Goal: Task Accomplishment & Management: Complete application form

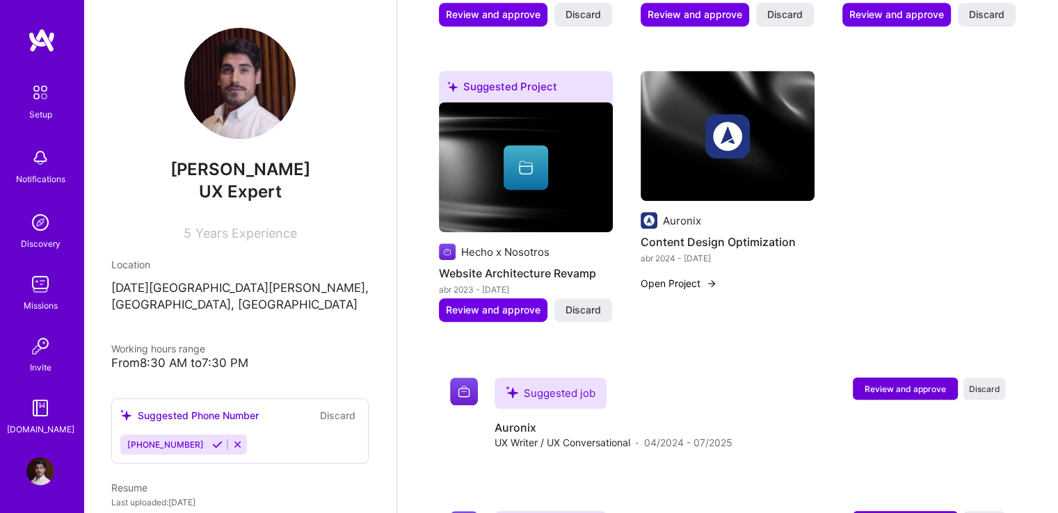
scroll to position [918, 0]
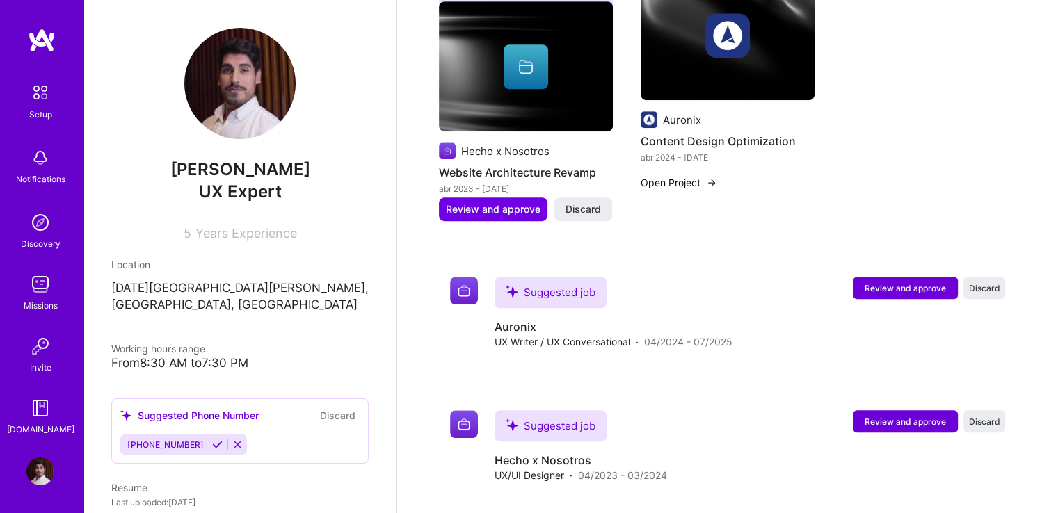
click at [212, 449] on icon at bounding box center [217, 445] width 10 height 10
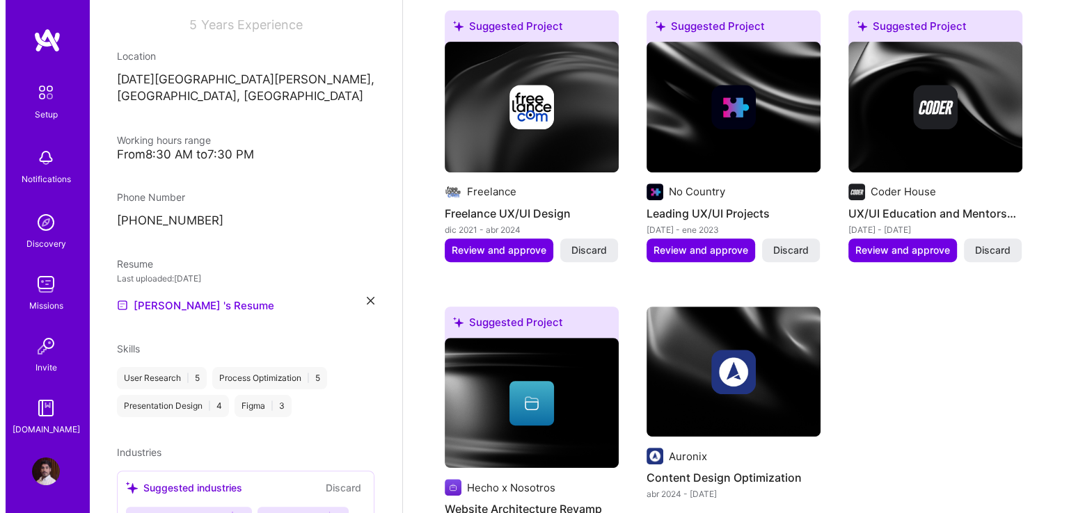
scroll to position [640, 0]
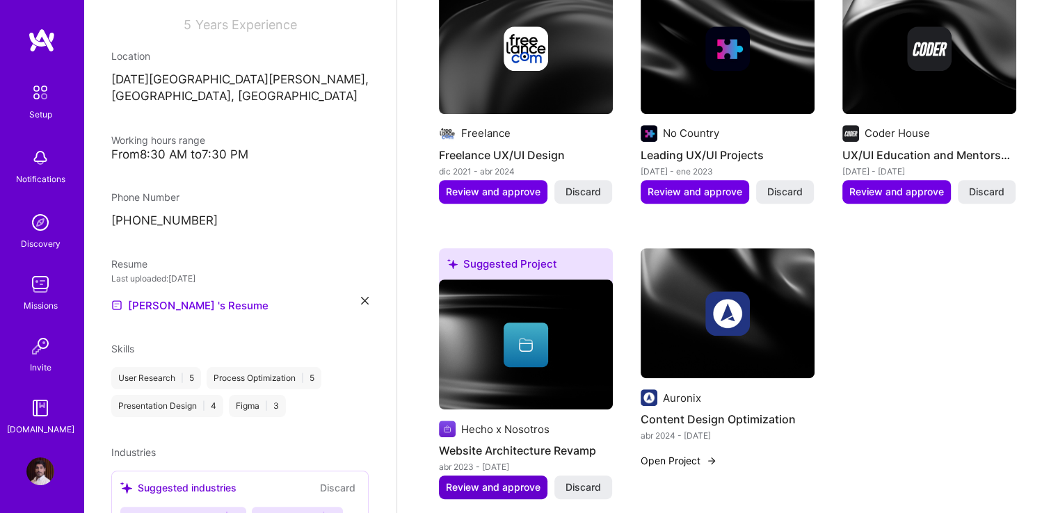
click at [495, 481] on span "Review and approve" at bounding box center [493, 488] width 95 height 14
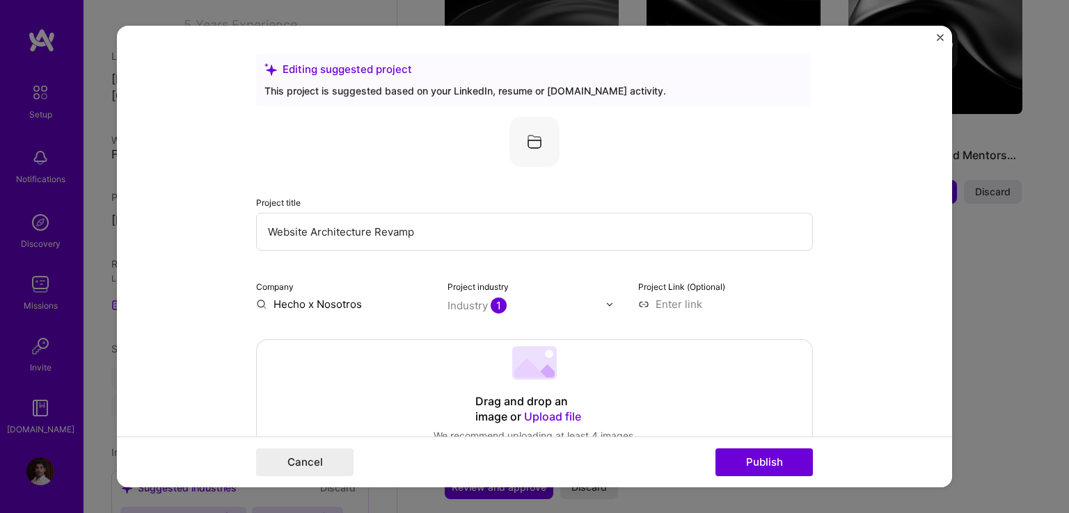
drag, startPoint x: 440, startPoint y: 231, endPoint x: 214, endPoint y: 240, distance: 226.3
click at [214, 240] on form "Editing suggested project This project is suggested based on your LinkedIn, res…" at bounding box center [534, 257] width 835 height 462
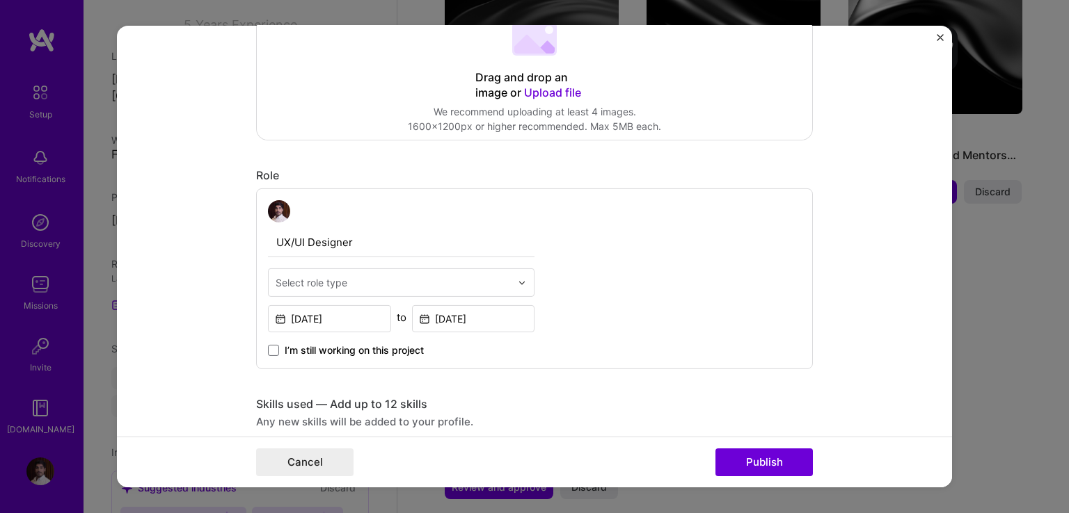
scroll to position [417, 0]
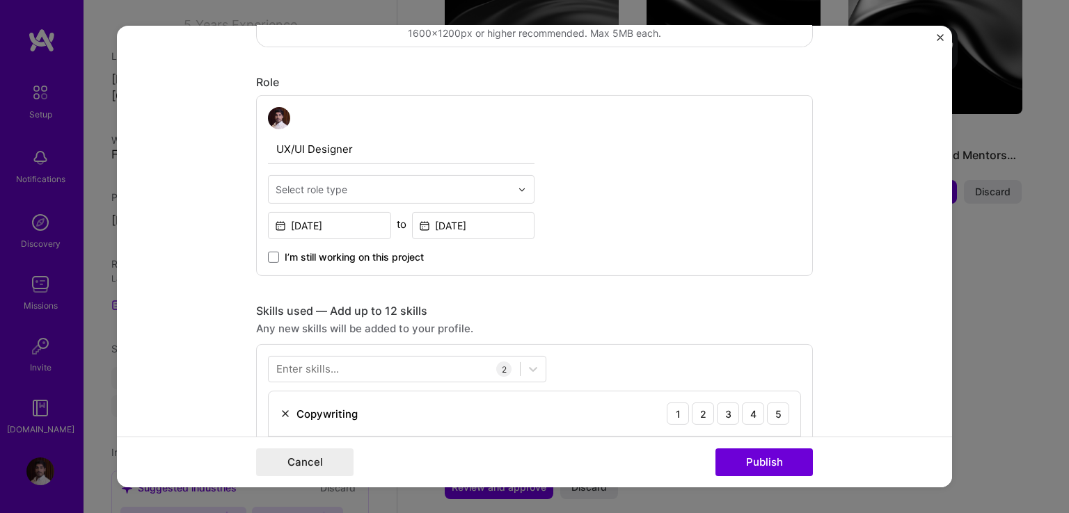
click at [369, 193] on input "text" at bounding box center [393, 189] width 235 height 15
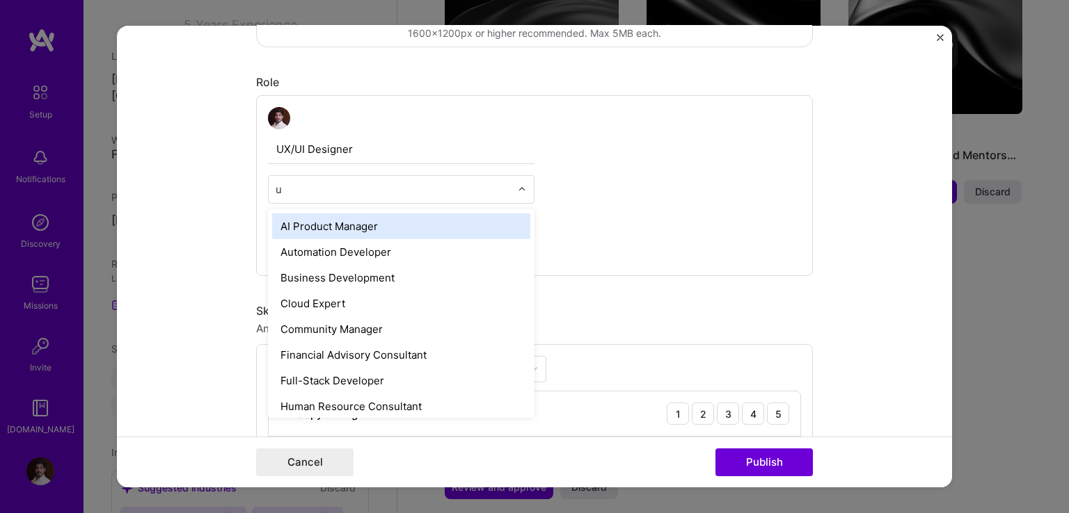
type input "ux"
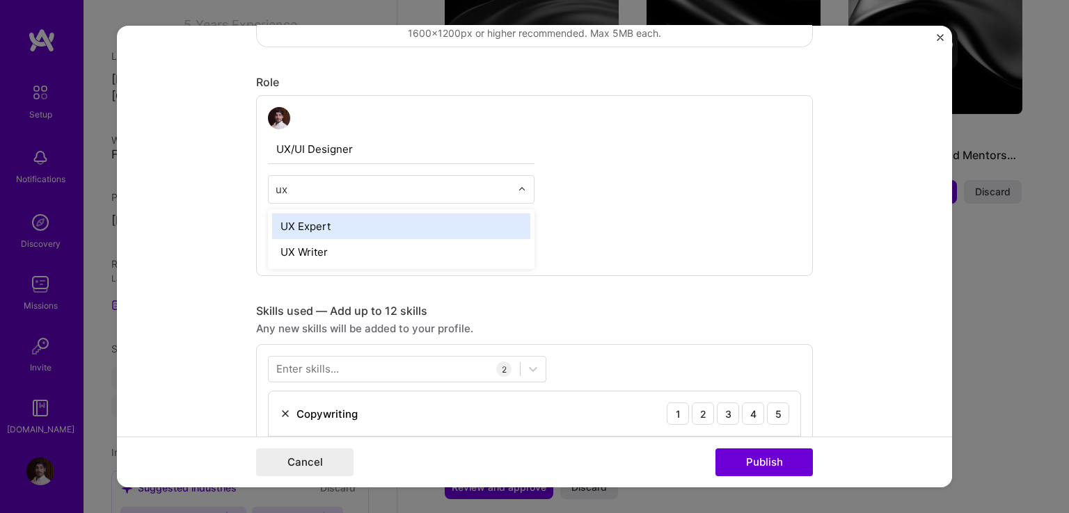
click at [378, 221] on div "UX Expert" at bounding box center [401, 227] width 258 height 26
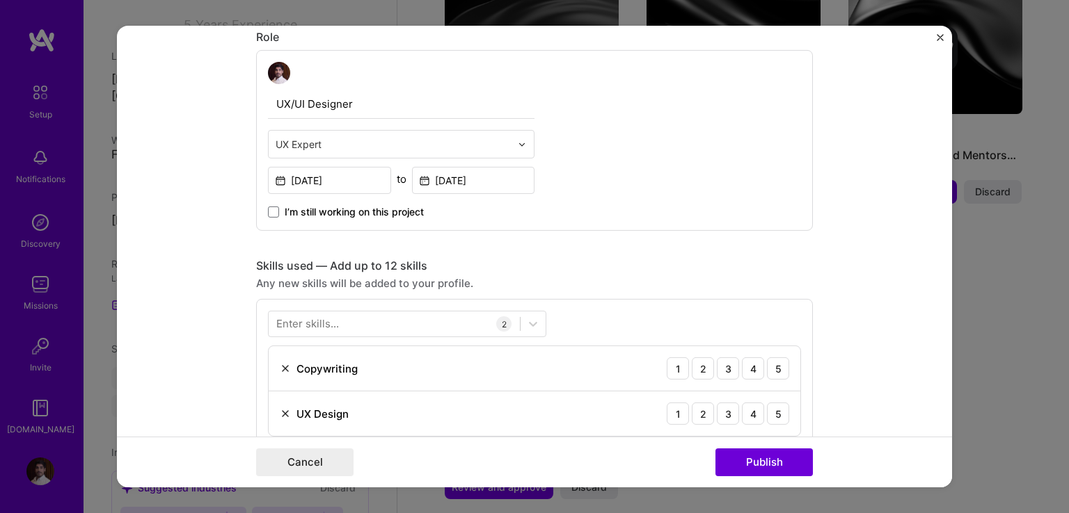
scroll to position [557, 0]
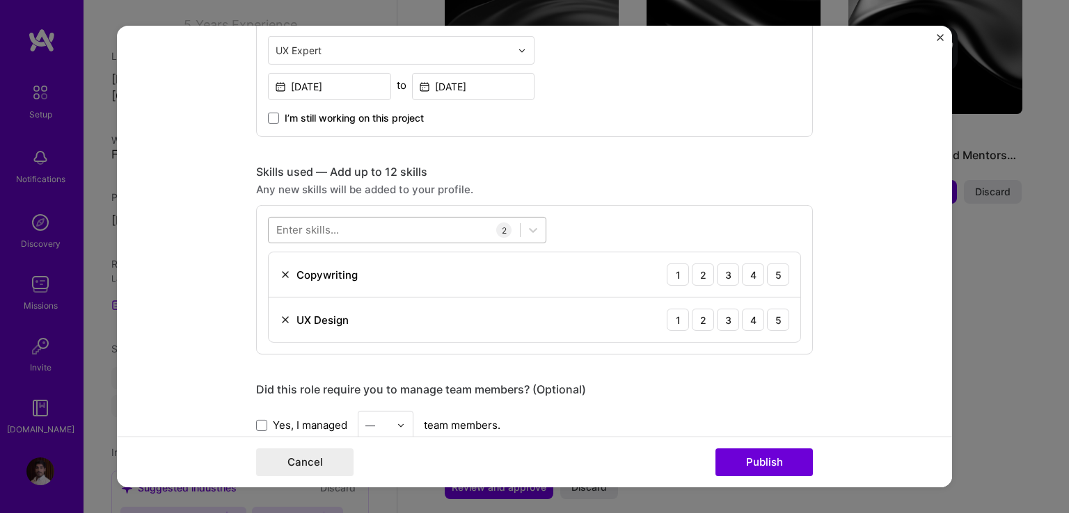
click at [360, 229] on div at bounding box center [394, 229] width 251 height 23
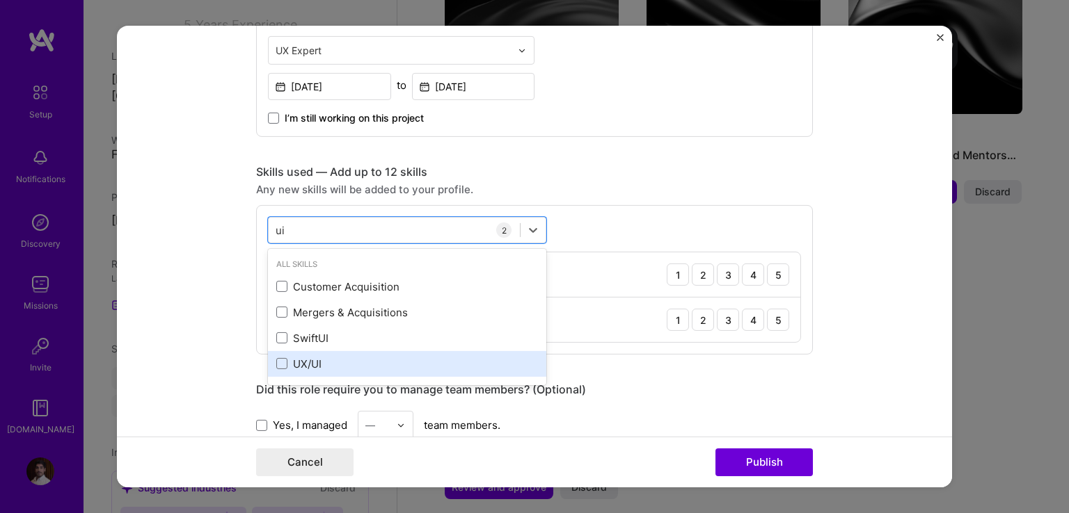
click at [328, 360] on div "UX/UI" at bounding box center [407, 364] width 262 height 15
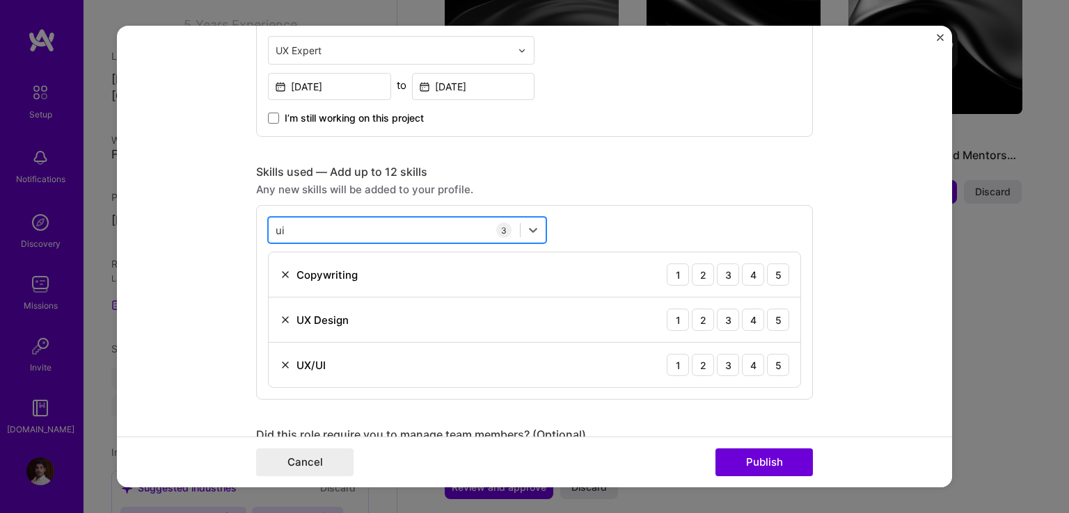
click at [317, 237] on div "ui ui" at bounding box center [394, 229] width 251 height 23
type input "u"
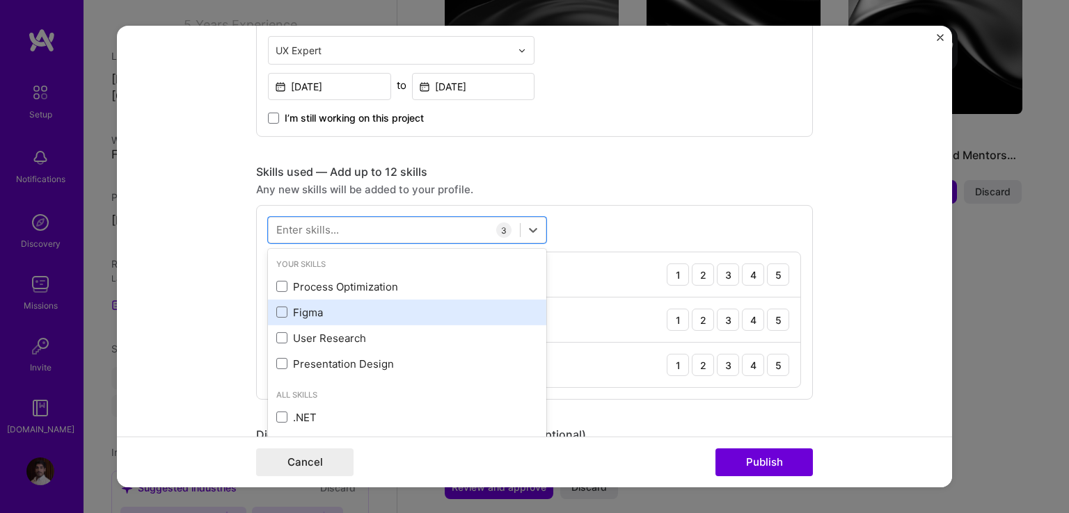
click at [317, 316] on div "Figma" at bounding box center [407, 312] width 262 height 15
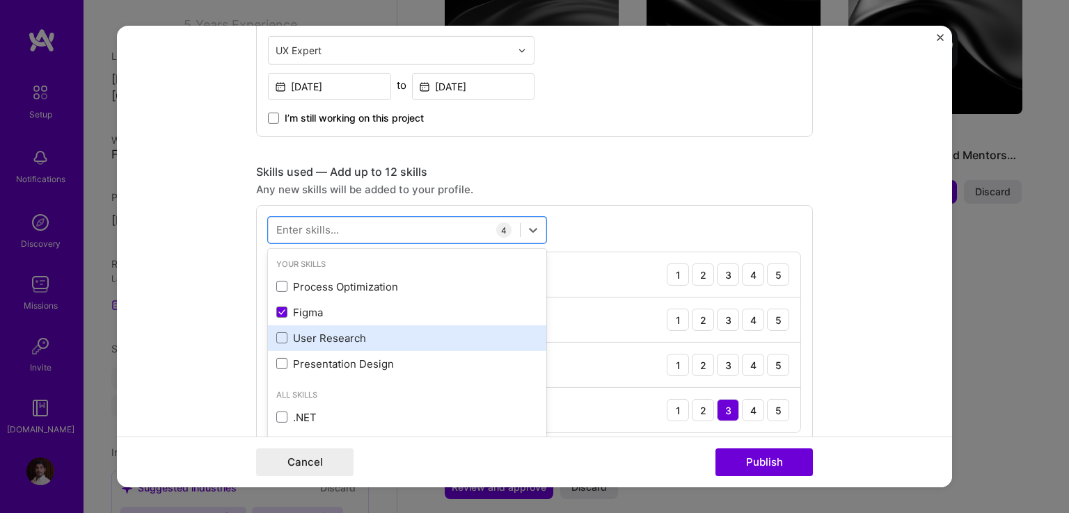
click at [324, 340] on div "User Research" at bounding box center [407, 338] width 262 height 15
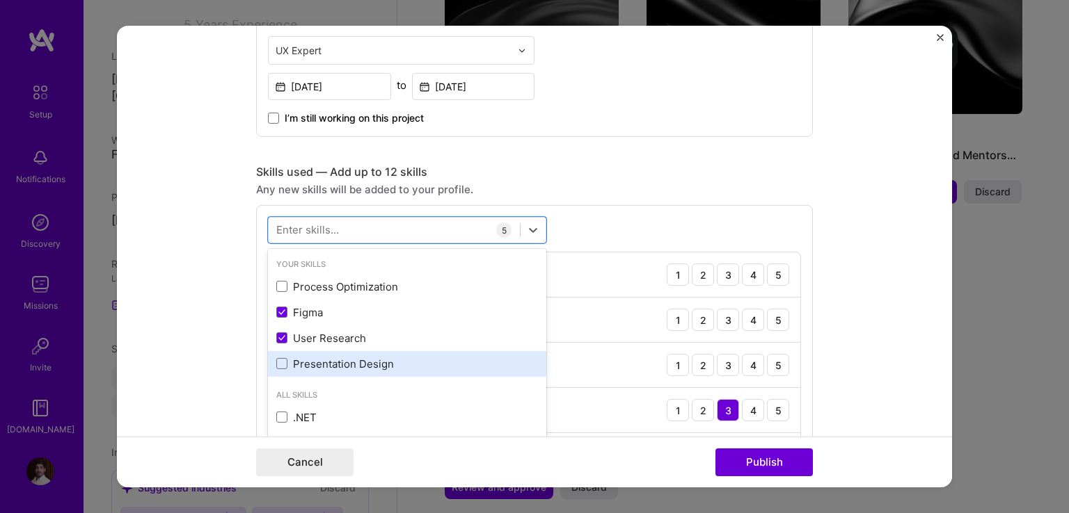
click at [341, 372] on div "Presentation Design" at bounding box center [407, 364] width 278 height 26
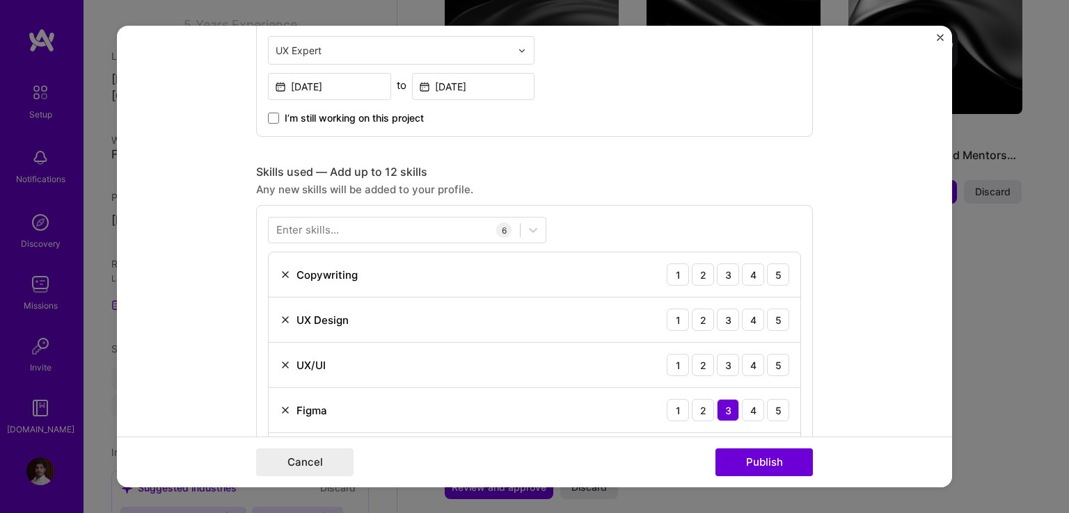
click at [176, 326] on form "Editing suggested project This project is suggested based on your LinkedIn, res…" at bounding box center [534, 257] width 835 height 462
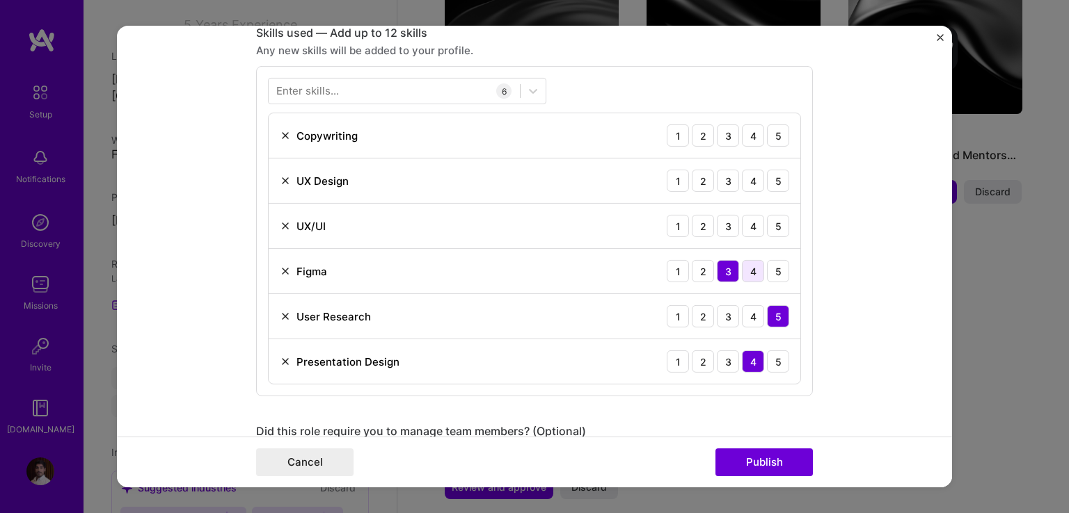
click at [746, 265] on div "4" at bounding box center [753, 271] width 22 height 22
click at [755, 221] on div "4" at bounding box center [753, 226] width 22 height 22
click at [725, 129] on div "3" at bounding box center [728, 136] width 22 height 22
click at [745, 137] on div "4" at bounding box center [753, 136] width 22 height 22
click at [754, 182] on div "4" at bounding box center [753, 181] width 22 height 22
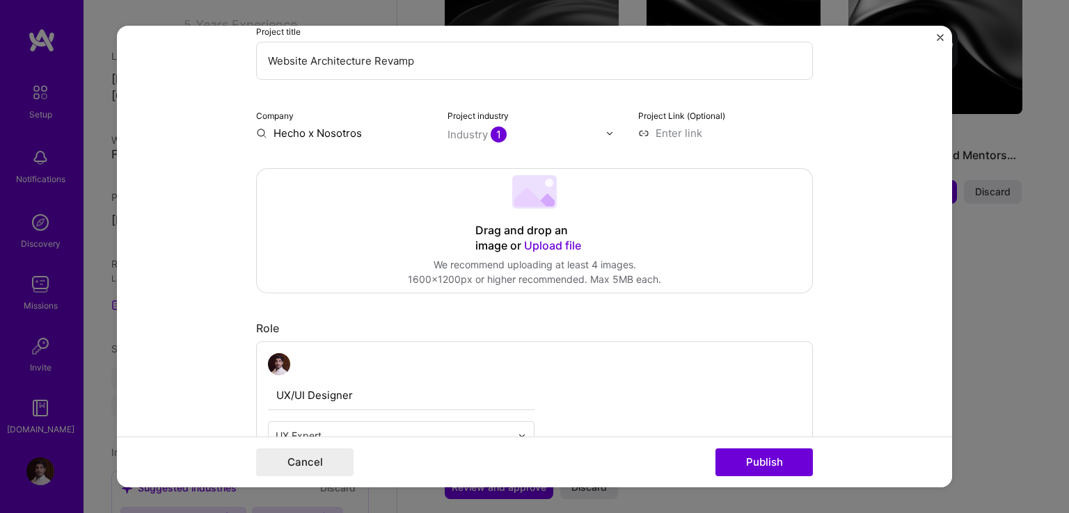
scroll to position [179, 0]
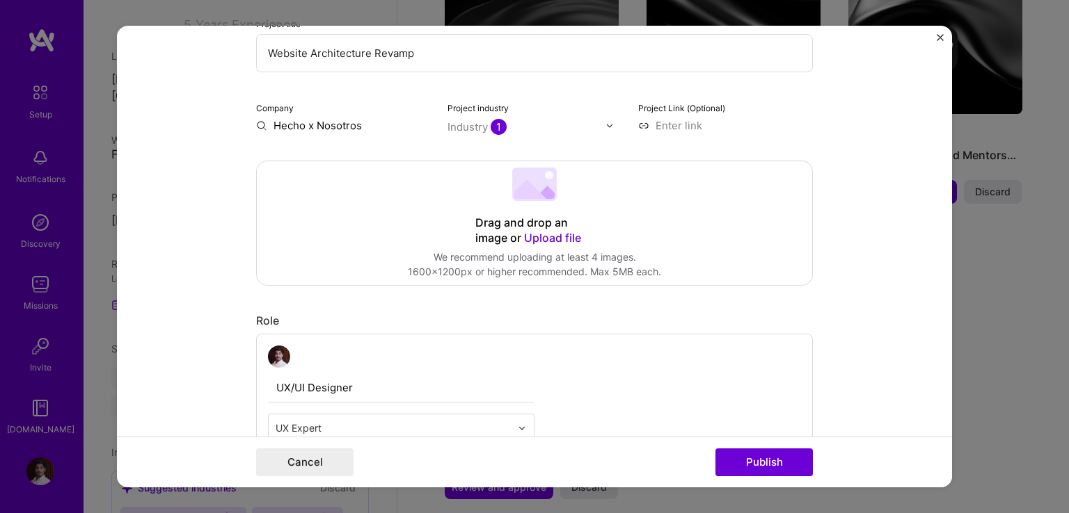
click at [657, 126] on input at bounding box center [725, 125] width 175 height 15
click at [661, 119] on input at bounding box center [725, 125] width 175 height 15
paste input "[URL][DOMAIN_NAME]"
type input "[URL][DOMAIN_NAME]"
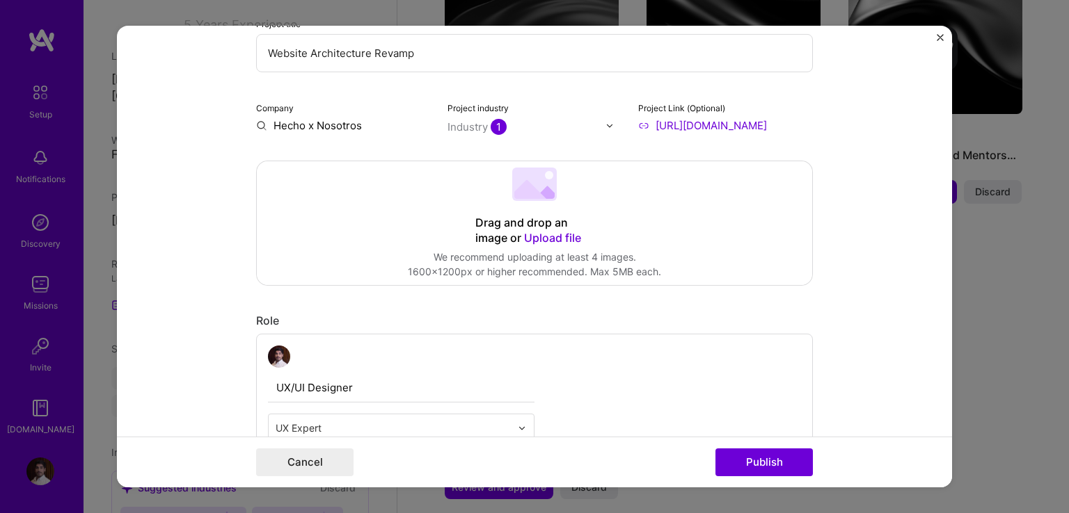
click at [259, 122] on input "Hecho x Nosotros" at bounding box center [343, 125] width 175 height 15
click at [328, 127] on input "Hecho x Nosotros" at bounding box center [343, 125] width 175 height 15
click at [362, 123] on input "Hecho x Nosotros" at bounding box center [343, 125] width 175 height 15
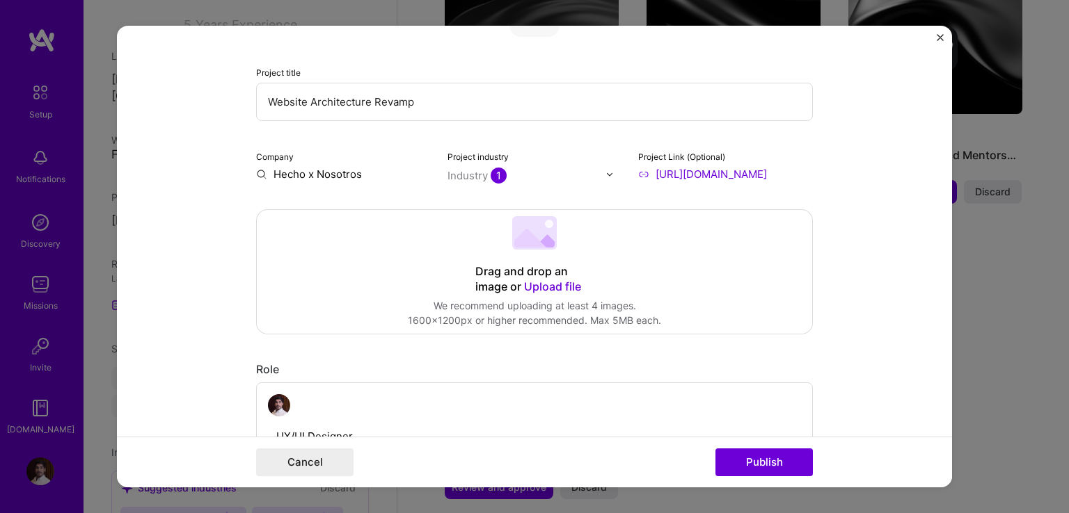
scroll to position [139, 0]
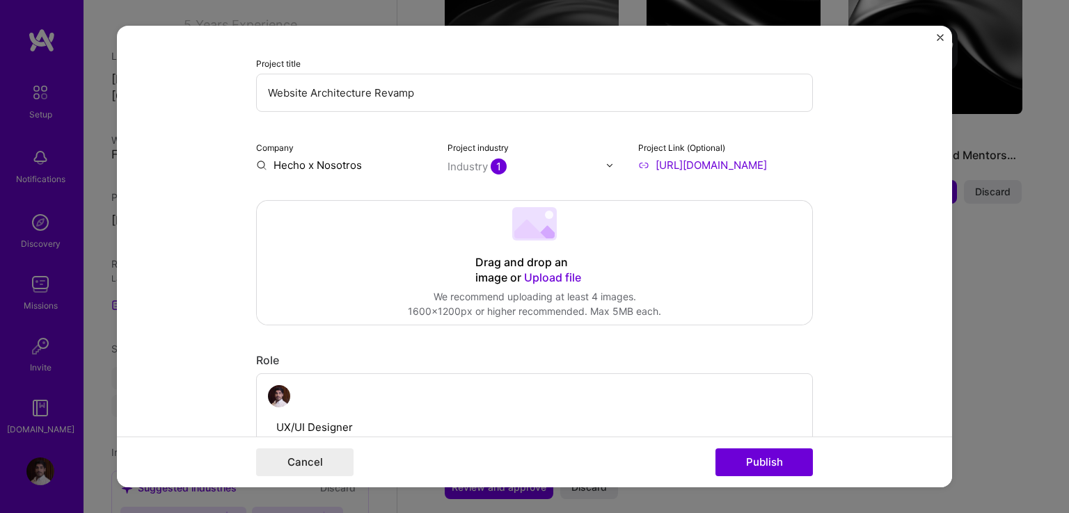
drag, startPoint x: 360, startPoint y: 163, endPoint x: 192, endPoint y: 161, distance: 167.7
click at [192, 161] on form "Editing suggested project This project is suggested based on your LinkedIn, res…" at bounding box center [534, 257] width 835 height 462
click at [276, 167] on input "hecho x nosotros" at bounding box center [343, 165] width 175 height 15
type input "Hecho x Nosotros"
click at [339, 198] on div "Hecho x Nosotros" at bounding box center [384, 197] width 101 height 24
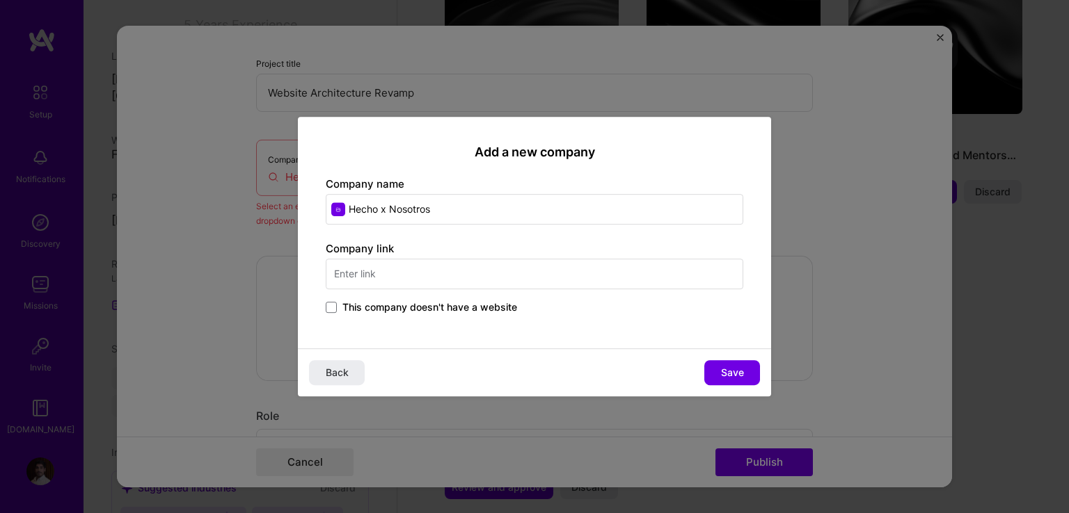
click at [395, 266] on input "text" at bounding box center [534, 274] width 417 height 31
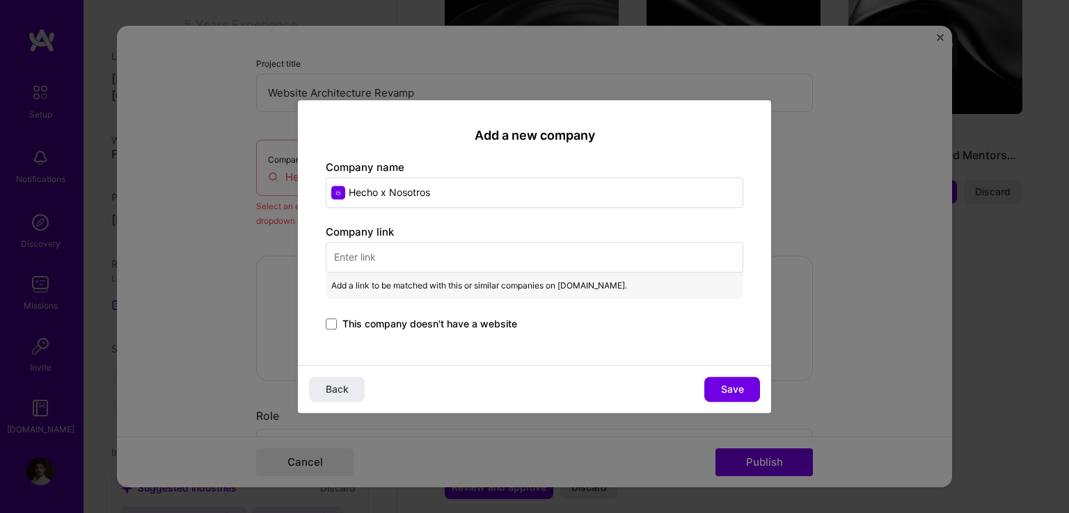
paste input "[URL][DOMAIN_NAME]"
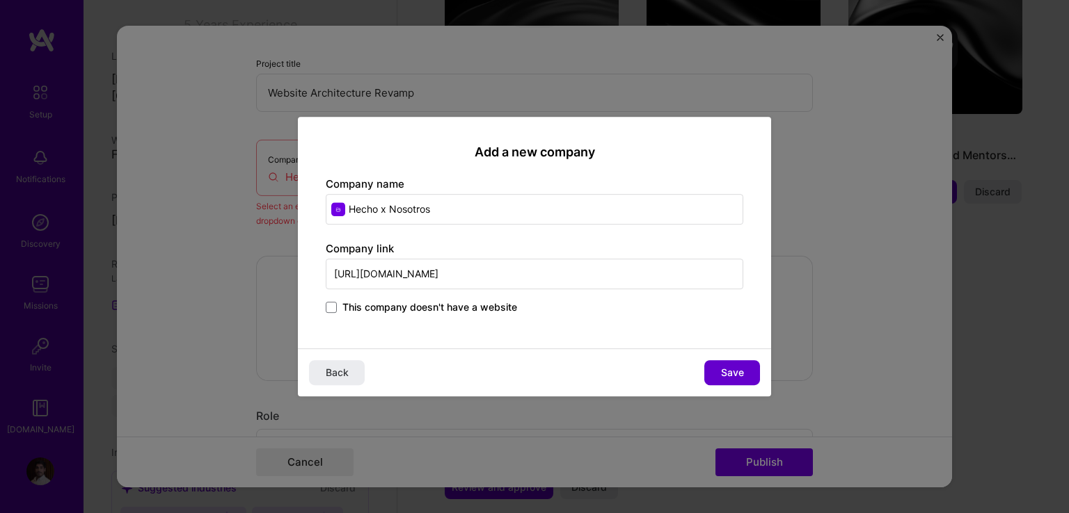
type input "[URL][DOMAIN_NAME]"
click at [729, 371] on span "Save" at bounding box center [732, 373] width 23 height 14
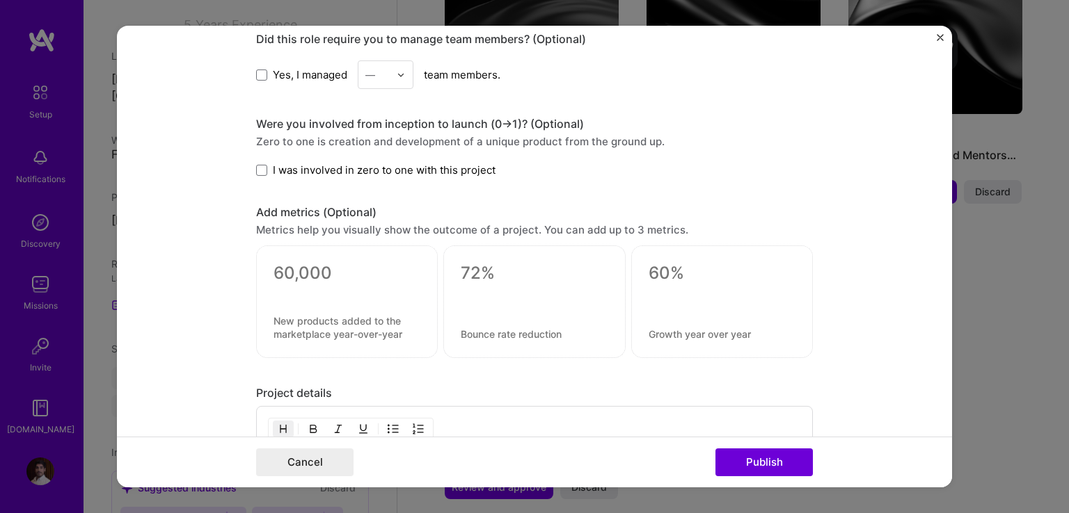
scroll to position [1083, 0]
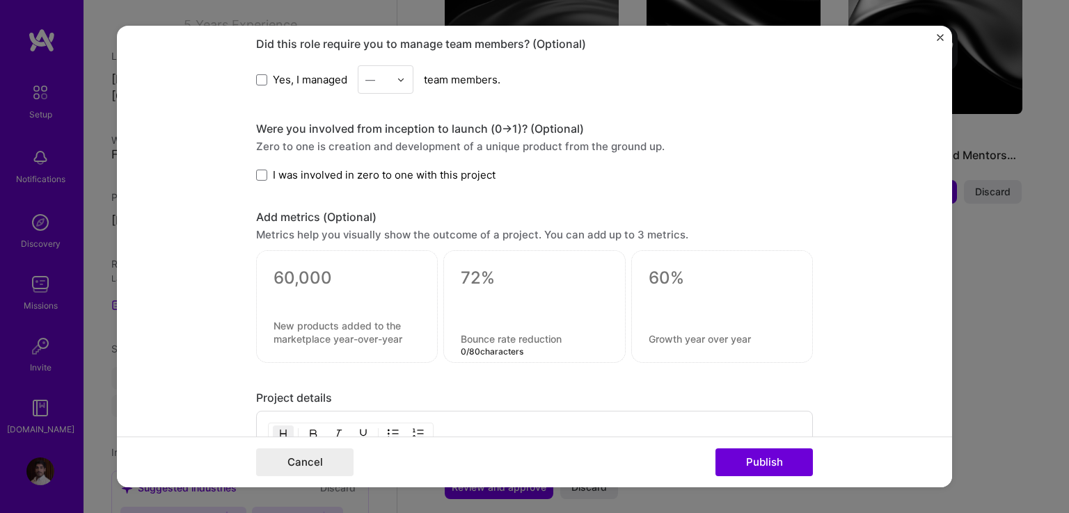
drag, startPoint x: 575, startPoint y: 337, endPoint x: 433, endPoint y: 330, distance: 142.1
click at [433, 330] on div "0 / 80 characters" at bounding box center [534, 306] width 557 height 113
drag, startPoint x: 458, startPoint y: 333, endPoint x: 511, endPoint y: 335, distance: 53.6
click at [511, 335] on textarea at bounding box center [534, 339] width 147 height 13
click at [319, 273] on textarea at bounding box center [346, 278] width 147 height 21
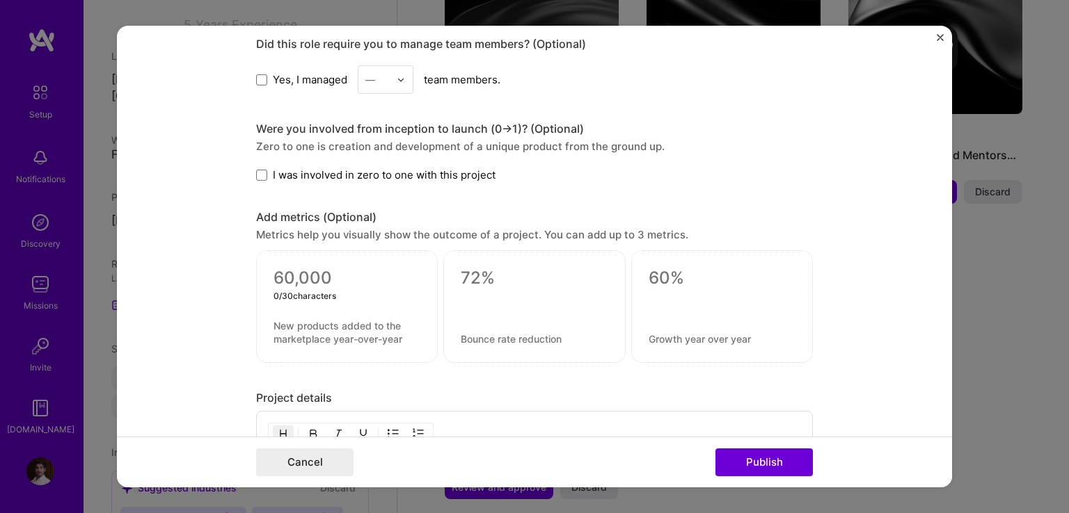
click at [334, 319] on textarea at bounding box center [346, 332] width 147 height 26
click at [481, 277] on textarea at bounding box center [534, 278] width 147 height 21
click at [492, 335] on textarea at bounding box center [534, 339] width 147 height 13
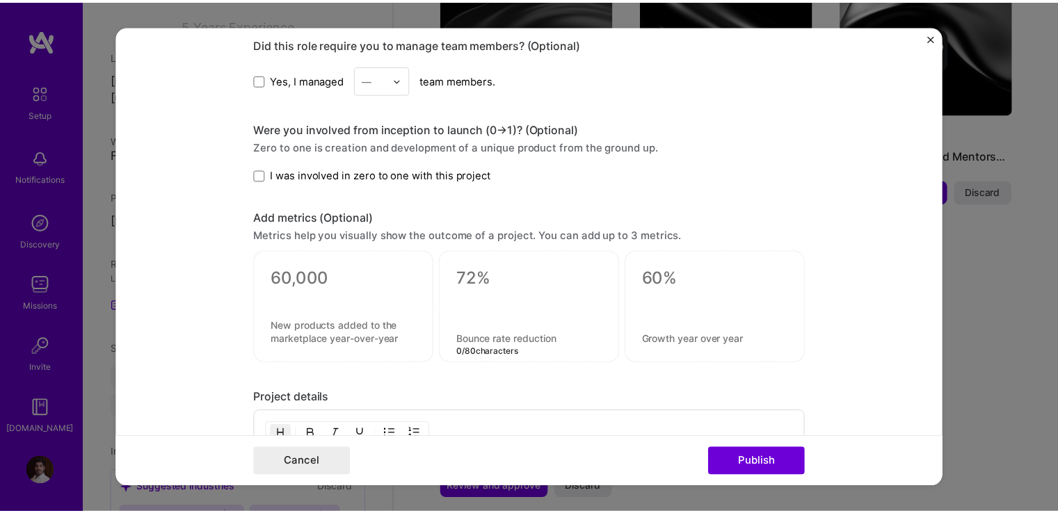
scroll to position [1362, 0]
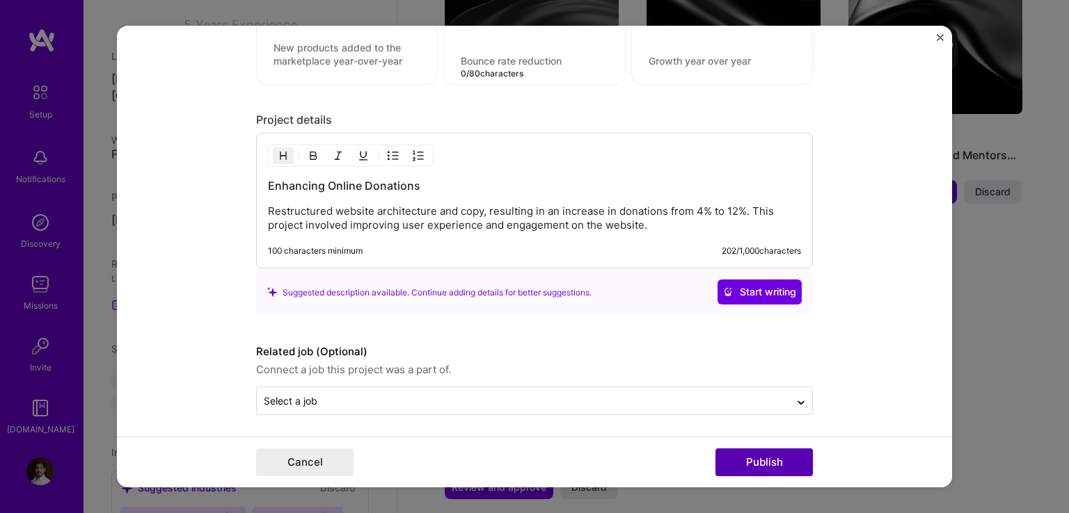
click at [747, 460] on button "Publish" at bounding box center [763, 463] width 97 height 28
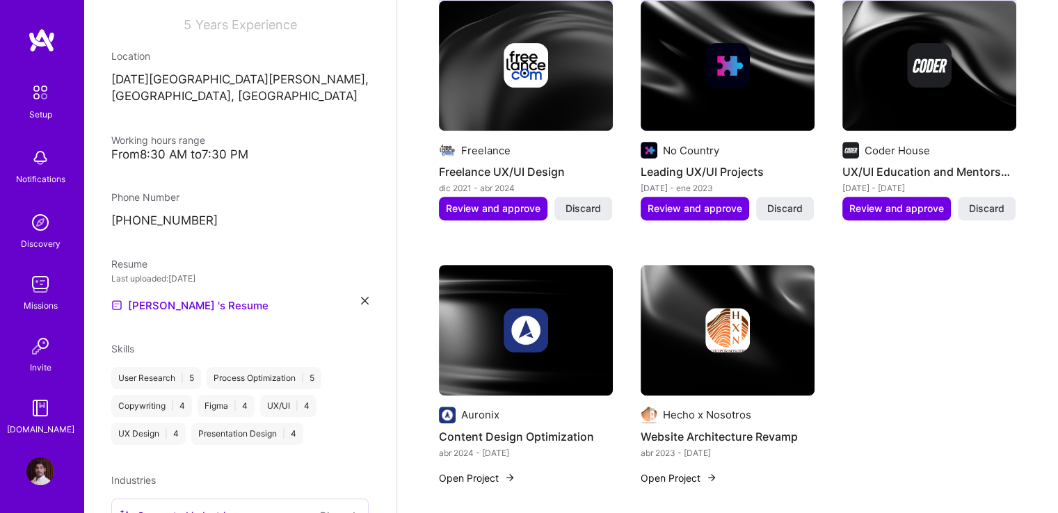
scroll to position [501, 0]
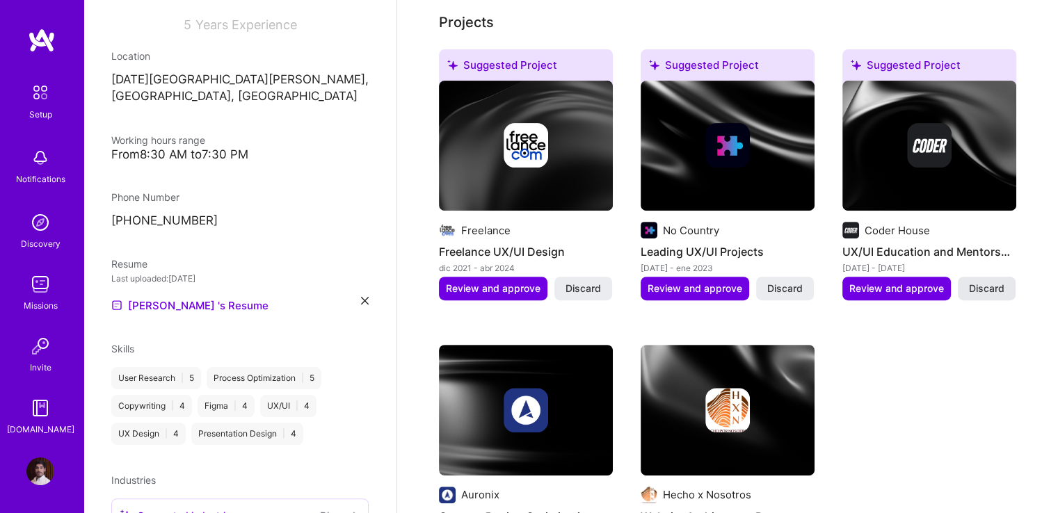
click at [978, 282] on span "Discard" at bounding box center [986, 289] width 35 height 14
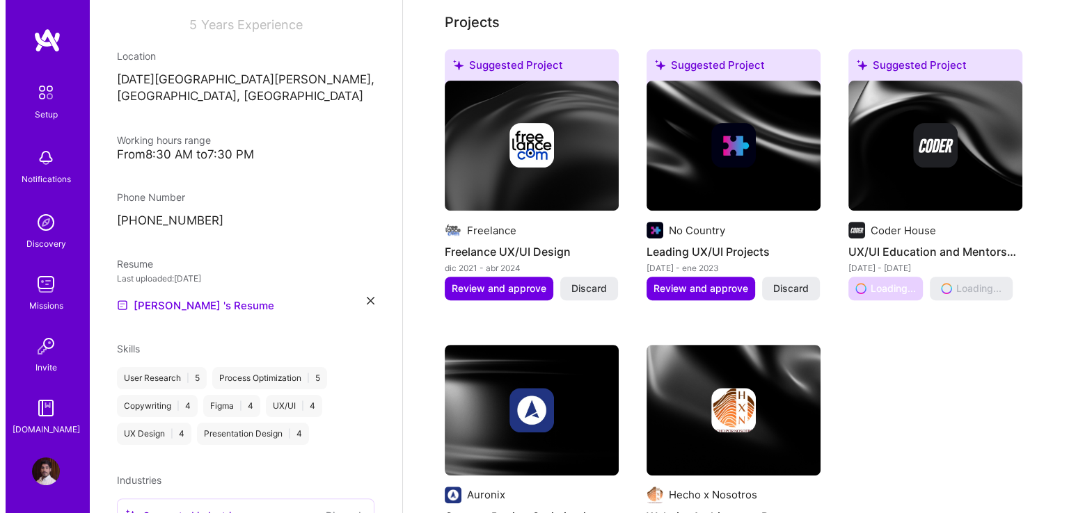
scroll to position [362, 0]
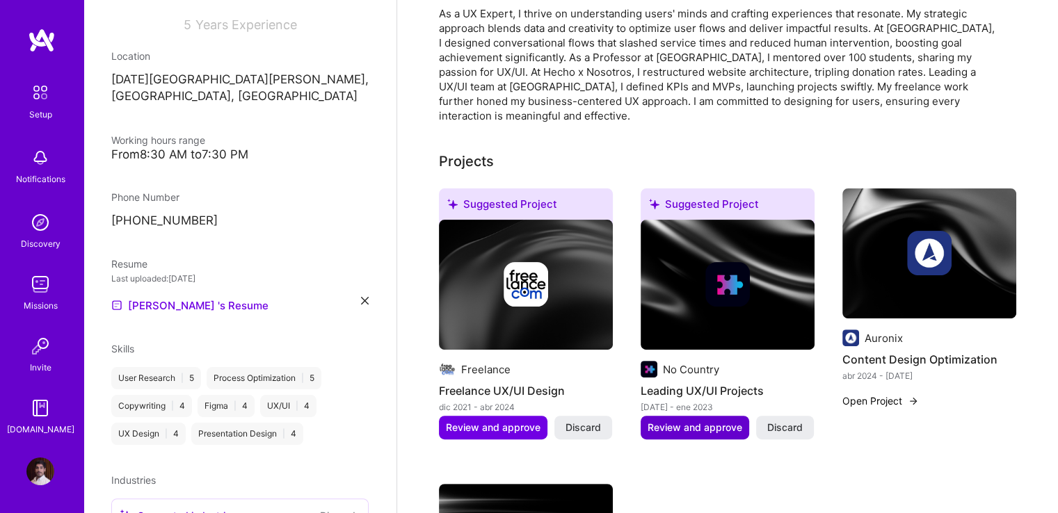
click at [702, 421] on span "Review and approve" at bounding box center [695, 428] width 95 height 14
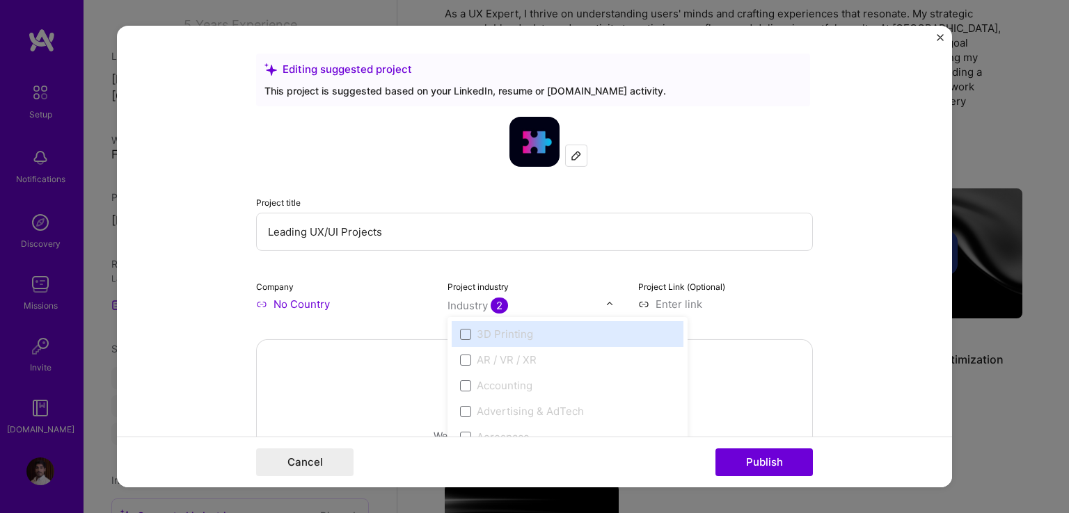
click at [600, 307] on div "Industry 2" at bounding box center [534, 304] width 175 height 15
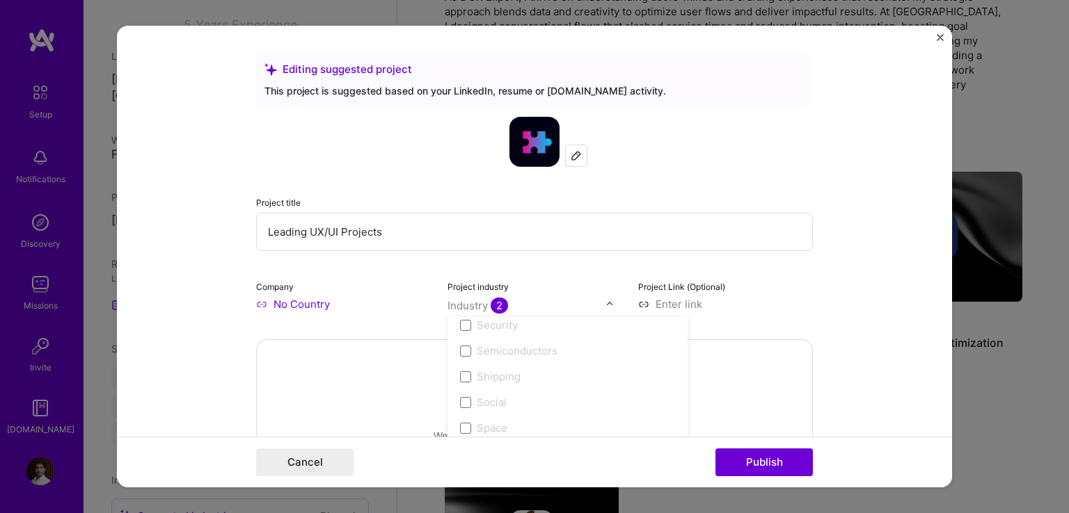
scroll to position [2783, 0]
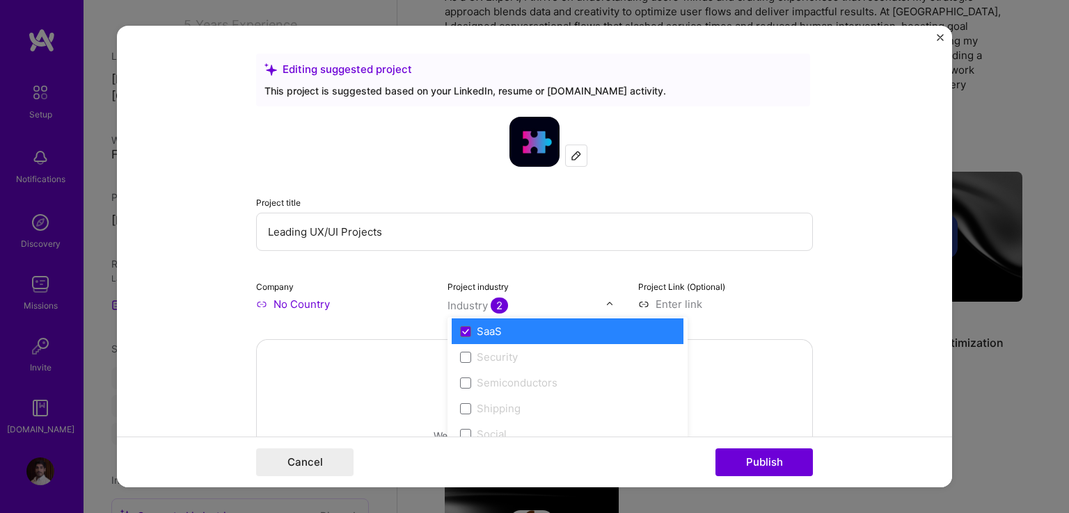
click at [888, 285] on form "Editing suggested project This project is suggested based on your LinkedIn, res…" at bounding box center [534, 257] width 835 height 462
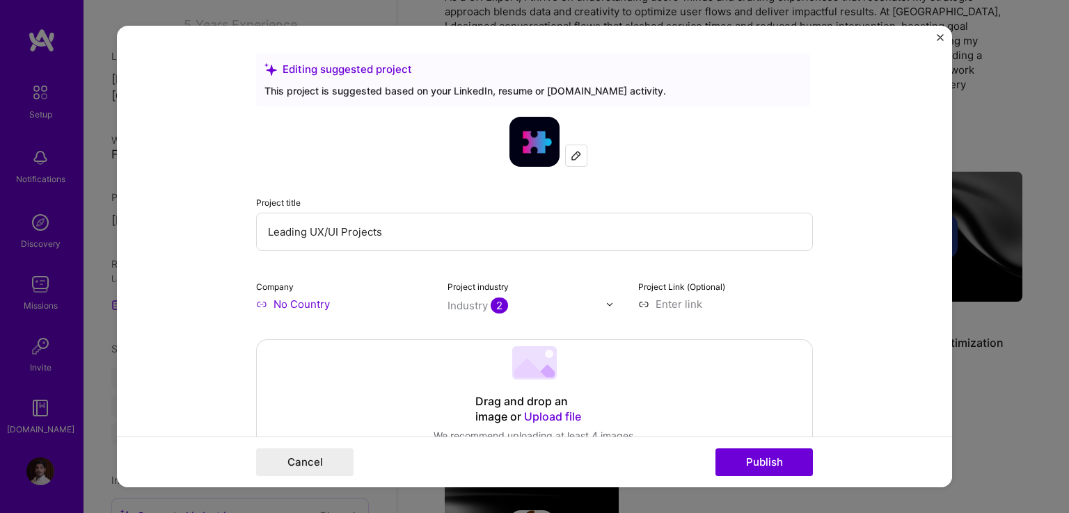
click at [668, 310] on input at bounding box center [725, 304] width 175 height 15
paste input "zfly854o05hge333"
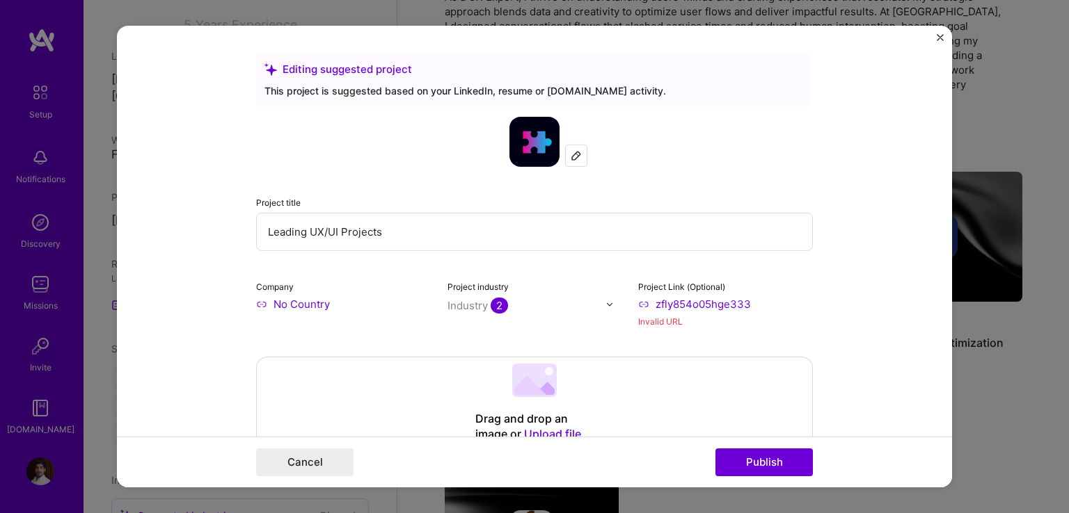
type input "[URL]"
click at [638, 304] on input "[URL]" at bounding box center [725, 304] width 175 height 15
drag, startPoint x: 792, startPoint y: 305, endPoint x: 553, endPoint y: 326, distance: 240.3
click at [553, 326] on div "Company No Country Project industry Industry 2 Project Link (Optional) [URL] In…" at bounding box center [534, 304] width 557 height 50
paste input "[URL][DOMAIN_NAME]"
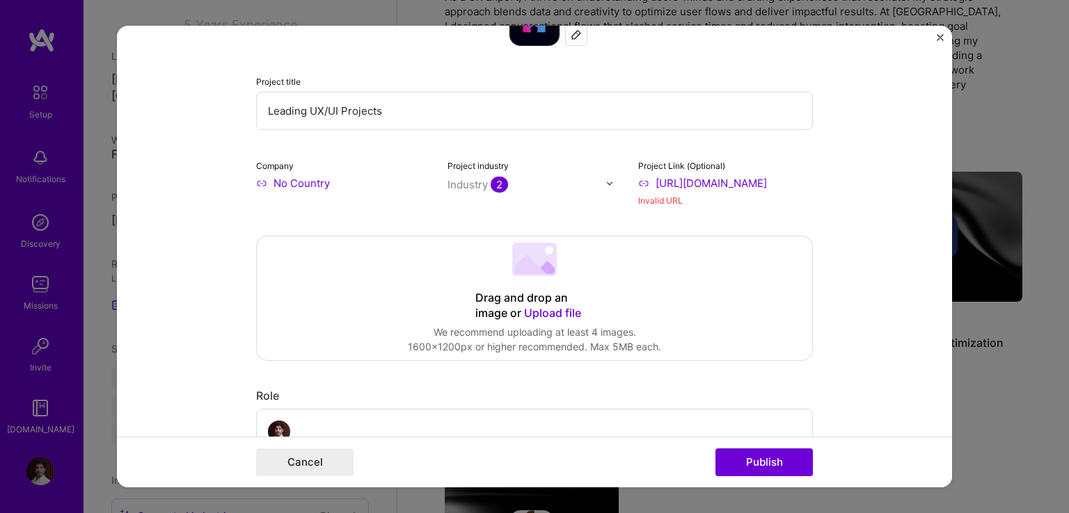
scroll to position [139, 0]
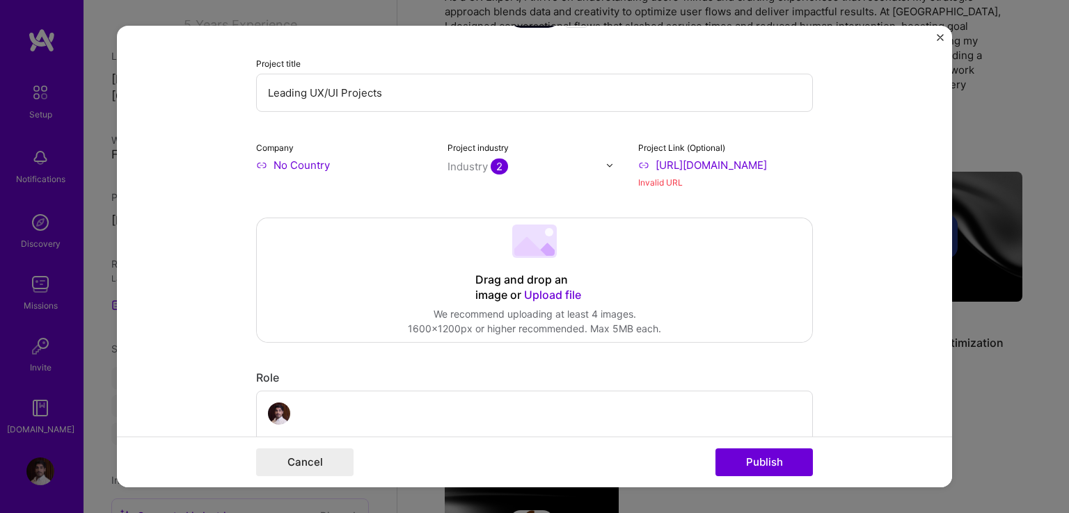
click at [682, 161] on input "[URL][DOMAIN_NAME]" at bounding box center [725, 165] width 175 height 15
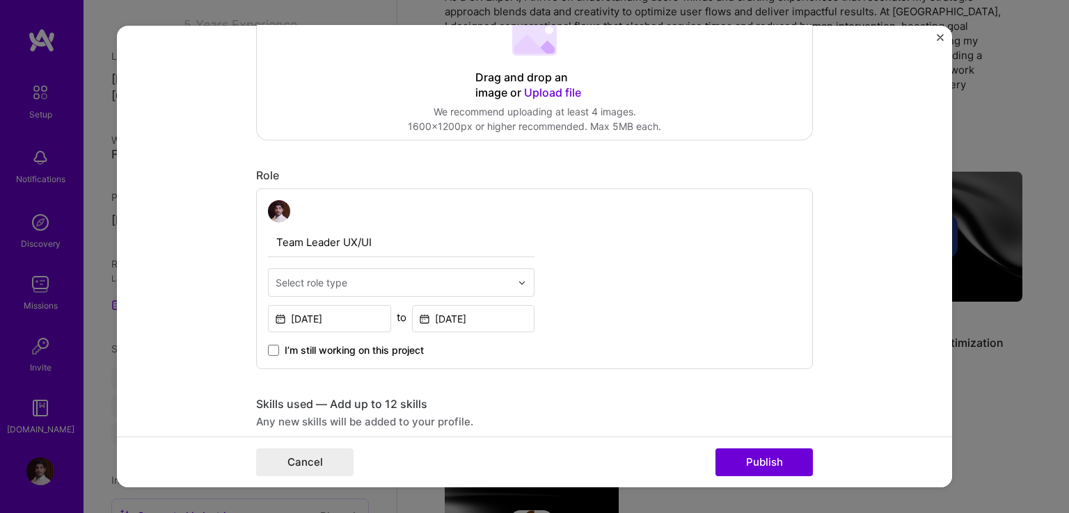
scroll to position [348, 0]
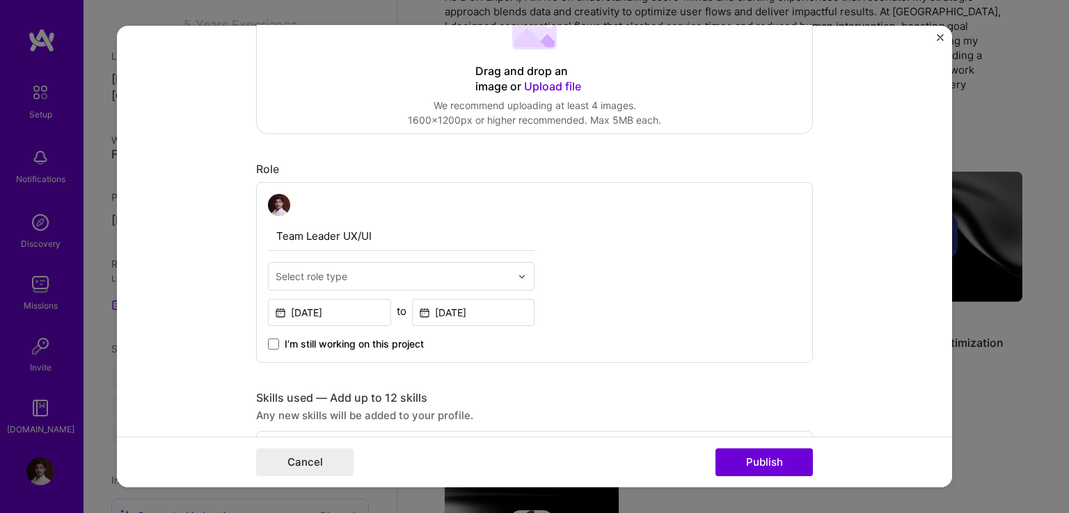
type input "[URL][DOMAIN_NAME]"
click at [429, 282] on input "text" at bounding box center [393, 276] width 235 height 15
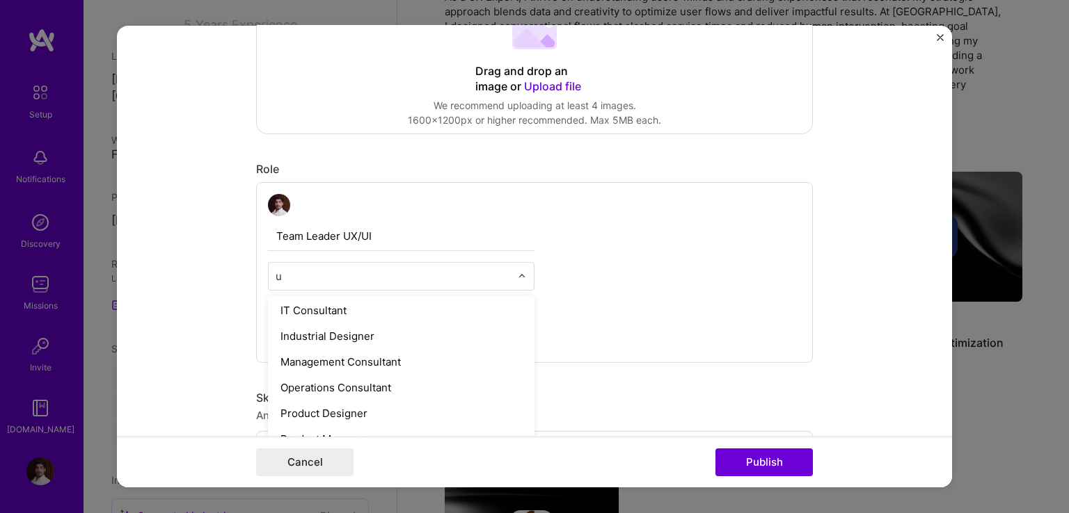
scroll to position [28, 0]
type input "ux"
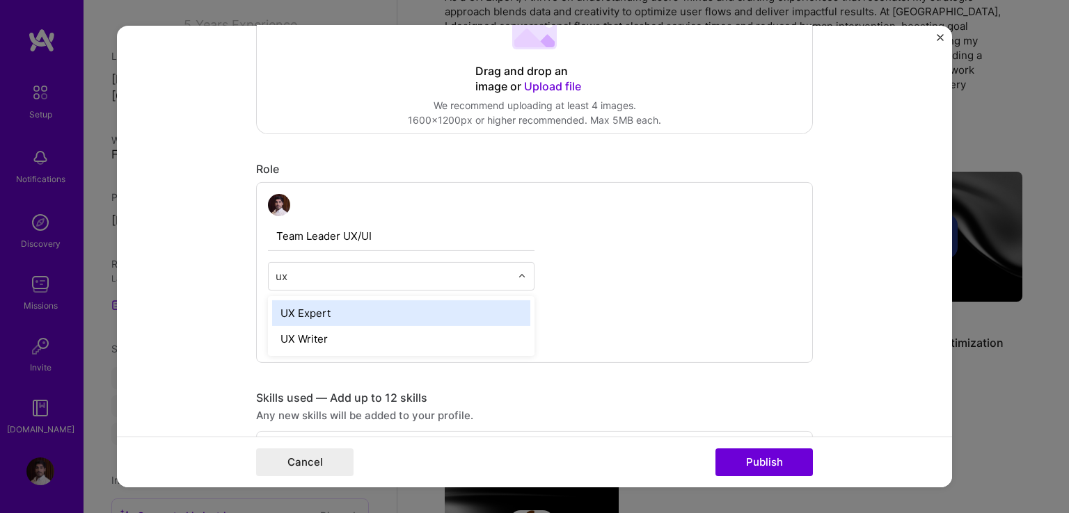
click at [345, 310] on div "UX Expert" at bounding box center [401, 314] width 258 height 26
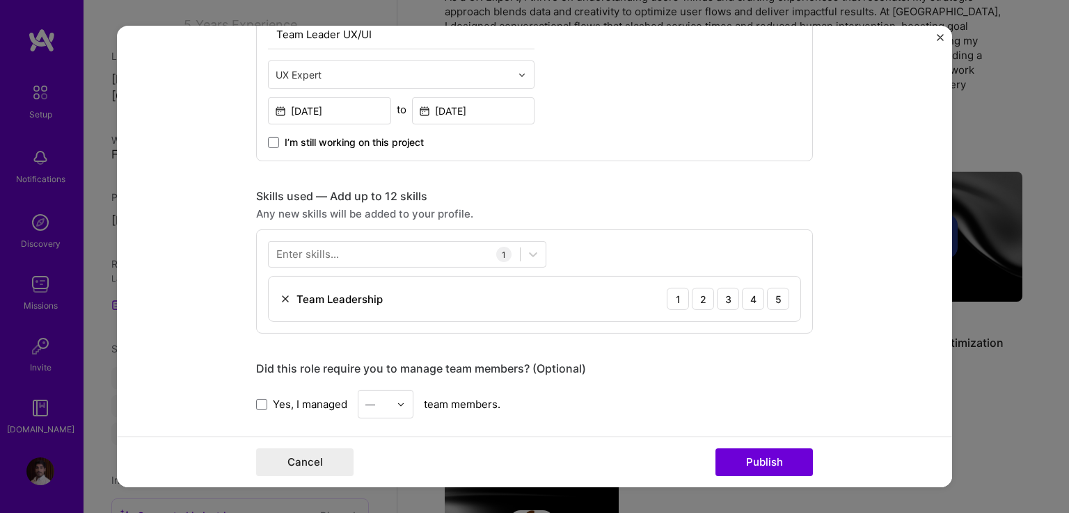
scroll to position [609, 0]
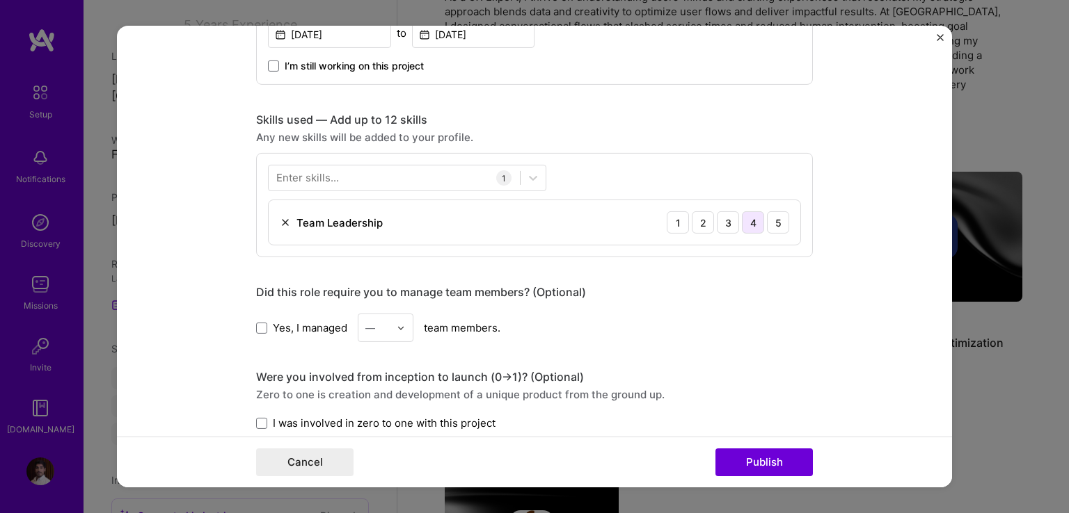
click at [742, 218] on div "4" at bounding box center [753, 223] width 22 height 22
click at [424, 173] on div at bounding box center [394, 177] width 251 height 23
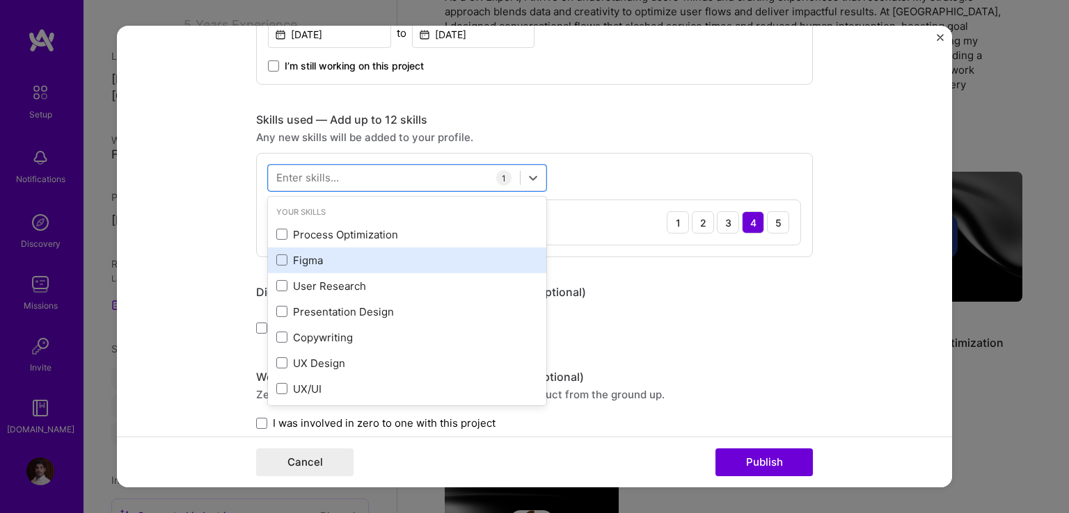
click at [308, 260] on div "Figma" at bounding box center [407, 260] width 262 height 15
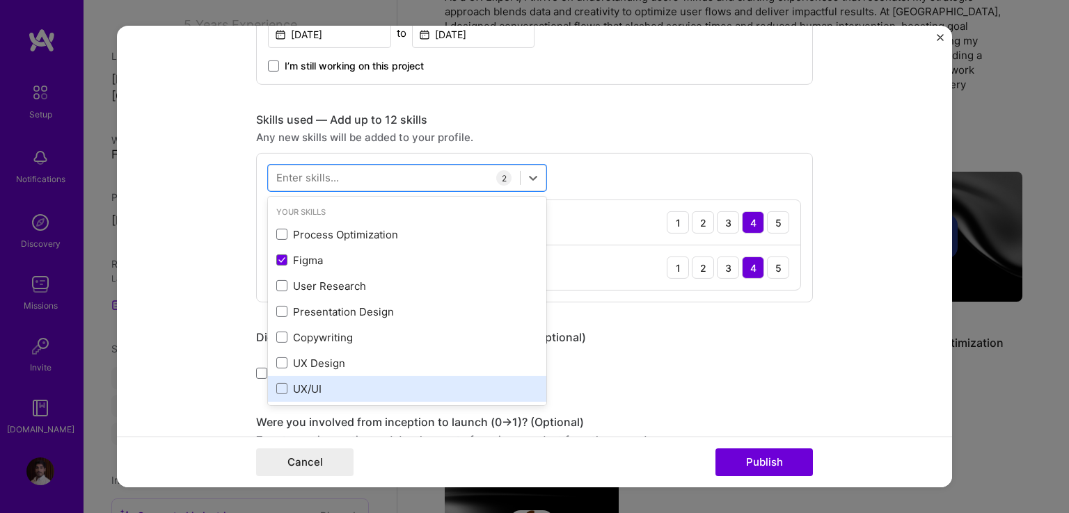
click at [306, 390] on div "UX/UI" at bounding box center [407, 389] width 262 height 15
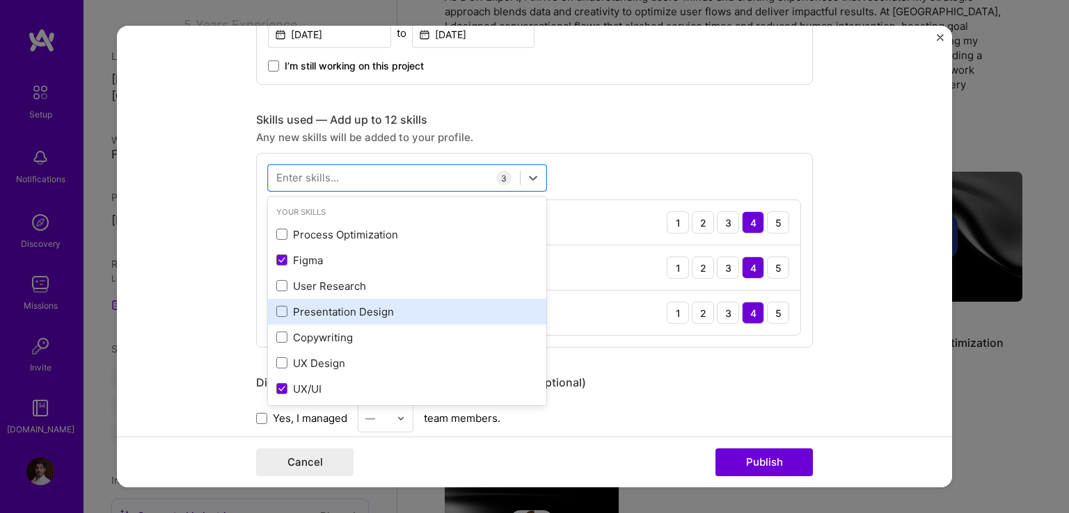
click at [351, 308] on div "Presentation Design" at bounding box center [407, 312] width 262 height 15
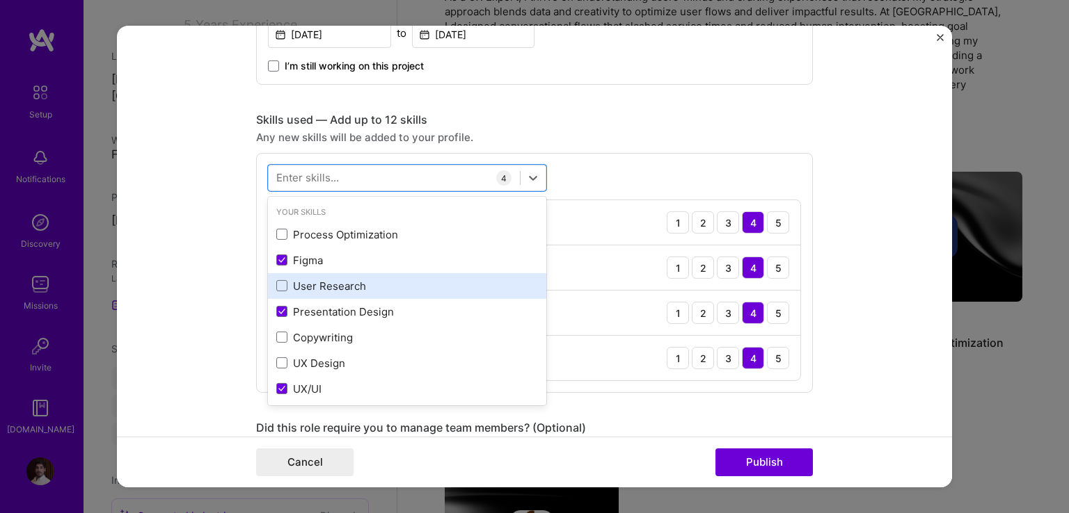
click at [325, 279] on div "User Research" at bounding box center [407, 286] width 262 height 15
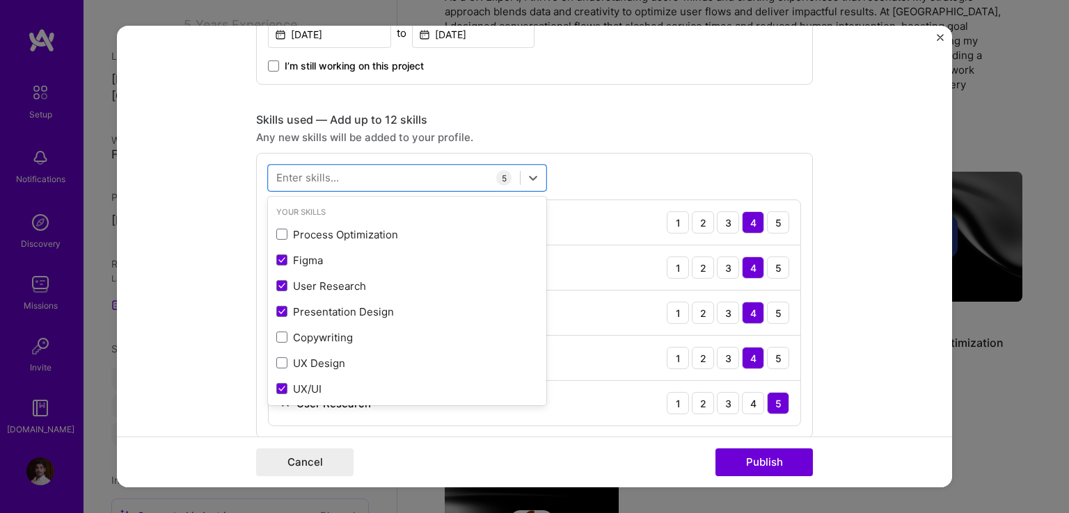
click at [856, 278] on form "Editing suggested project This project is suggested based on your LinkedIn, res…" at bounding box center [534, 257] width 835 height 462
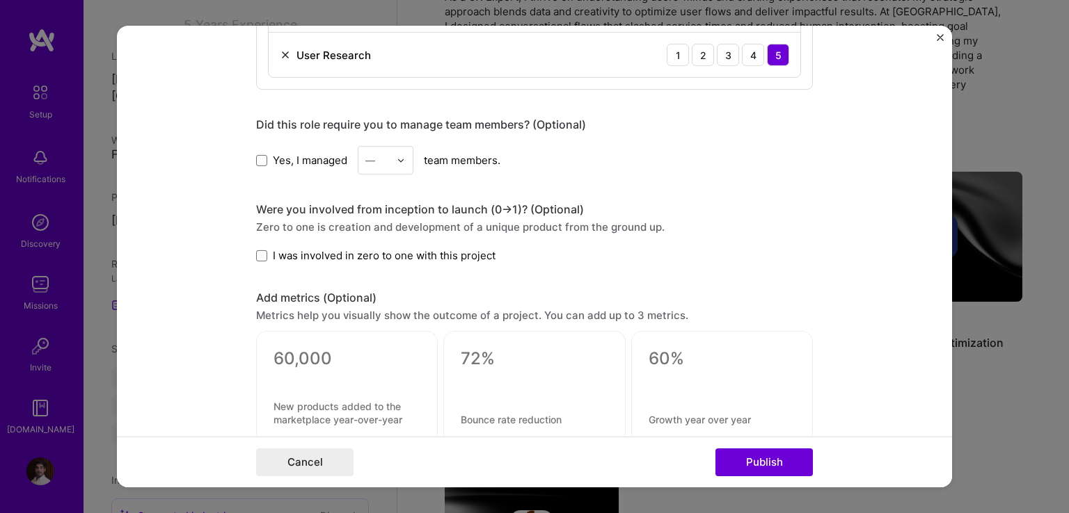
scroll to position [887, 0]
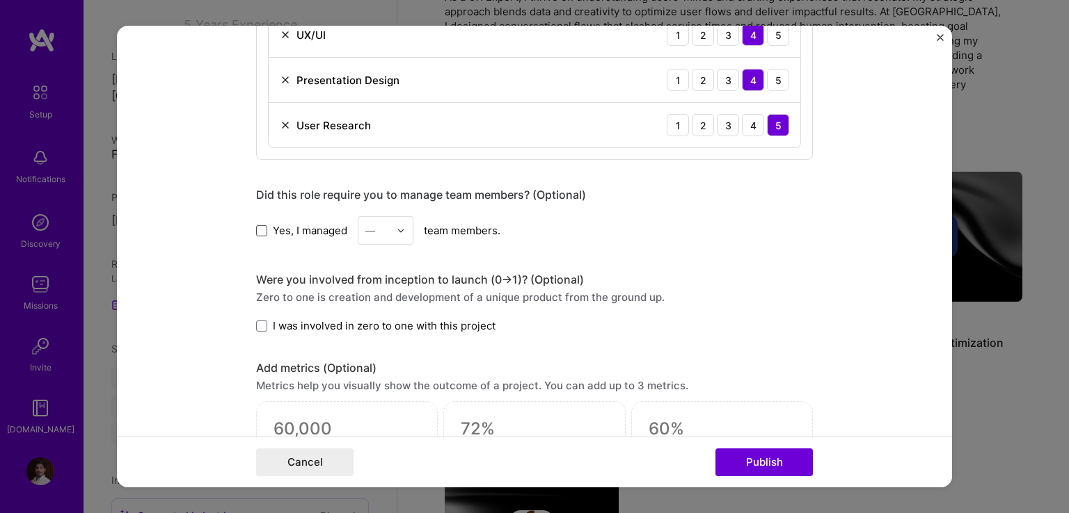
click at [260, 228] on span at bounding box center [261, 230] width 11 height 11
click at [0, 0] on input "Yes, I managed" at bounding box center [0, 0] width 0 height 0
click at [397, 228] on img at bounding box center [401, 230] width 8 height 8
click at [368, 410] on div "7" at bounding box center [385, 422] width 47 height 26
click at [257, 328] on span at bounding box center [261, 326] width 11 height 11
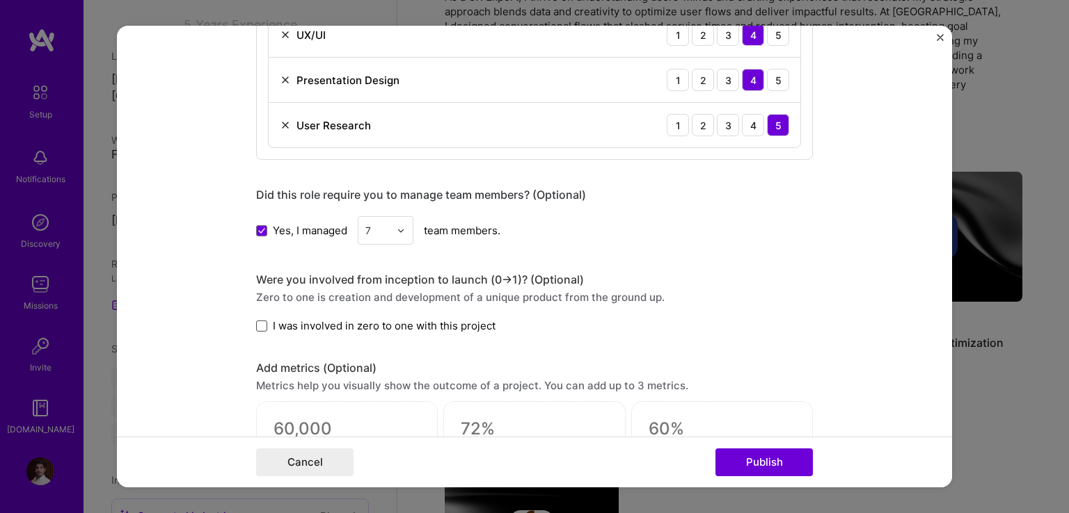
click at [0, 0] on input "I was involved in zero to one with this project" at bounding box center [0, 0] width 0 height 0
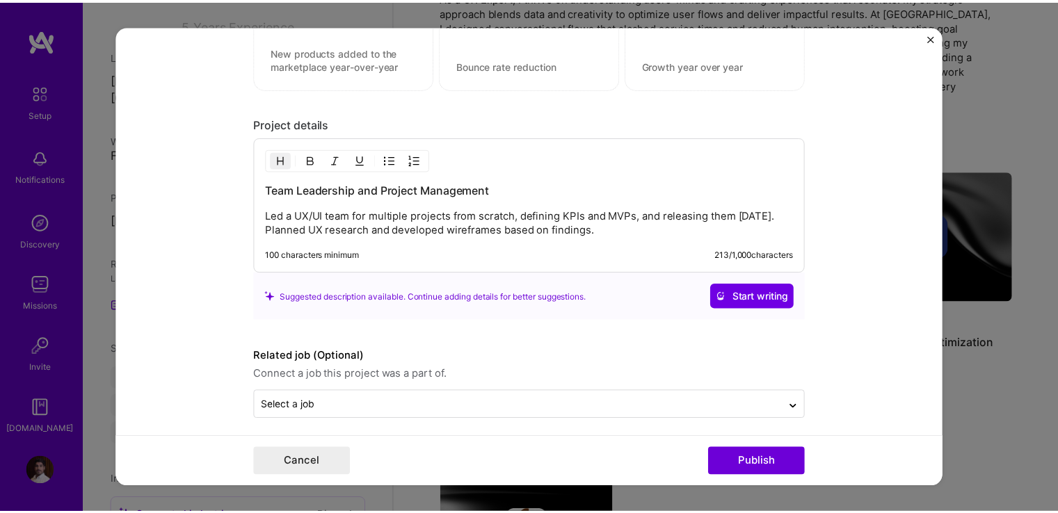
scroll to position [1316, 0]
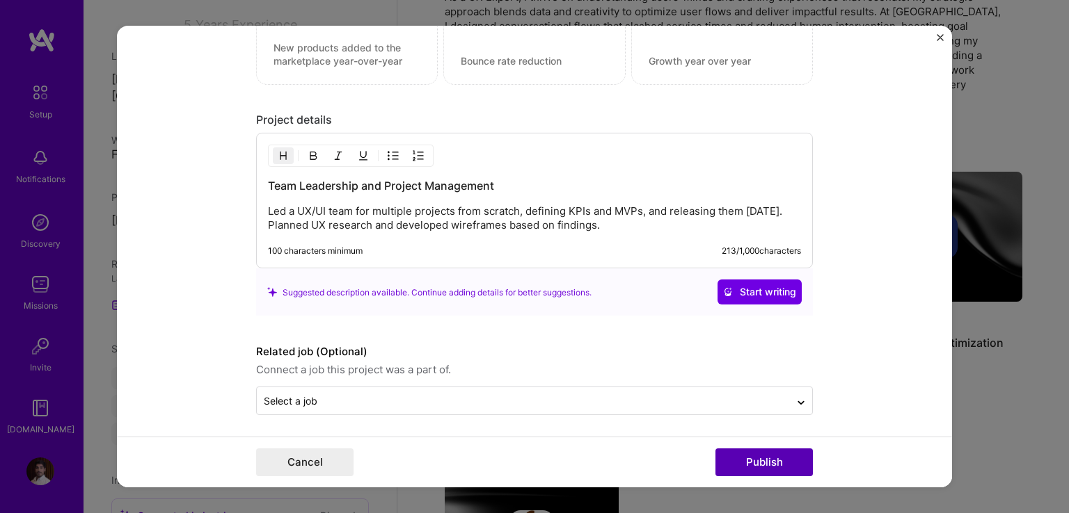
click at [747, 456] on button "Publish" at bounding box center [763, 463] width 97 height 28
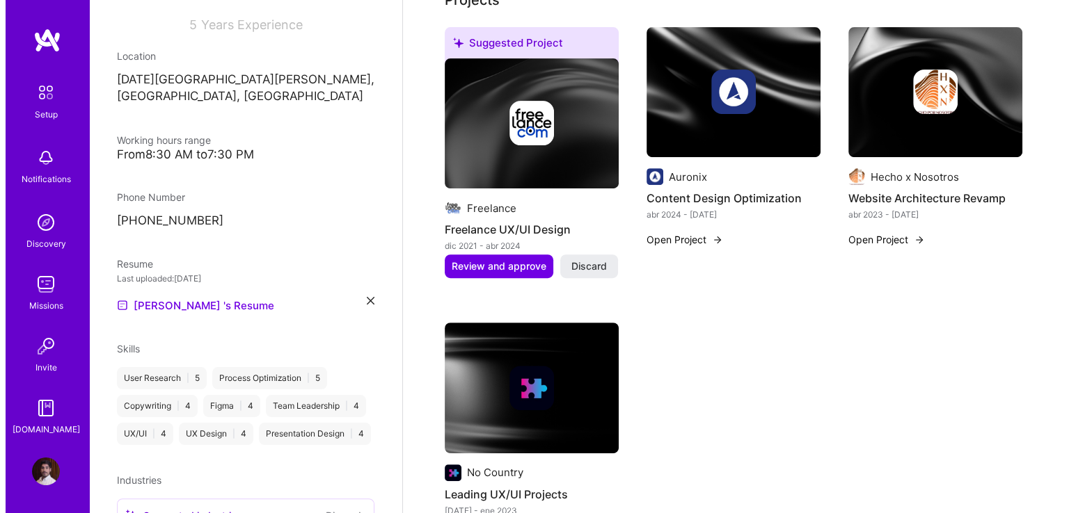
scroll to position [498, 0]
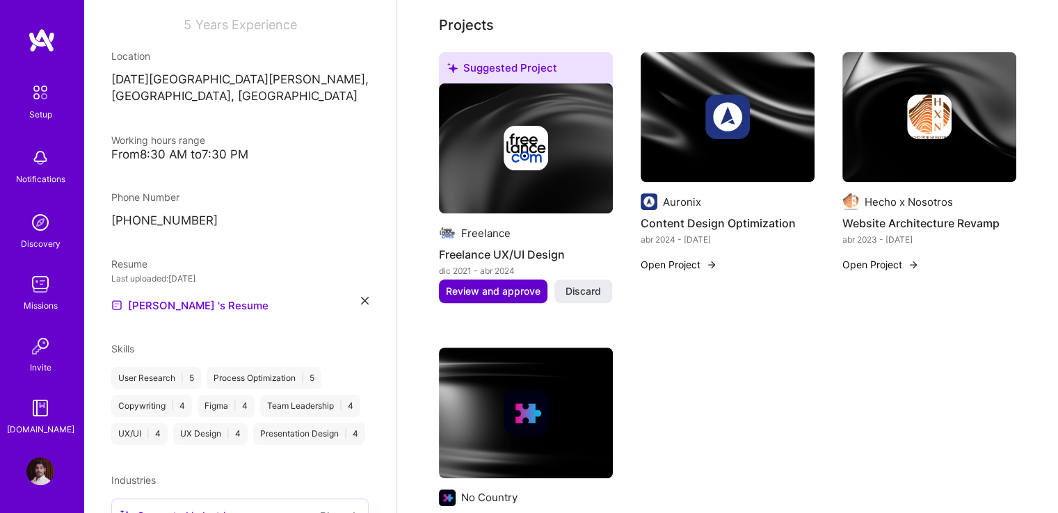
click at [529, 285] on span "Review and approve" at bounding box center [493, 292] width 95 height 14
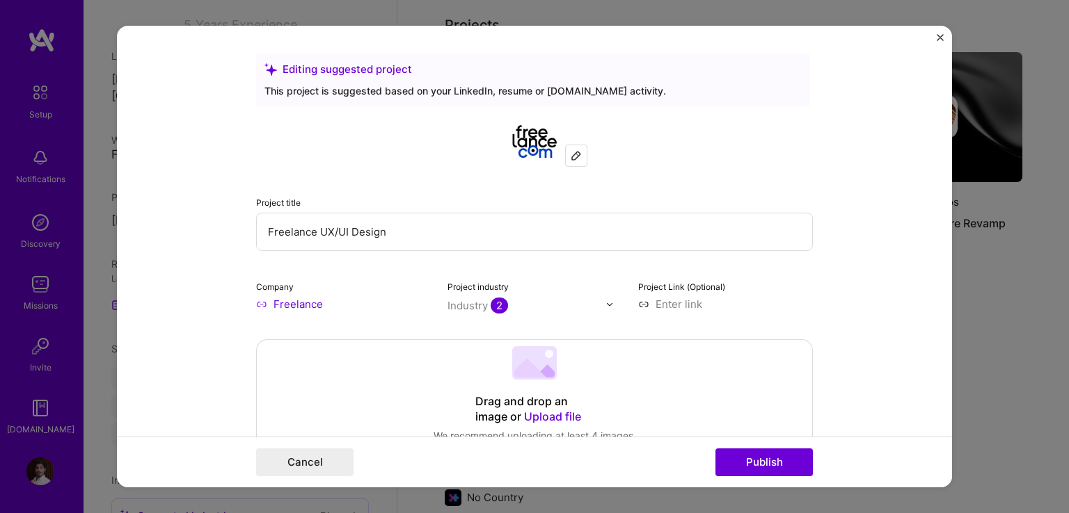
click at [678, 308] on input at bounding box center [725, 304] width 175 height 15
paste input "[URL][DOMAIN_NAME]"
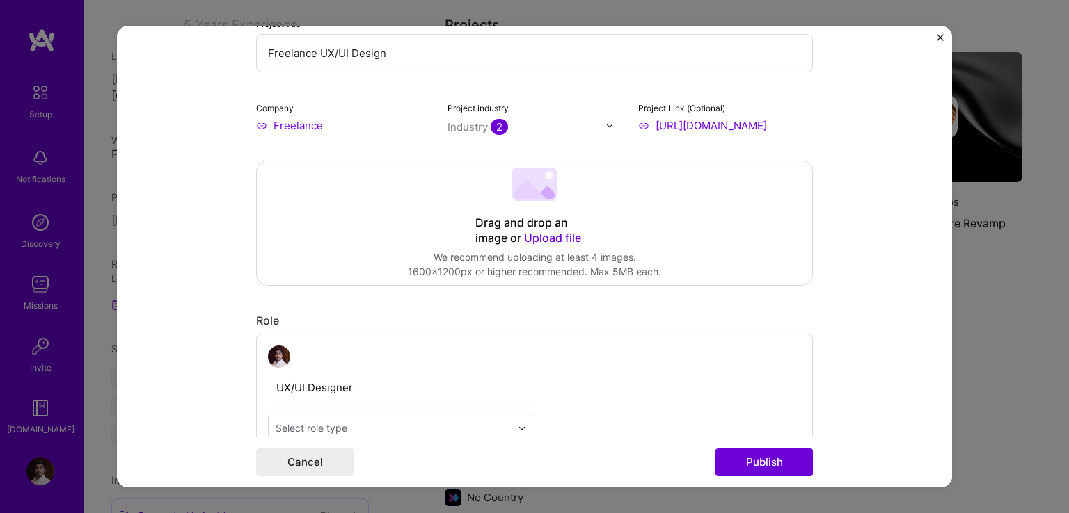
scroll to position [209, 0]
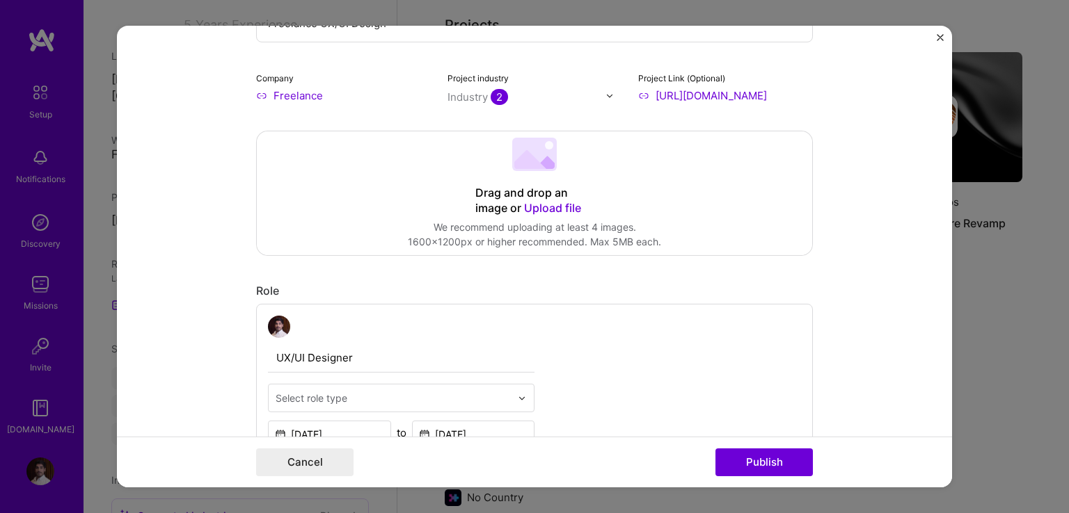
type input "[URL][DOMAIN_NAME]"
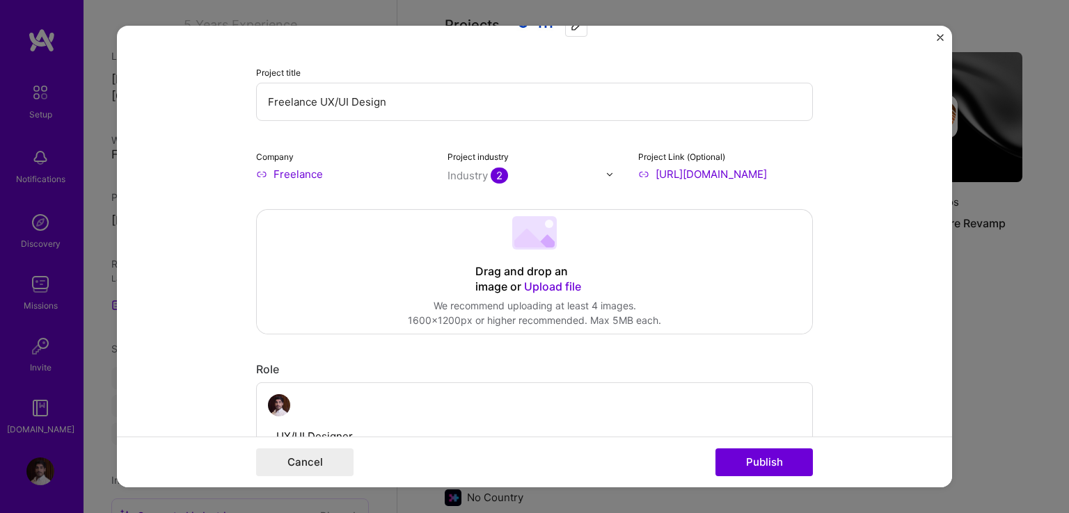
scroll to position [70, 0]
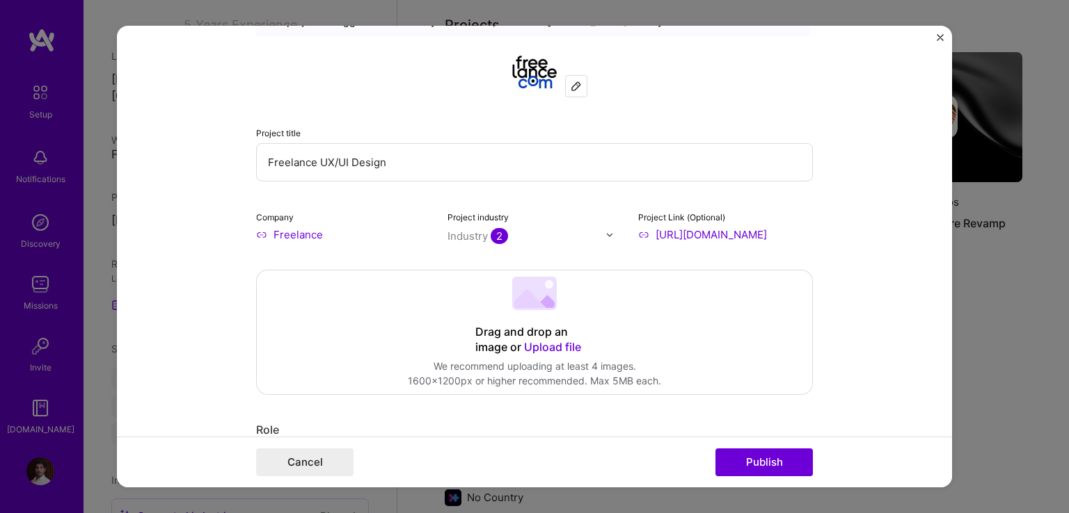
click at [293, 230] on input "Freelance" at bounding box center [343, 235] width 175 height 15
click at [328, 231] on input "Freelance" at bounding box center [343, 235] width 175 height 15
type input "F"
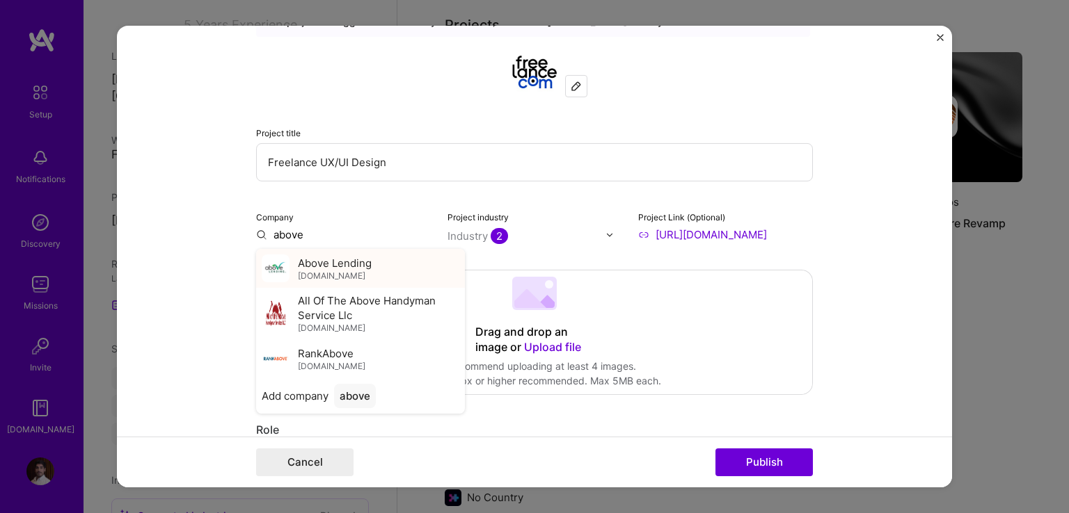
scroll to position [139, 0]
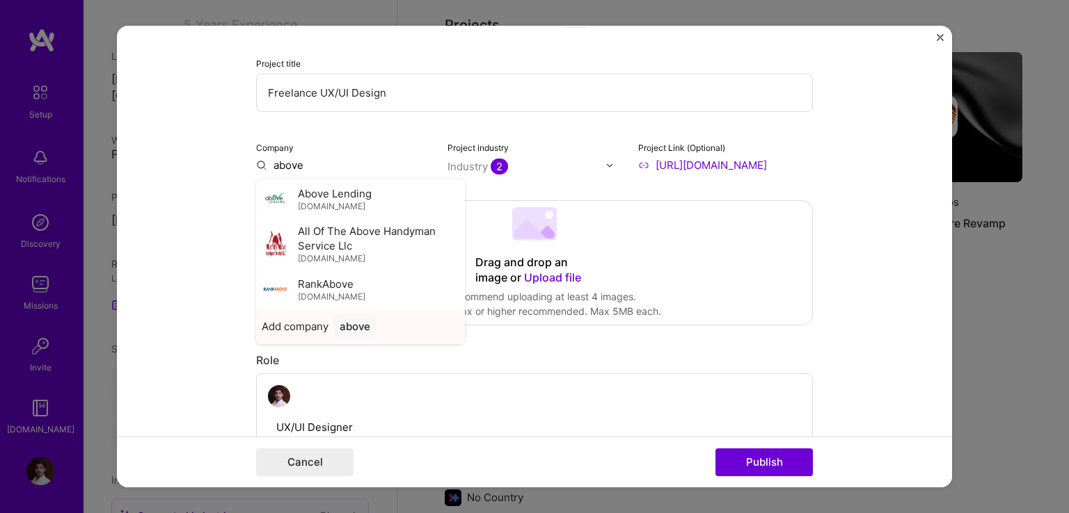
type input "above"
click at [353, 330] on div "above" at bounding box center [355, 326] width 42 height 24
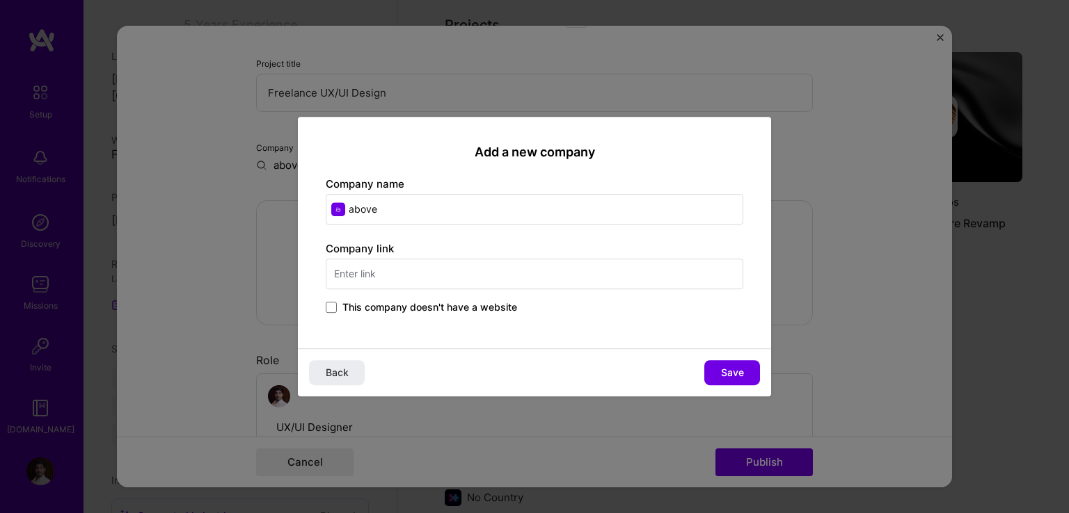
click at [388, 273] on input "text" at bounding box center [534, 274] width 417 height 31
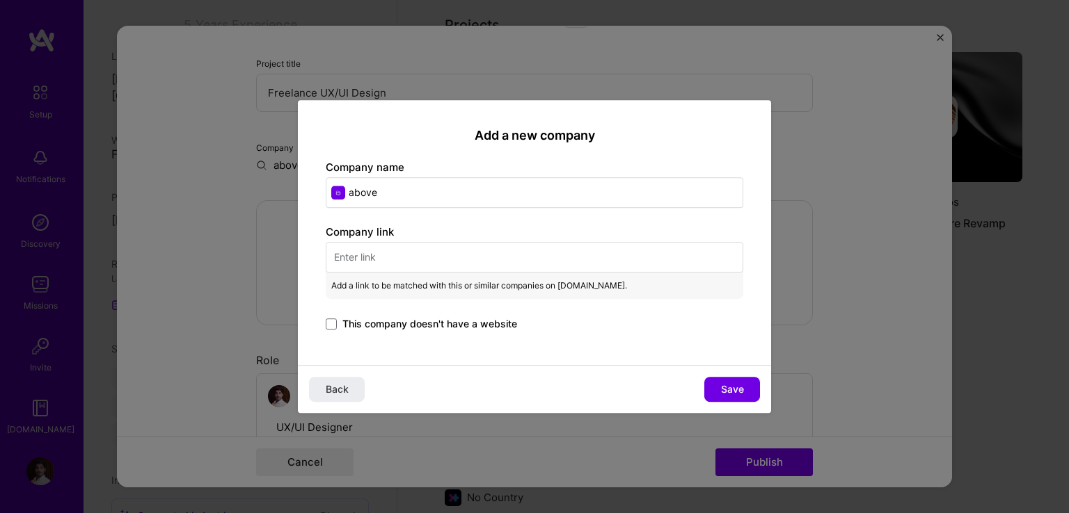
paste input "[URL][DOMAIN_NAME]"
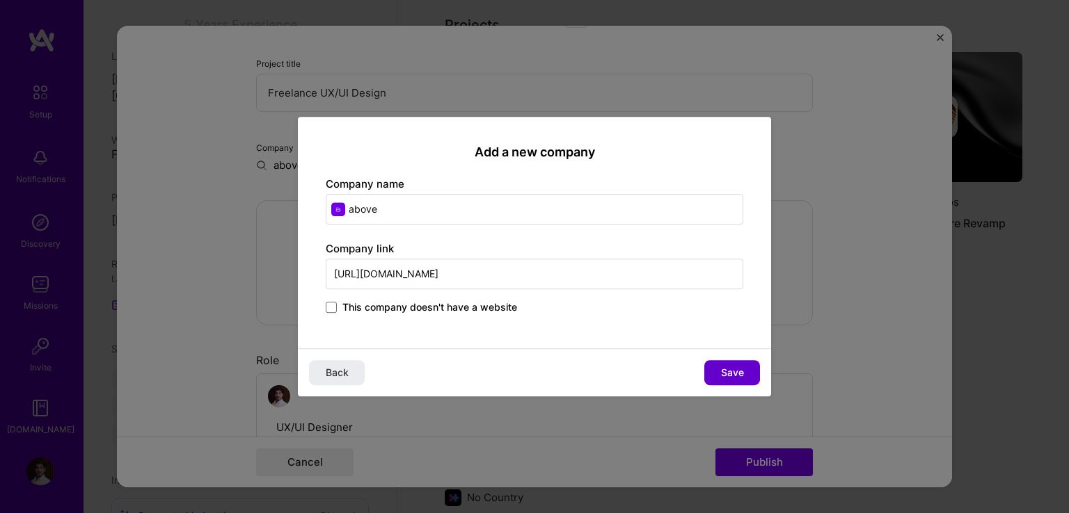
type input "[URL][DOMAIN_NAME]"
click at [721, 369] on span "Save" at bounding box center [732, 373] width 23 height 14
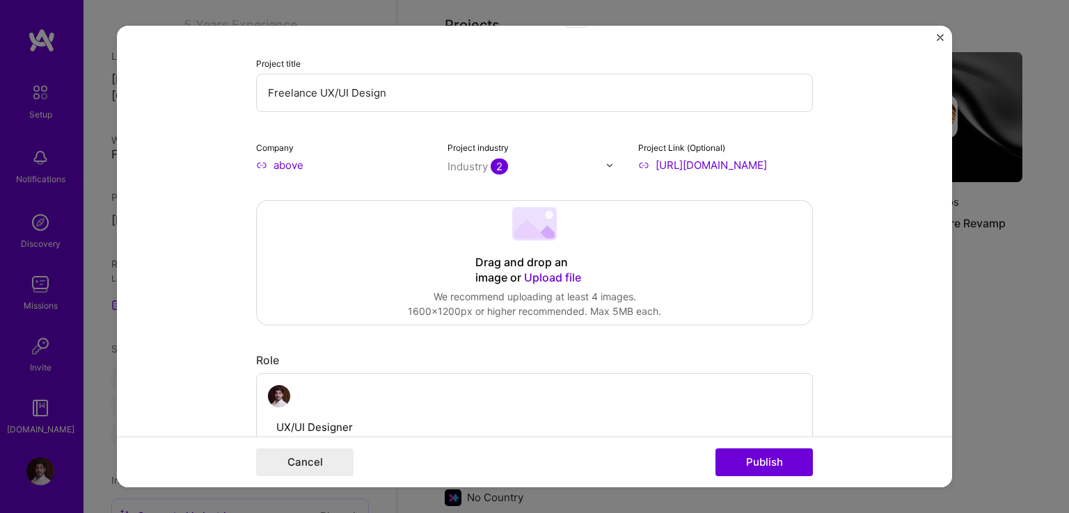
scroll to position [0, 0]
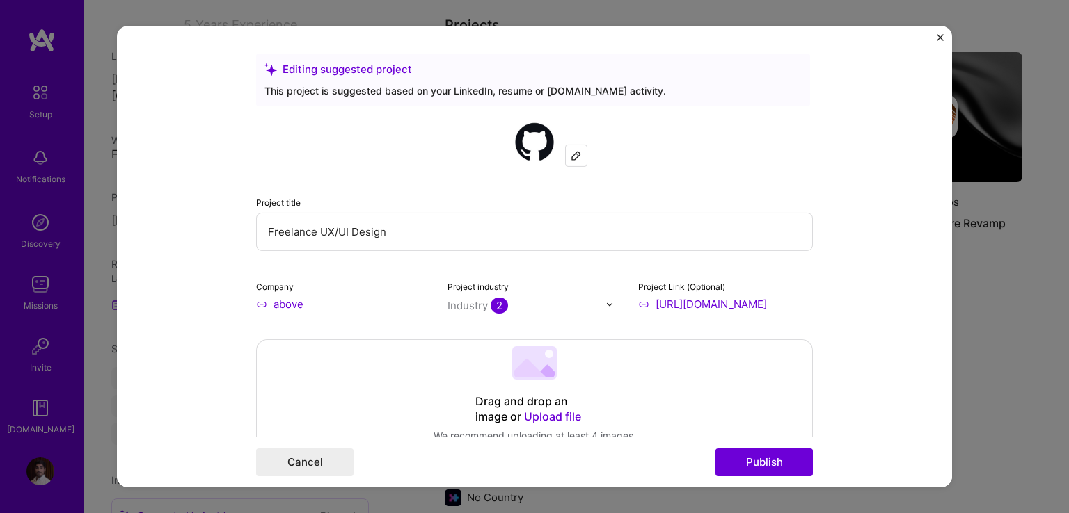
click at [573, 156] on img at bounding box center [576, 155] width 11 height 11
click at [299, 307] on input "above" at bounding box center [343, 304] width 175 height 15
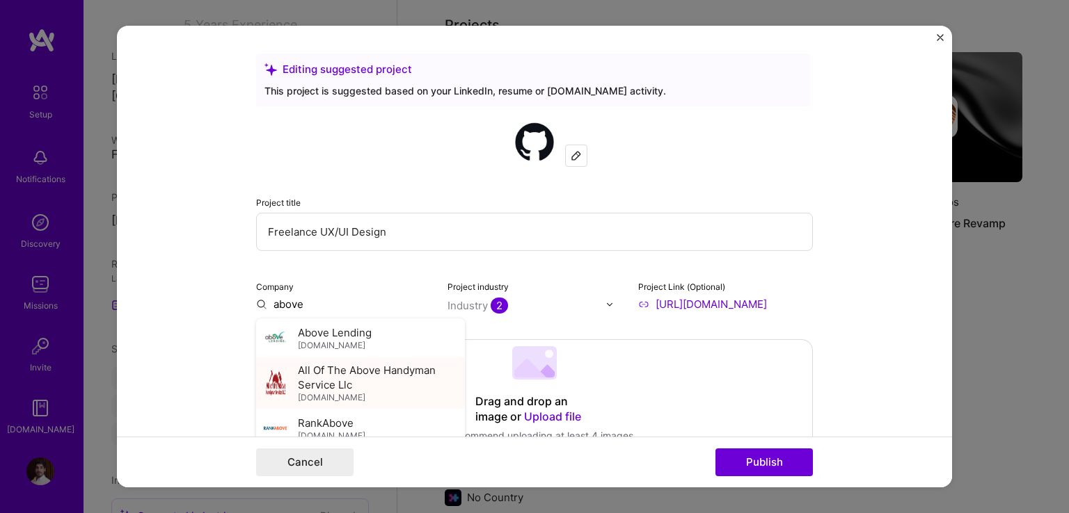
scroll to position [209, 0]
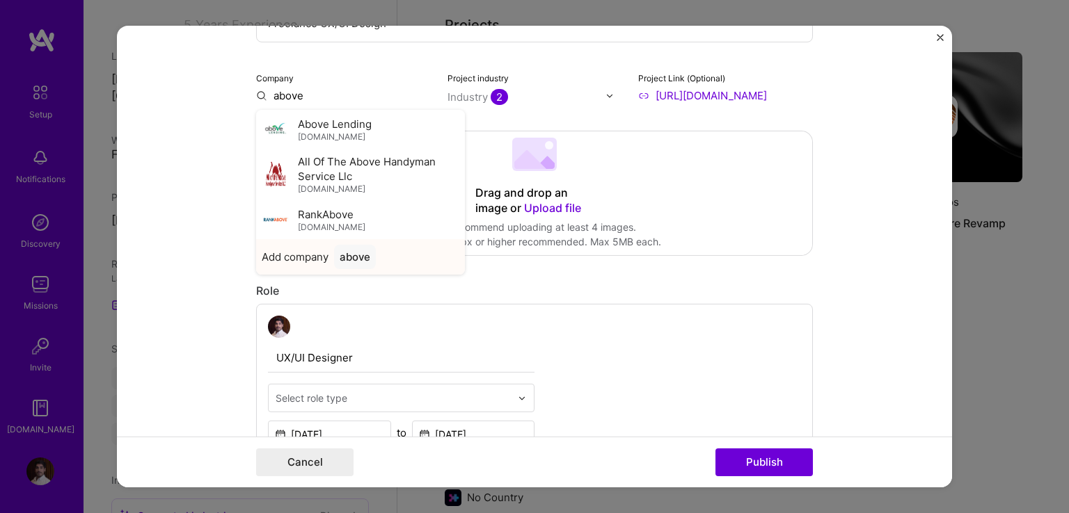
click at [352, 255] on div "above" at bounding box center [355, 257] width 42 height 24
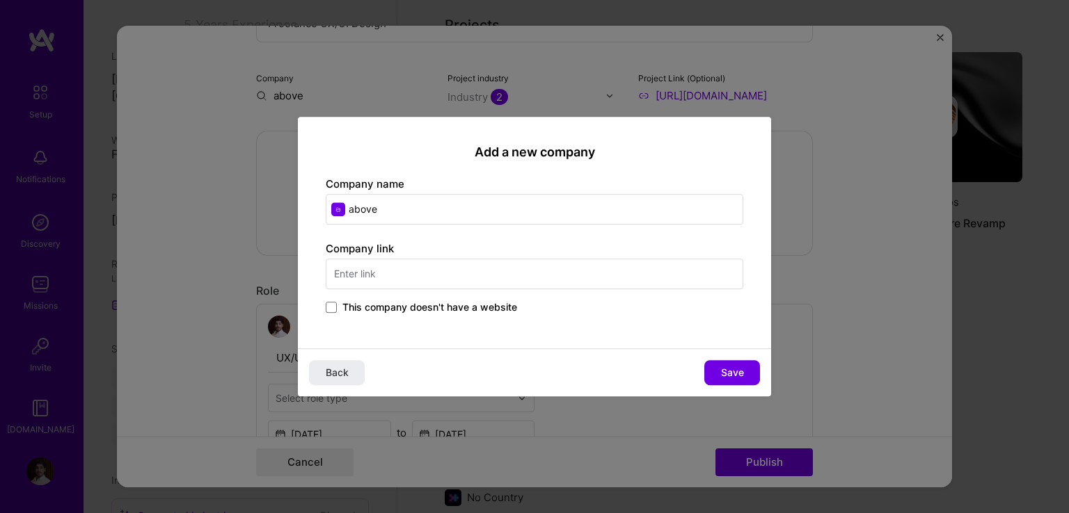
click at [441, 278] on input "text" at bounding box center [534, 274] width 417 height 31
click at [333, 308] on span at bounding box center [331, 307] width 11 height 11
click at [0, 0] on input "This company doesn't have a website" at bounding box center [0, 0] width 0 height 0
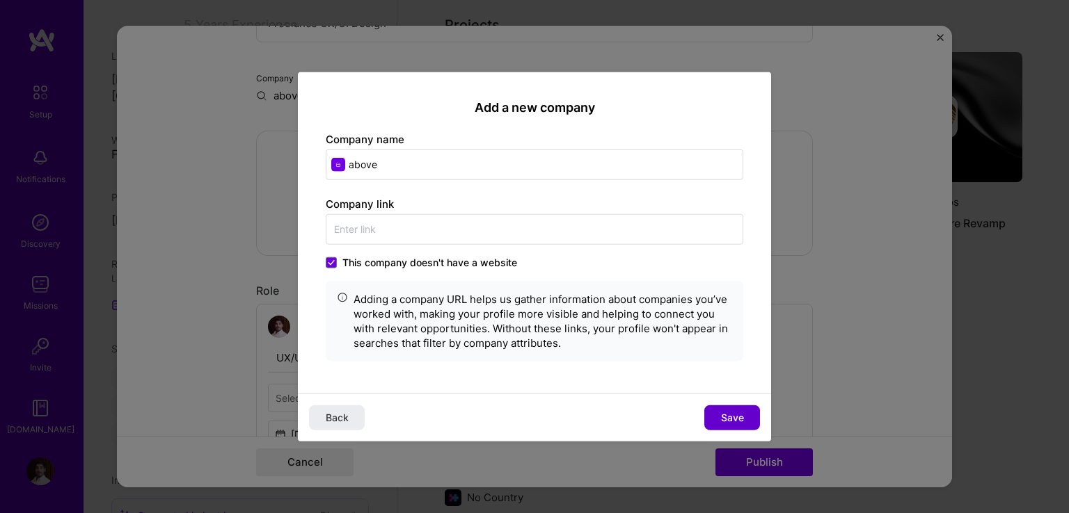
click at [726, 415] on span "Save" at bounding box center [732, 418] width 23 height 14
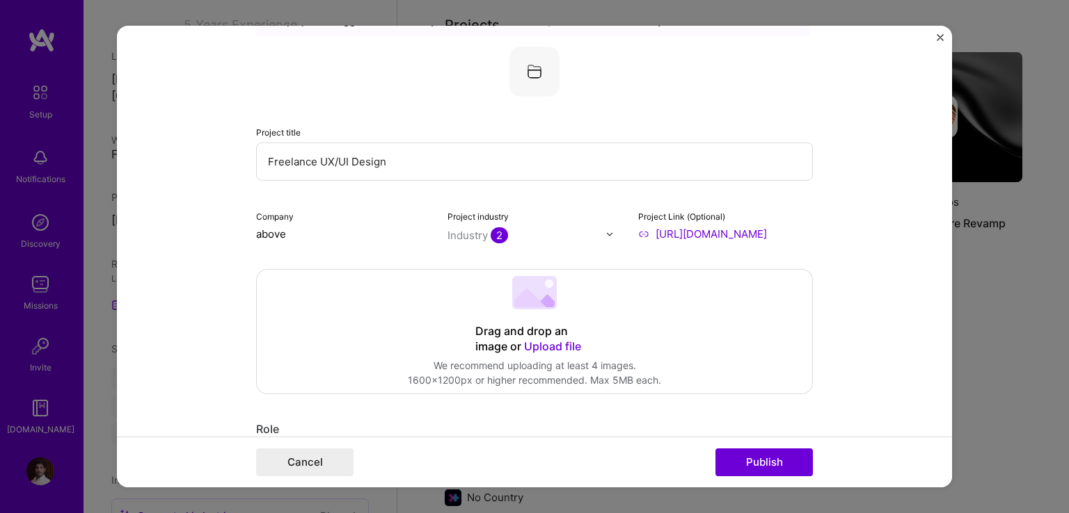
scroll to position [70, 0]
click at [303, 233] on input "above" at bounding box center [343, 235] width 175 height 15
type input "above - freelance"
click at [359, 262] on div "above - freelance" at bounding box center [384, 267] width 101 height 24
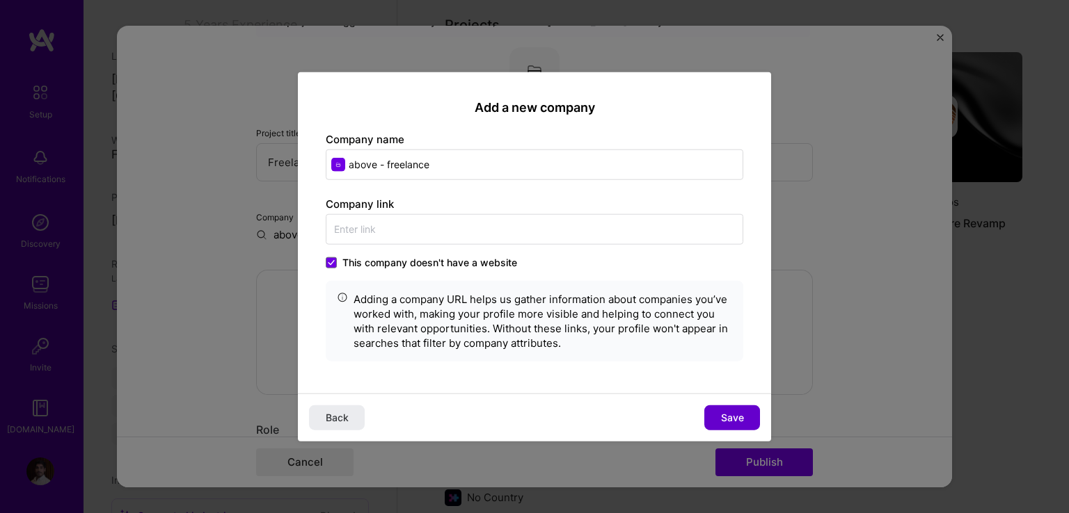
click at [728, 423] on span "Save" at bounding box center [732, 418] width 23 height 14
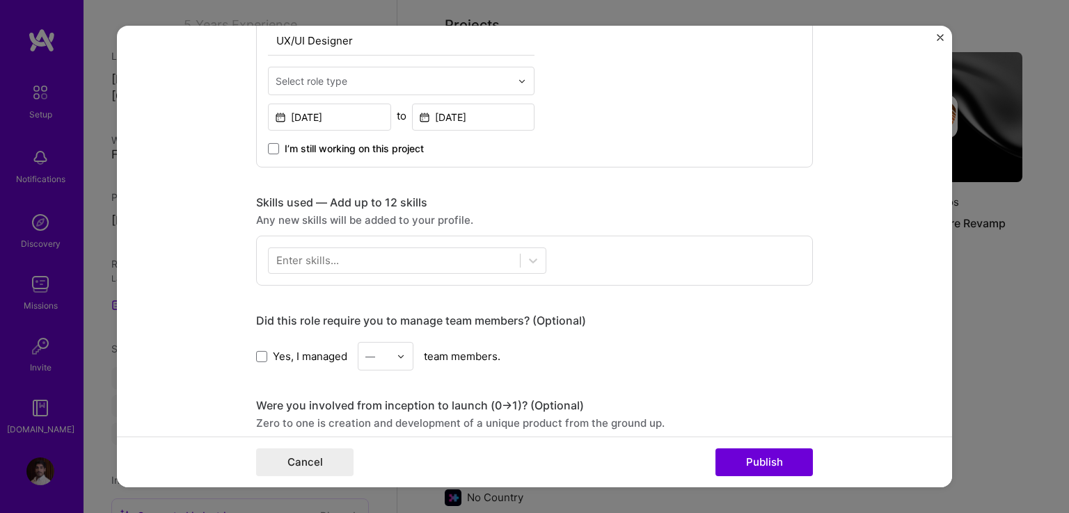
scroll to position [557, 0]
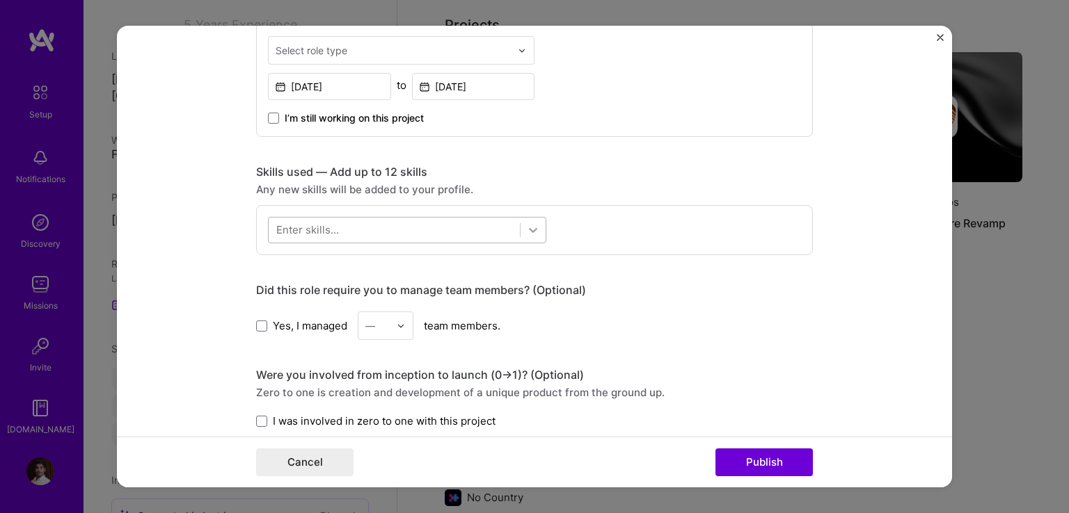
click at [527, 229] on icon at bounding box center [533, 230] width 14 height 14
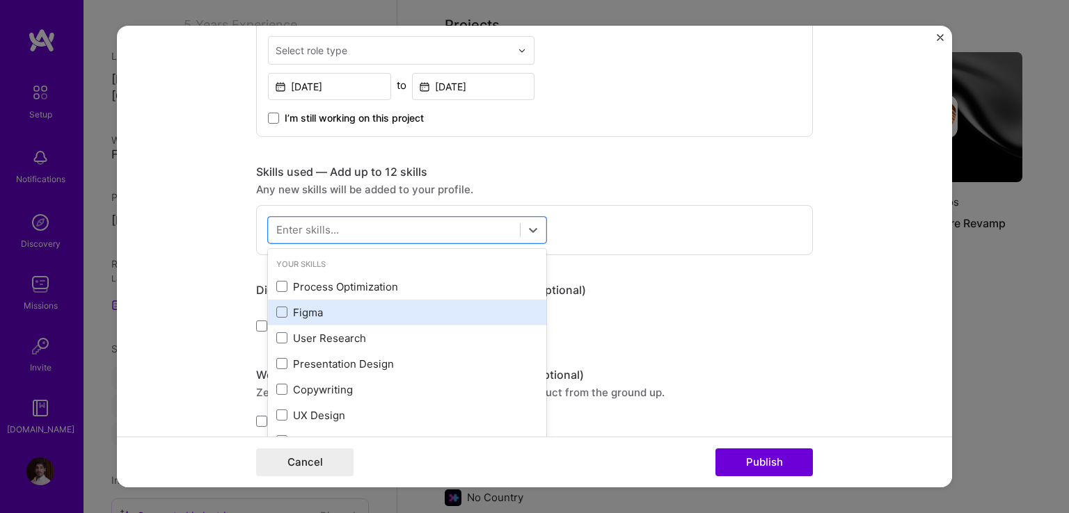
click at [338, 310] on div "Figma" at bounding box center [407, 312] width 262 height 15
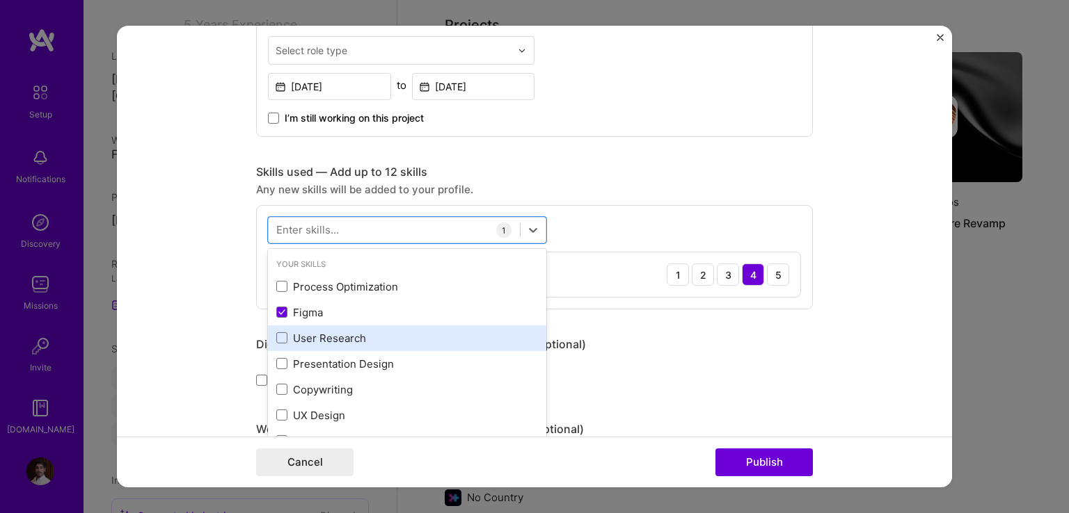
click at [342, 336] on div "User Research" at bounding box center [407, 338] width 262 height 15
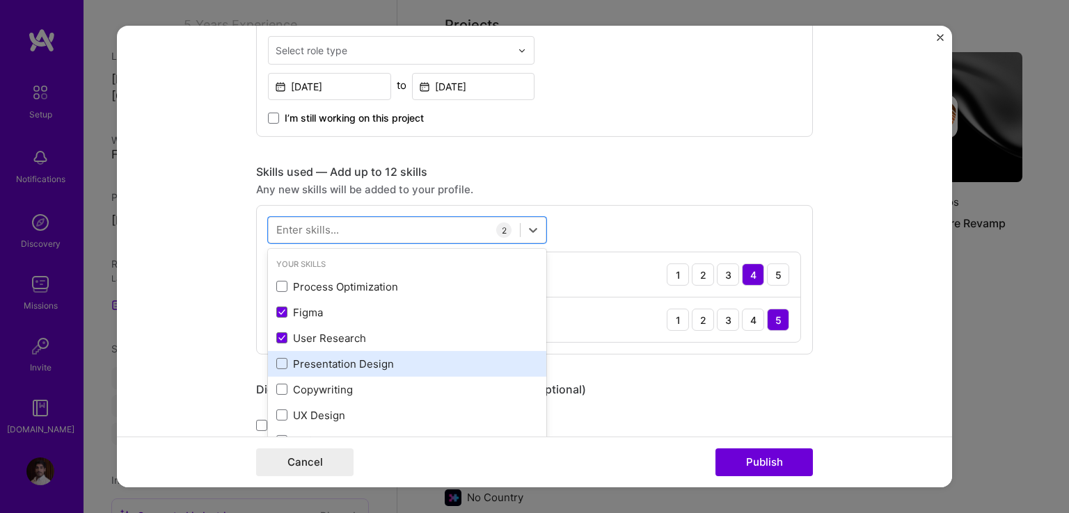
click at [351, 362] on div "Presentation Design" at bounding box center [407, 364] width 262 height 15
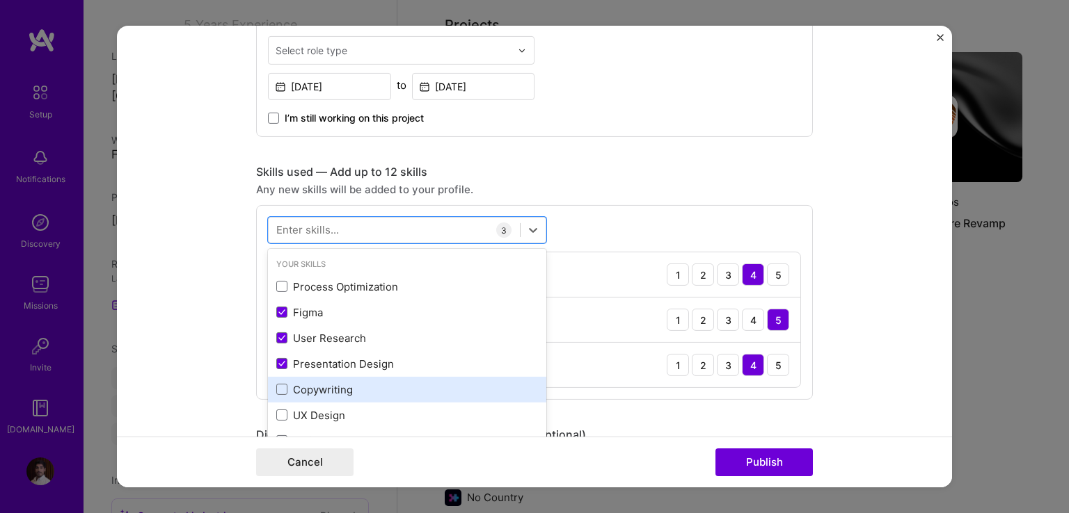
click at [347, 392] on div "Copywriting" at bounding box center [407, 390] width 262 height 15
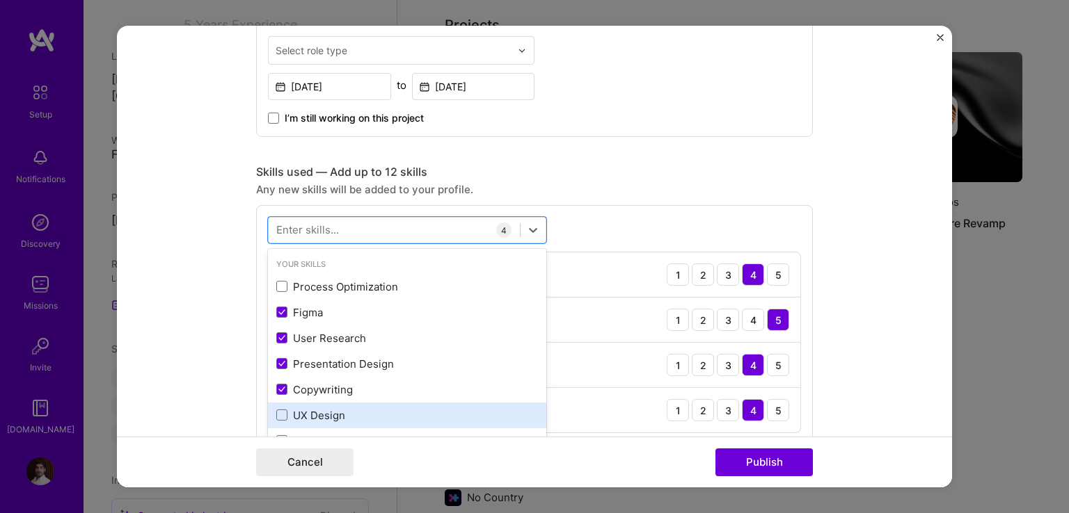
click at [344, 411] on div "UX Design" at bounding box center [407, 415] width 262 height 15
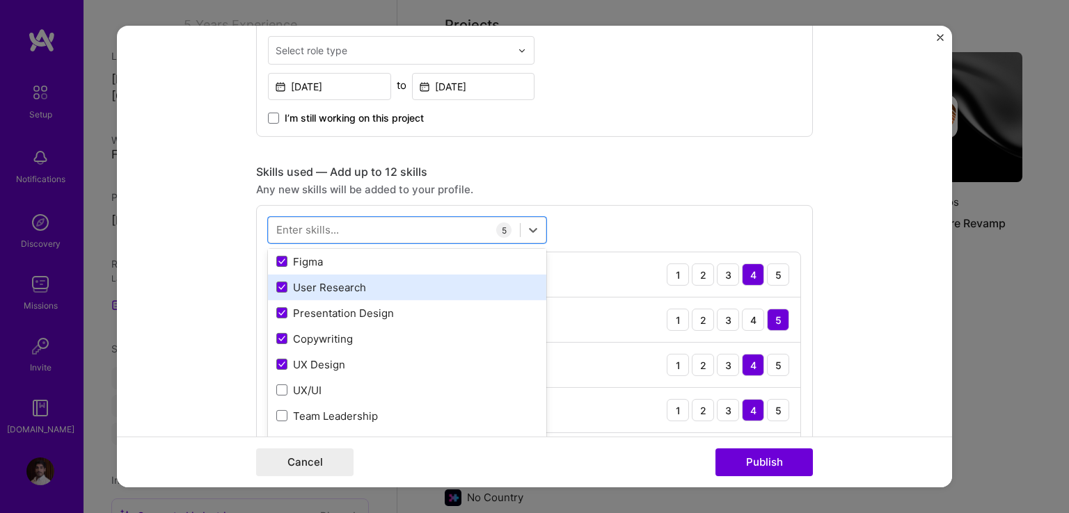
scroll to position [70, 0]
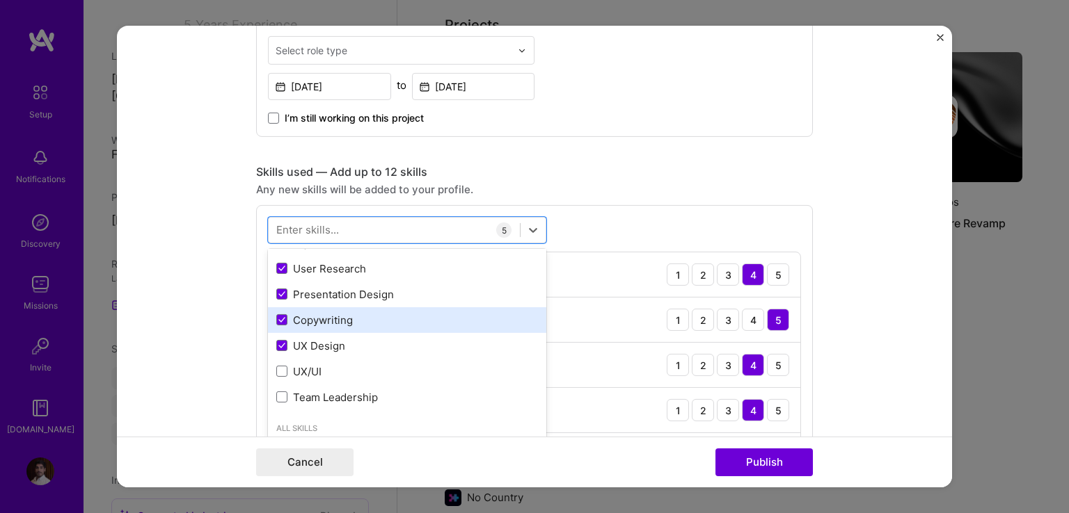
click at [314, 313] on div "Copywriting" at bounding box center [407, 320] width 262 height 15
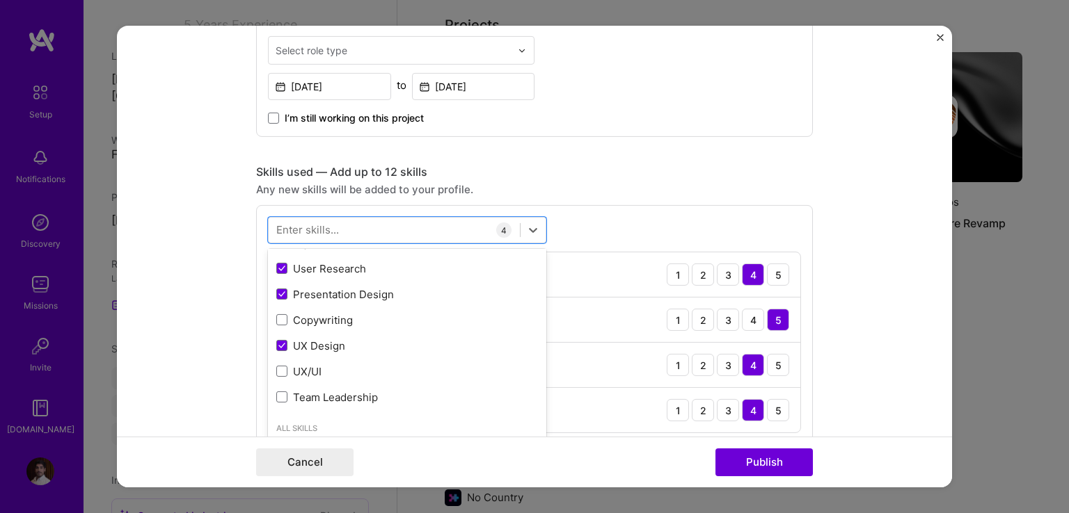
click at [330, 235] on div "Enter skills..." at bounding box center [307, 230] width 63 height 15
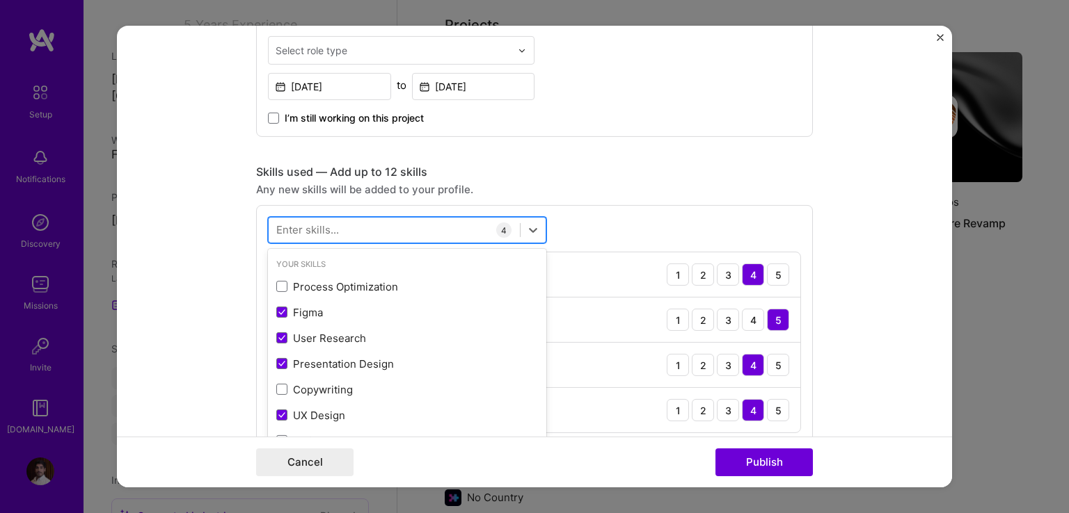
click at [334, 222] on div at bounding box center [394, 229] width 251 height 23
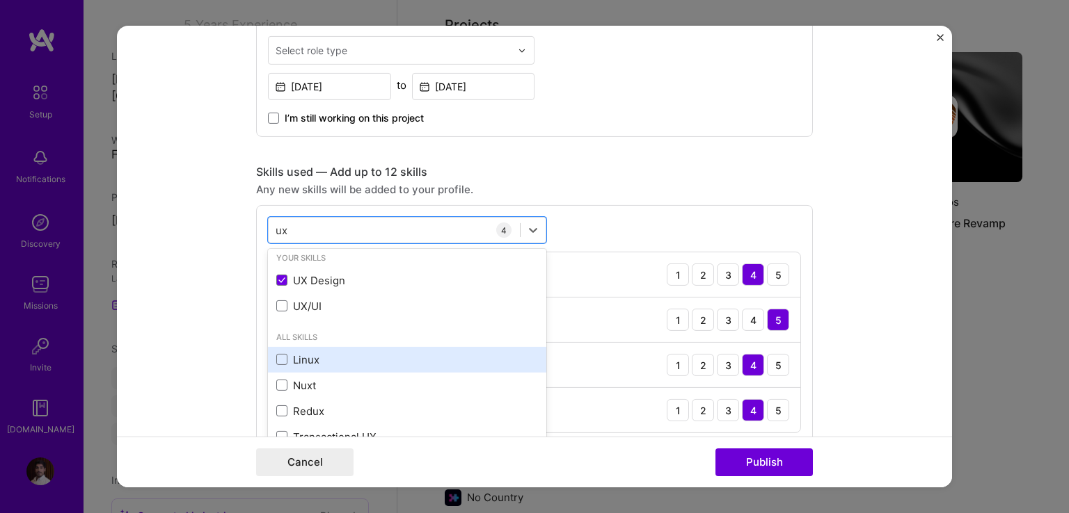
scroll to position [0, 0]
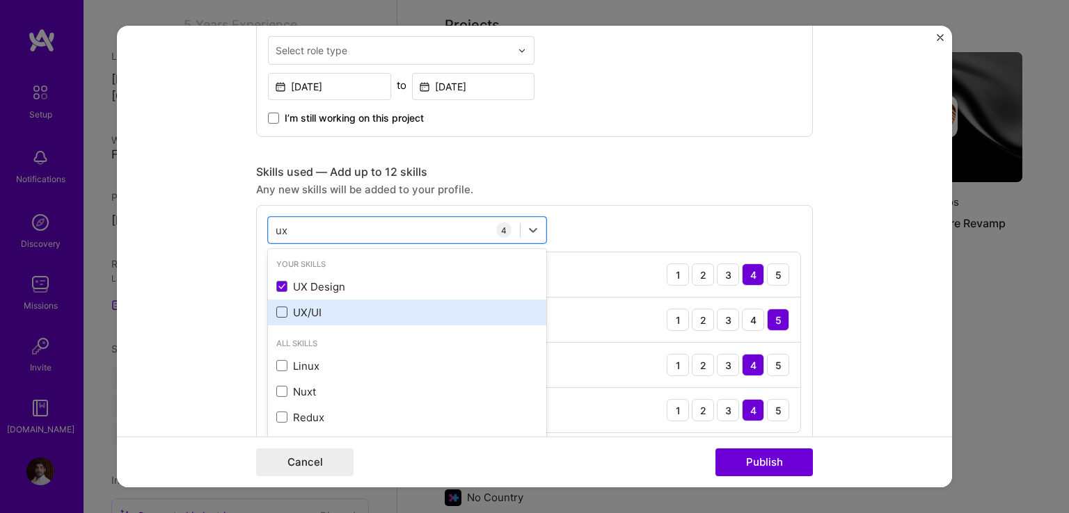
click at [278, 307] on span at bounding box center [281, 312] width 11 height 11
click at [0, 0] on input "checkbox" at bounding box center [0, 0] width 0 height 0
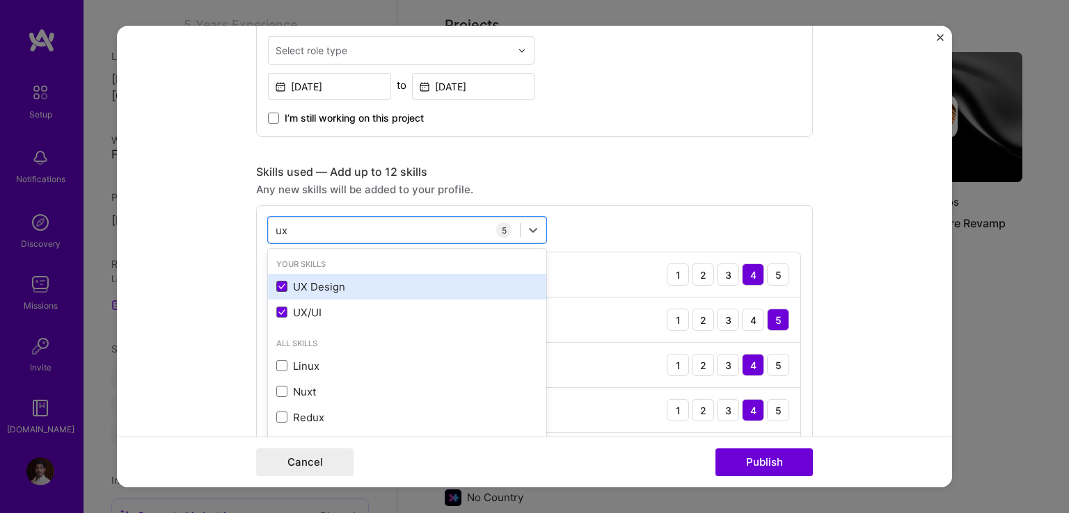
click at [276, 290] on span at bounding box center [281, 286] width 11 height 11
click at [0, 0] on input "checkbox" at bounding box center [0, 0] width 0 height 0
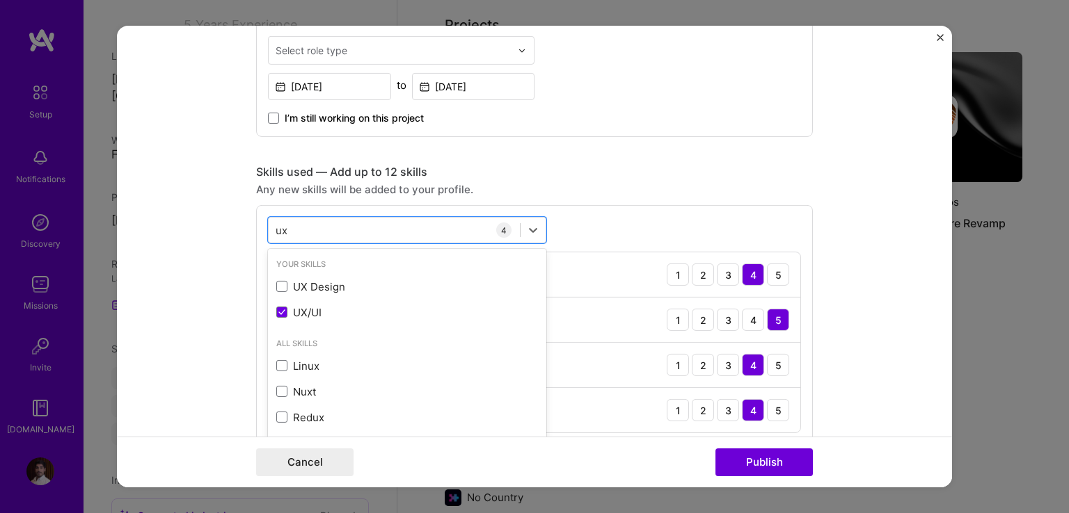
type input "ux"
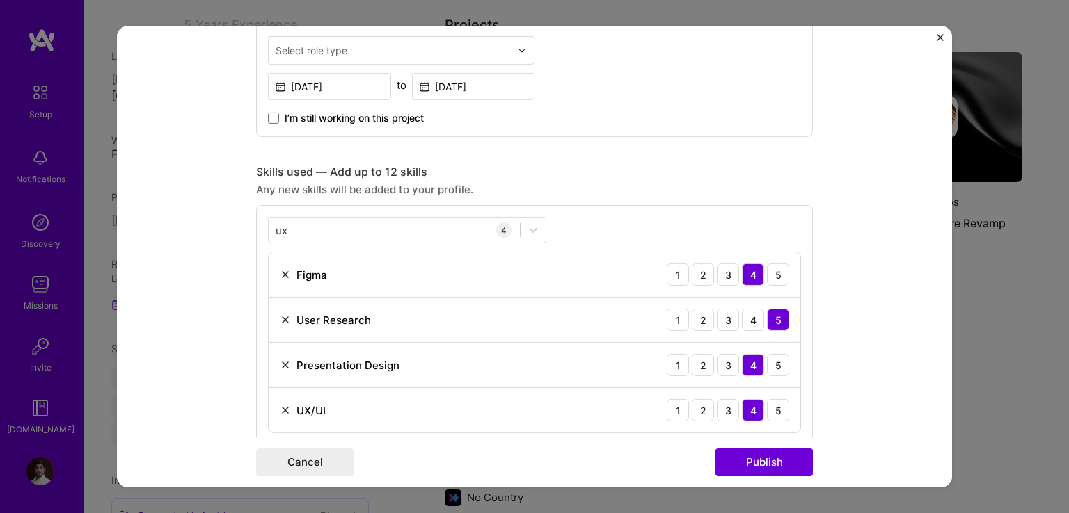
click at [621, 221] on div "ux ux 4 Figma 1 2 3 4 5 User Research 1 2 3 4 5 Presentation Design 1 2 3 4 5 U…" at bounding box center [534, 325] width 557 height 240
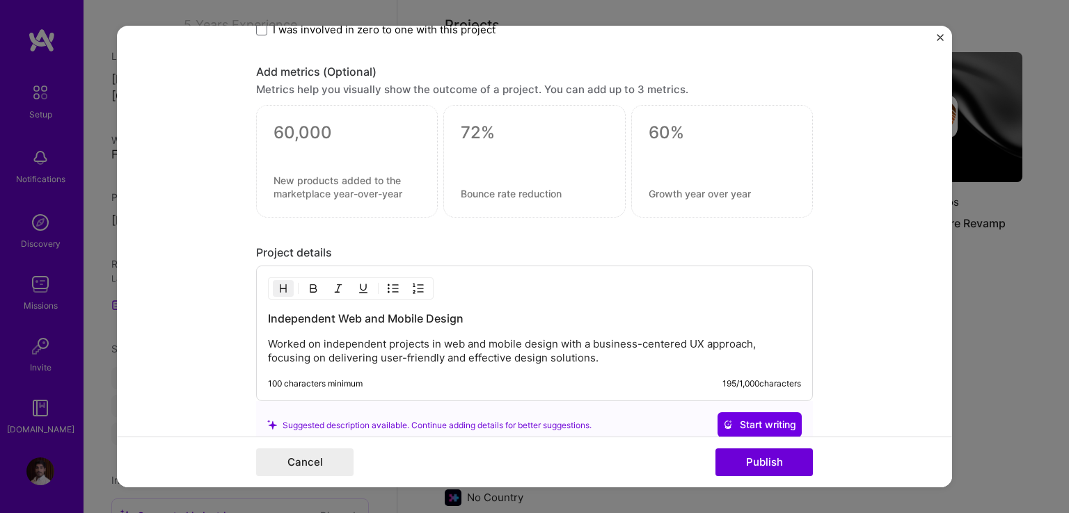
scroll to position [1272, 0]
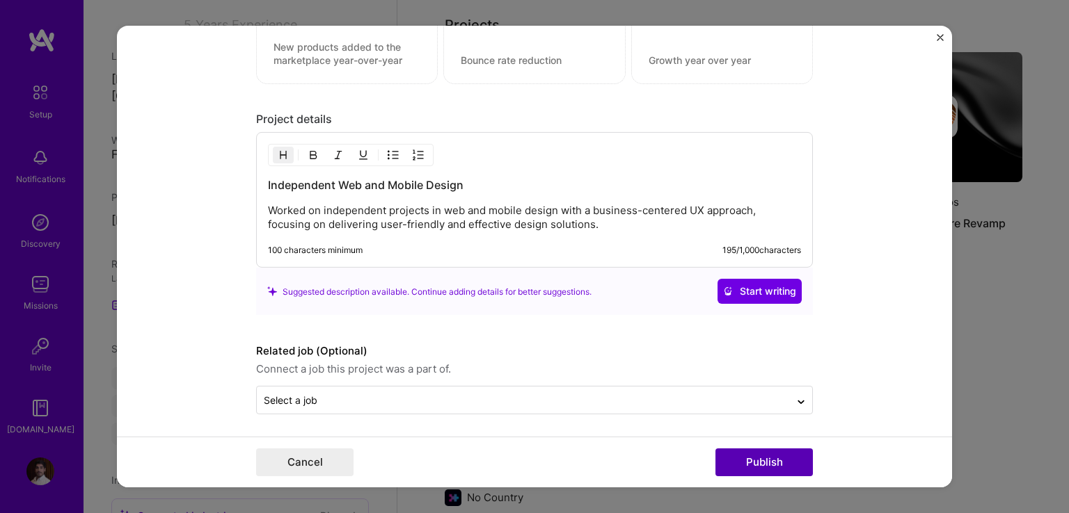
click at [774, 468] on button "Publish" at bounding box center [763, 463] width 97 height 28
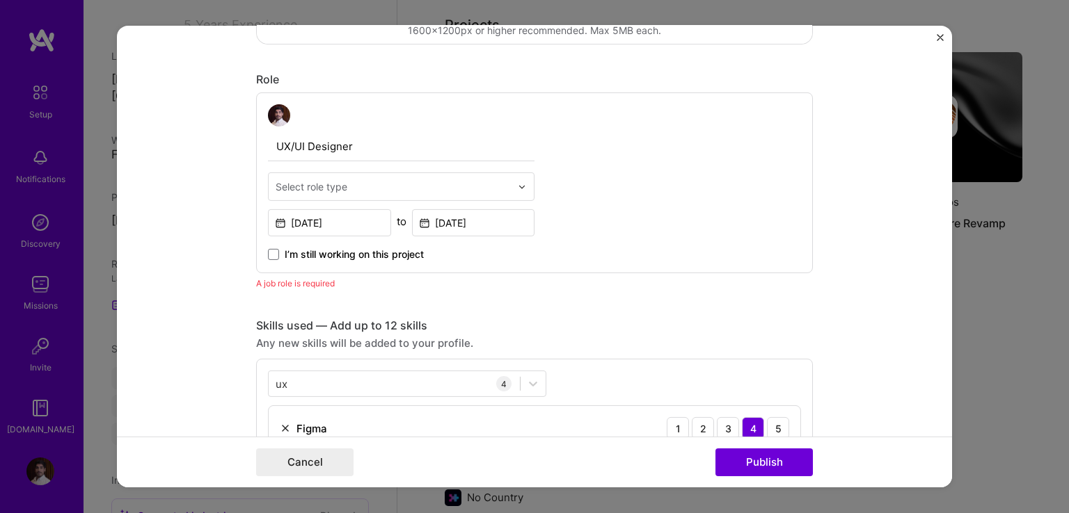
scroll to position [397, 0]
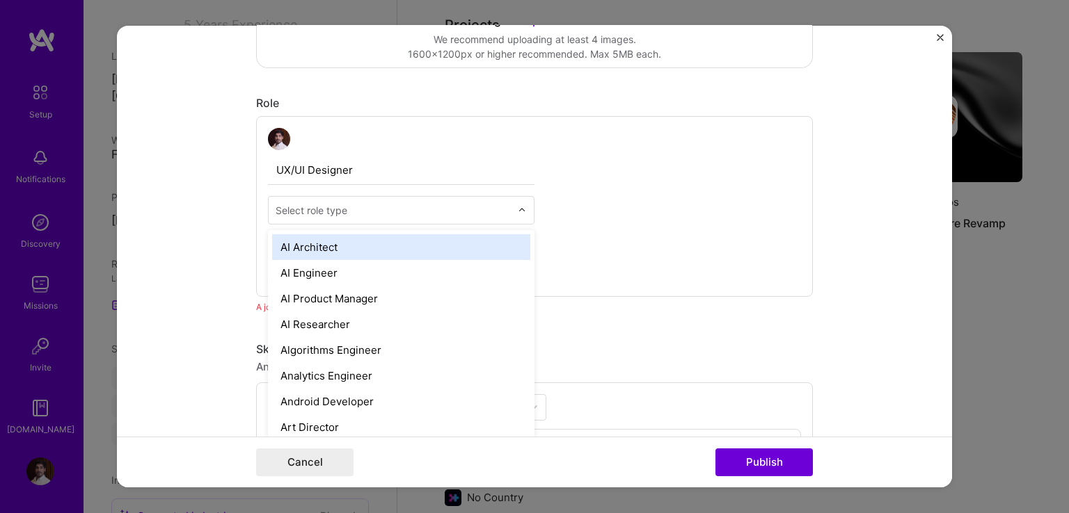
click at [353, 219] on div "Select role type" at bounding box center [393, 210] width 249 height 27
type input "ux"
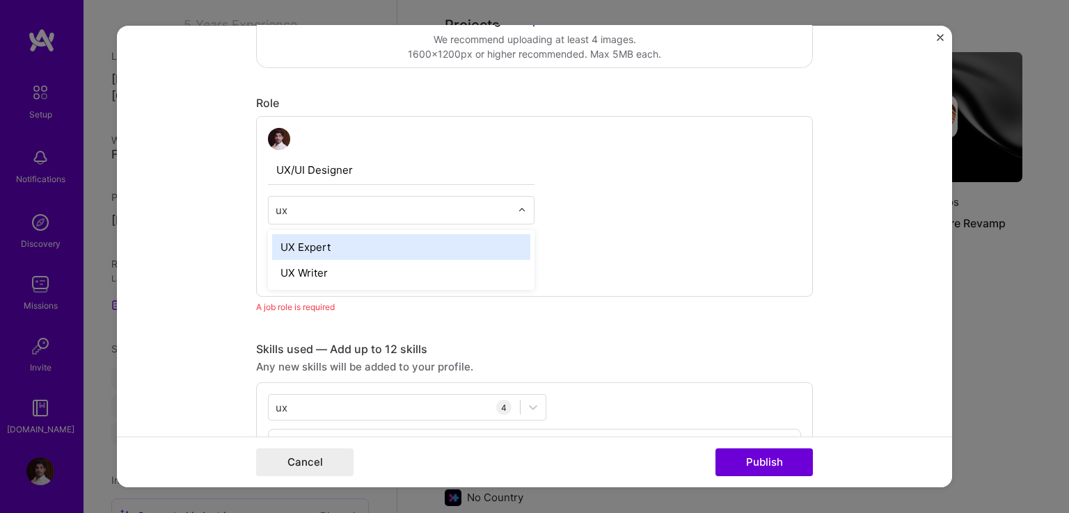
click at [381, 239] on div "UX Expert" at bounding box center [401, 247] width 258 height 26
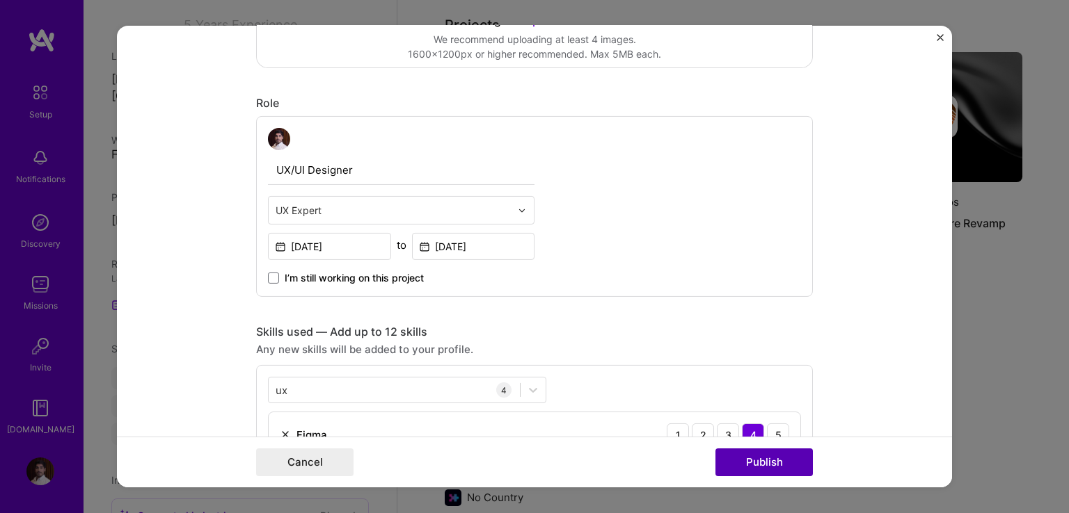
click at [750, 455] on button "Publish" at bounding box center [763, 463] width 97 height 28
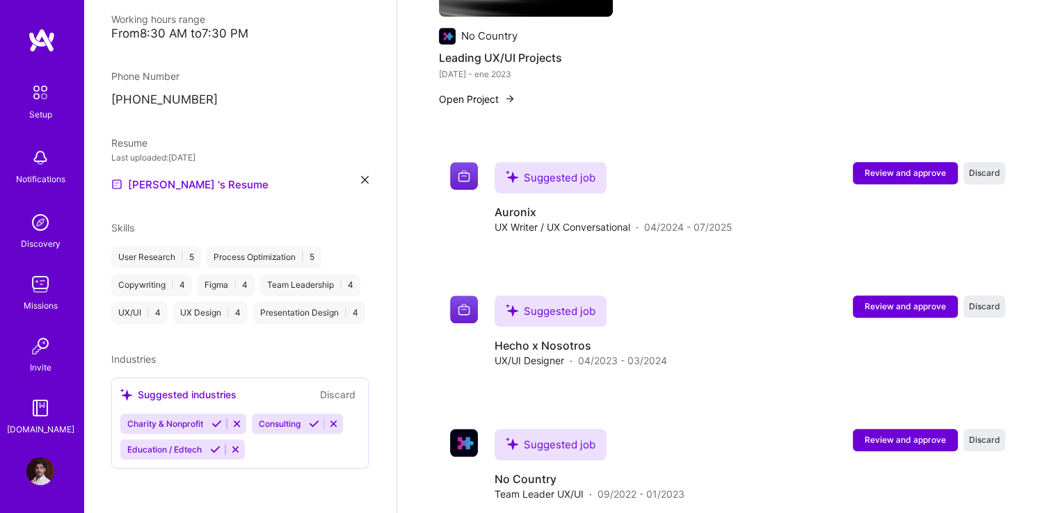
scroll to position [954, 0]
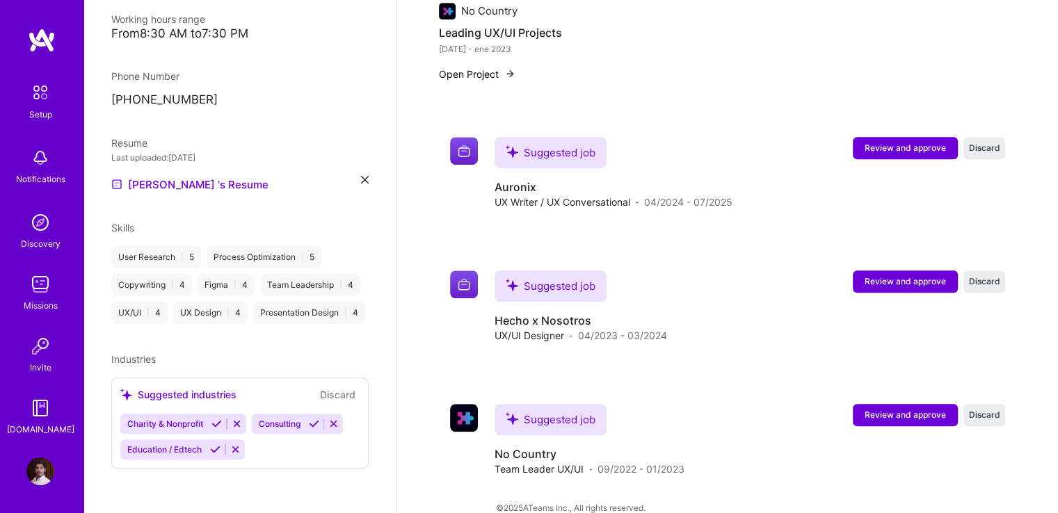
click at [215, 424] on icon at bounding box center [217, 424] width 10 height 10
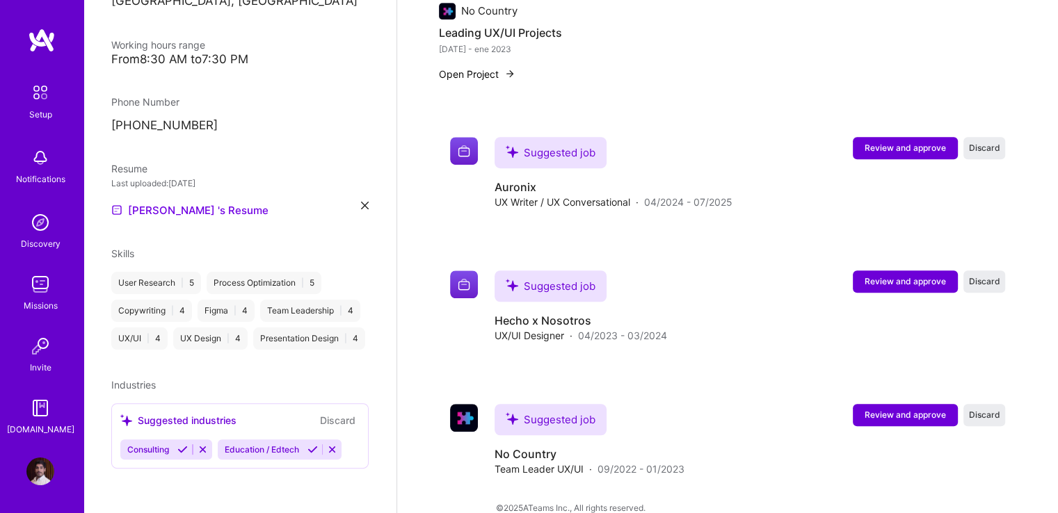
scroll to position [358, 0]
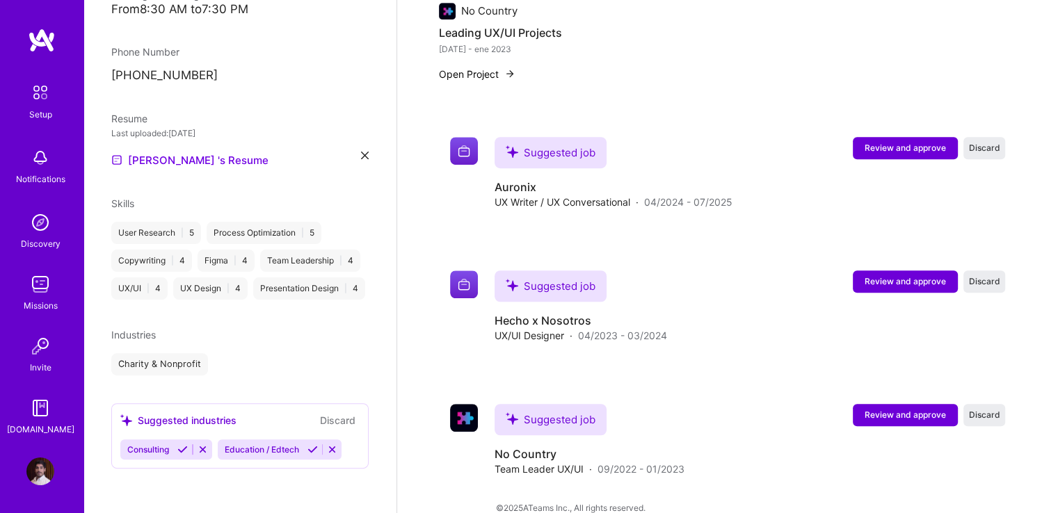
click at [312, 455] on icon at bounding box center [313, 450] width 10 height 10
click at [183, 455] on icon at bounding box center [182, 450] width 10 height 10
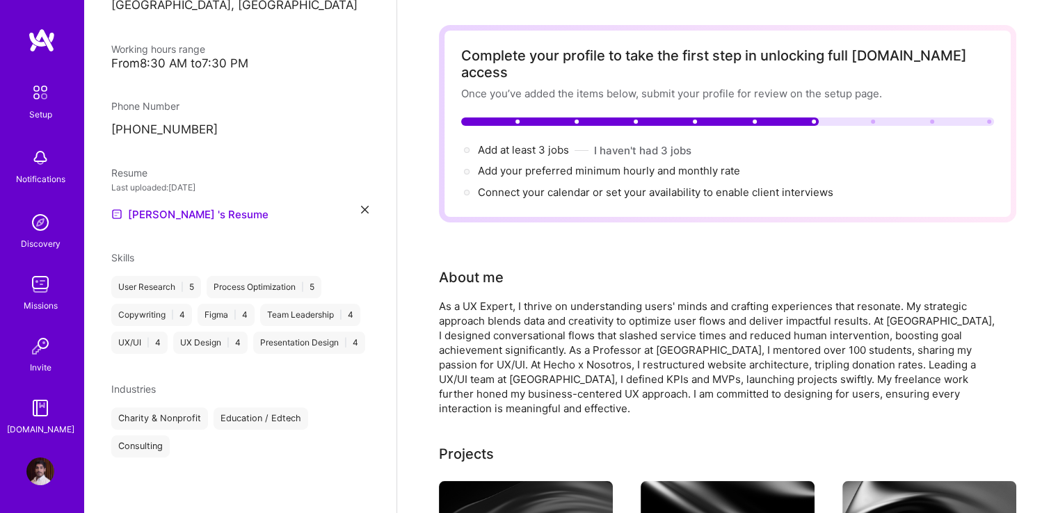
scroll to position [0, 0]
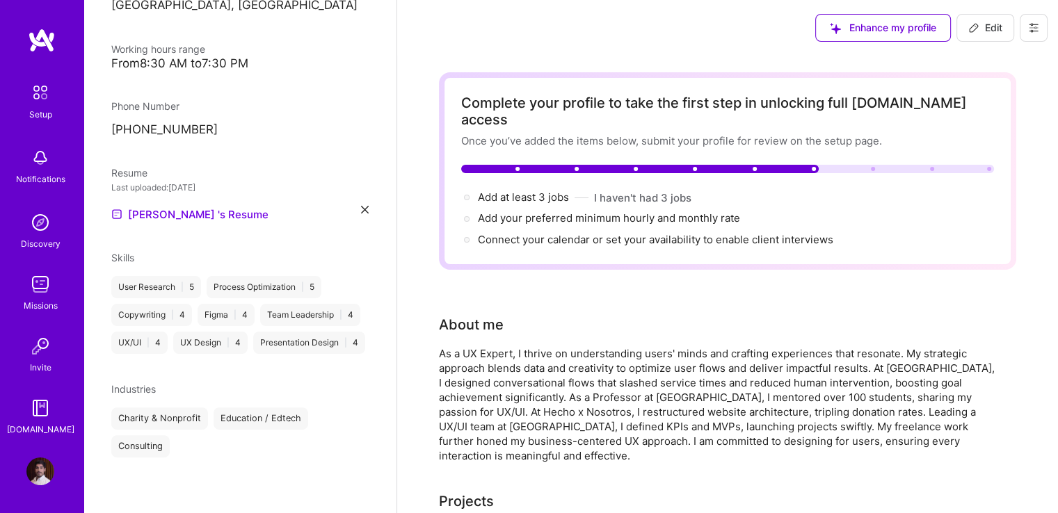
click at [239, 206] on div "[PERSON_NAME] 's Resume" at bounding box center [239, 214] width 257 height 17
click at [191, 206] on link "[PERSON_NAME] 's Resume" at bounding box center [189, 214] width 157 height 17
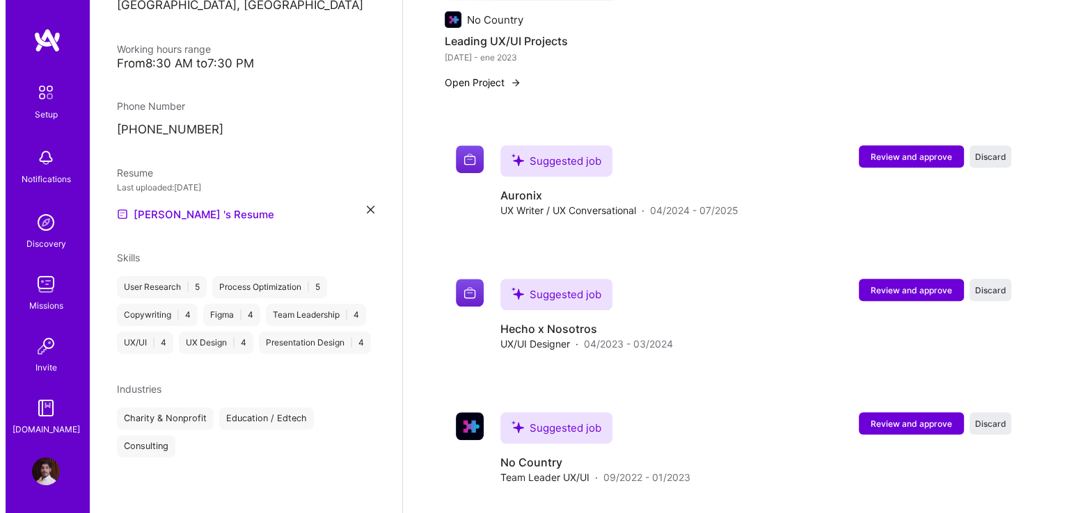
scroll to position [933, 0]
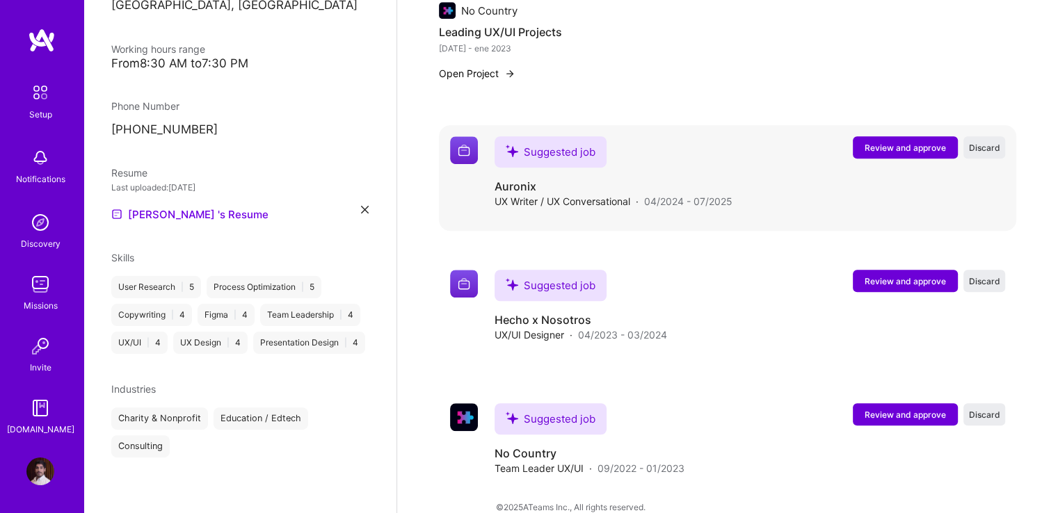
click at [911, 142] on span "Review and approve" at bounding box center [905, 148] width 81 height 12
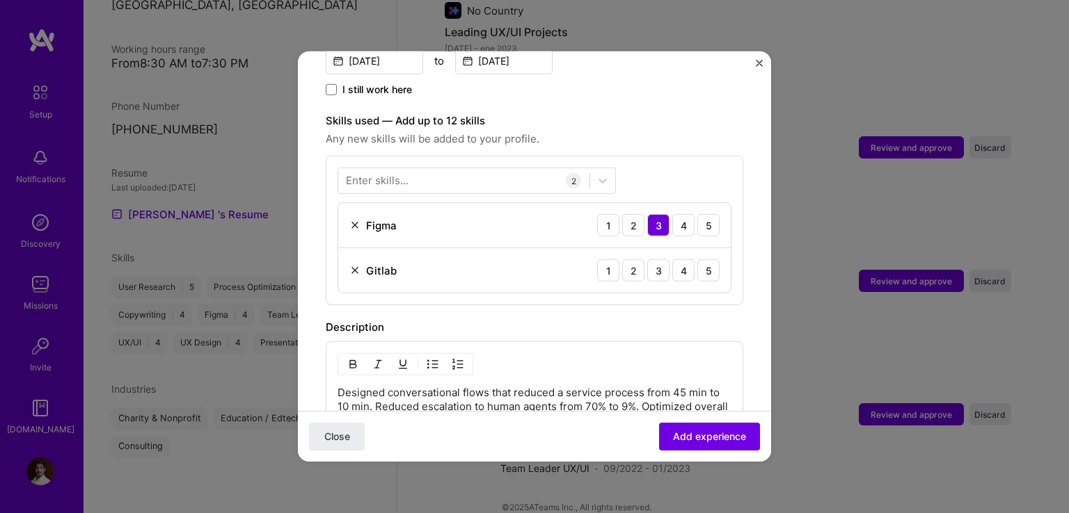
scroll to position [487, 0]
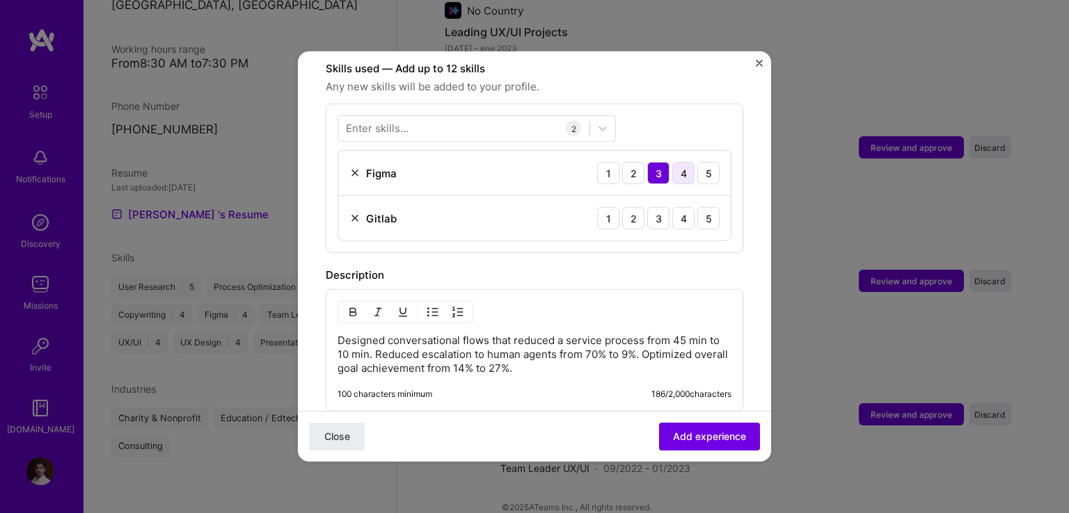
click at [672, 164] on div "4" at bounding box center [683, 173] width 22 height 22
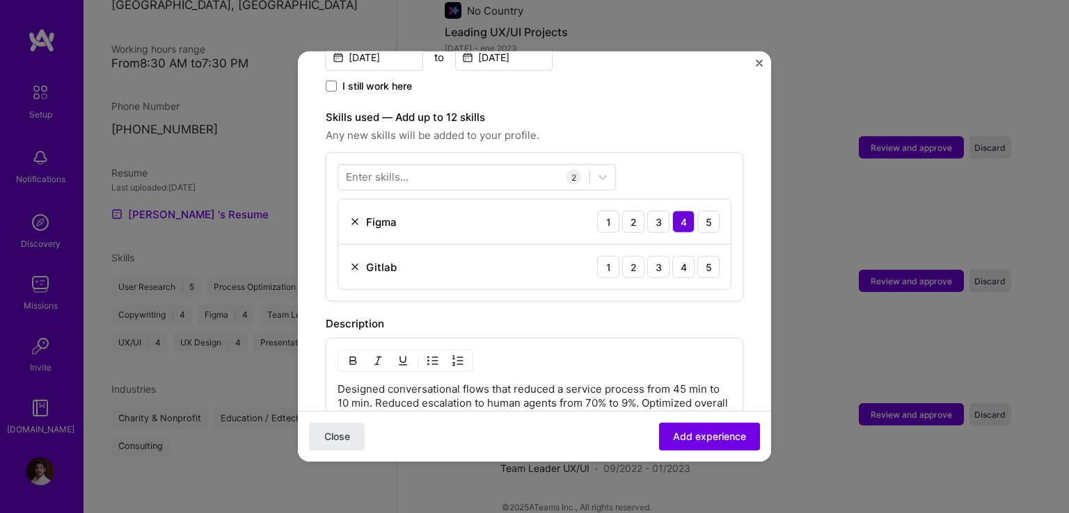
scroll to position [417, 0]
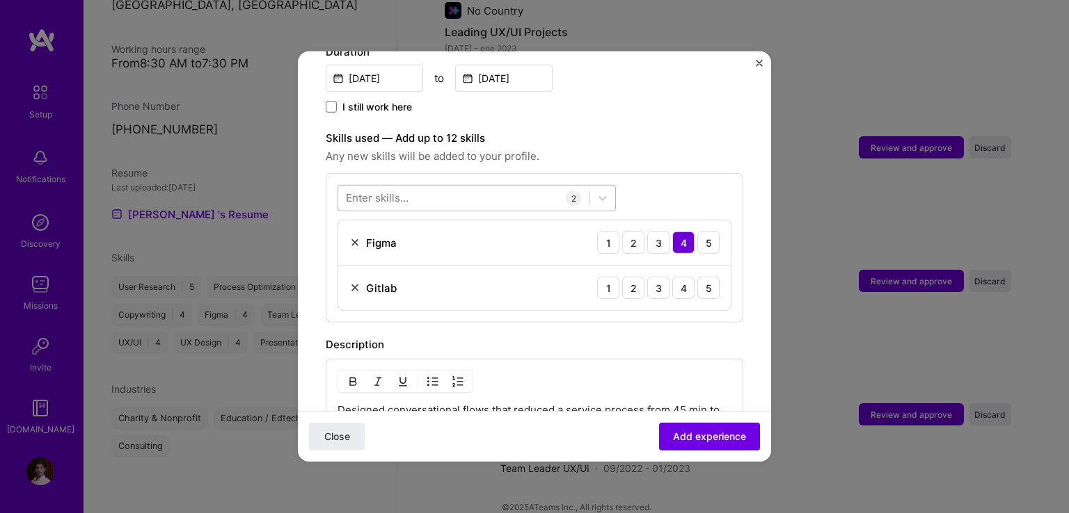
click at [532, 186] on div at bounding box center [463, 197] width 251 height 23
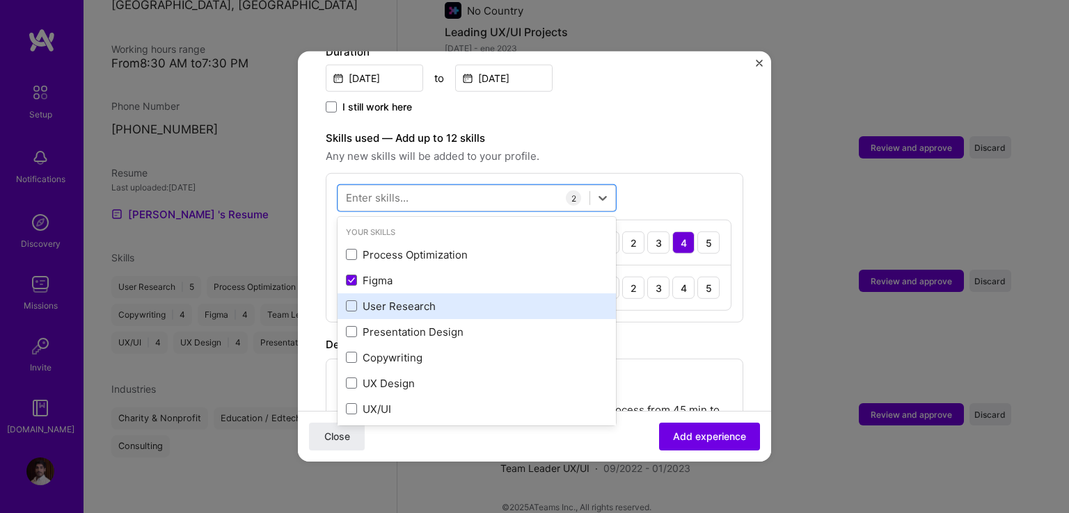
click at [373, 299] on div "User Research" at bounding box center [477, 306] width 262 height 15
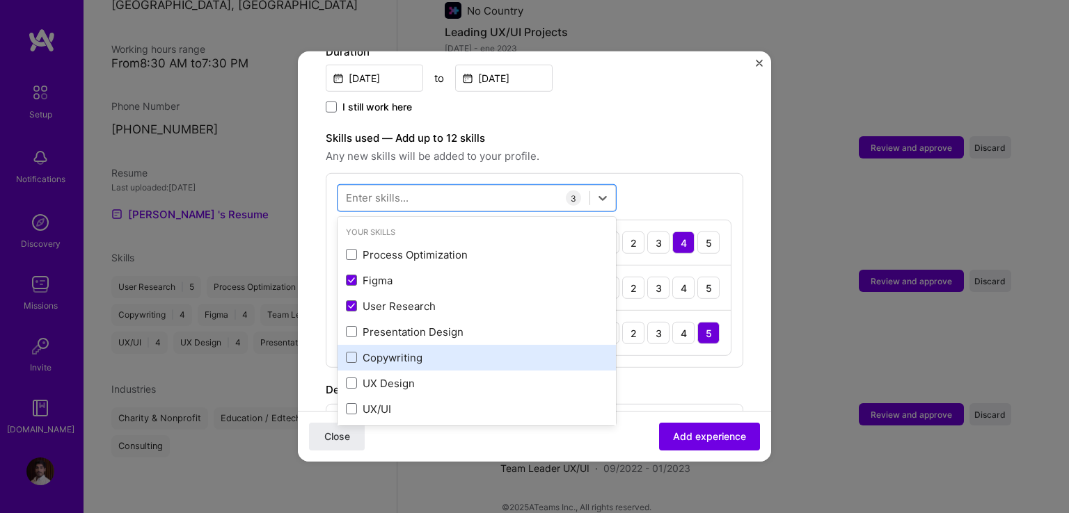
click at [398, 351] on div "Copywriting" at bounding box center [477, 358] width 262 height 15
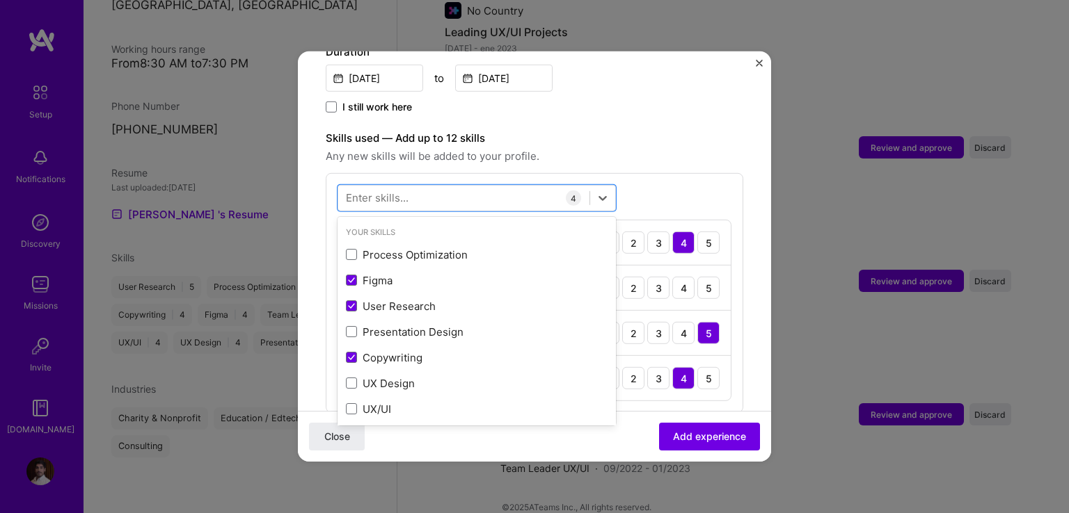
click at [744, 253] on form "Adding suggested job This job is suggested based on your LinkedIn, resume or [D…" at bounding box center [534, 267] width 473 height 1211
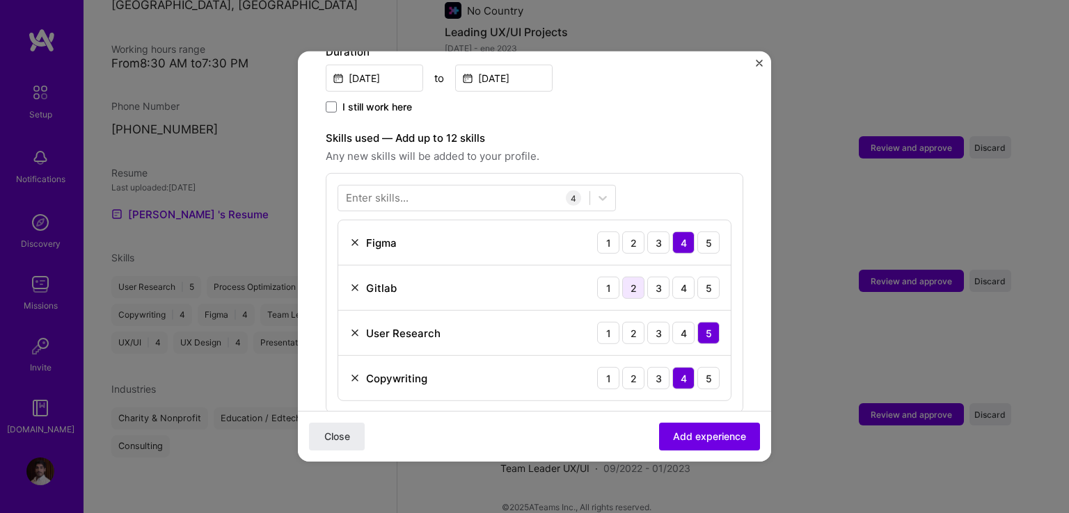
click at [632, 277] on div "2" at bounding box center [633, 288] width 22 height 22
click at [651, 277] on div "3" at bounding box center [658, 288] width 22 height 22
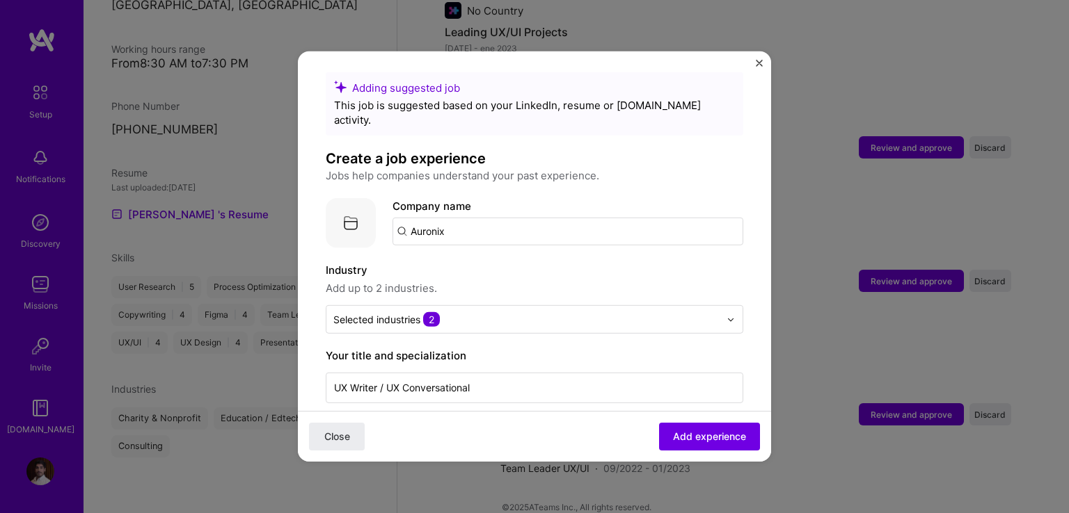
scroll to position [0, 0]
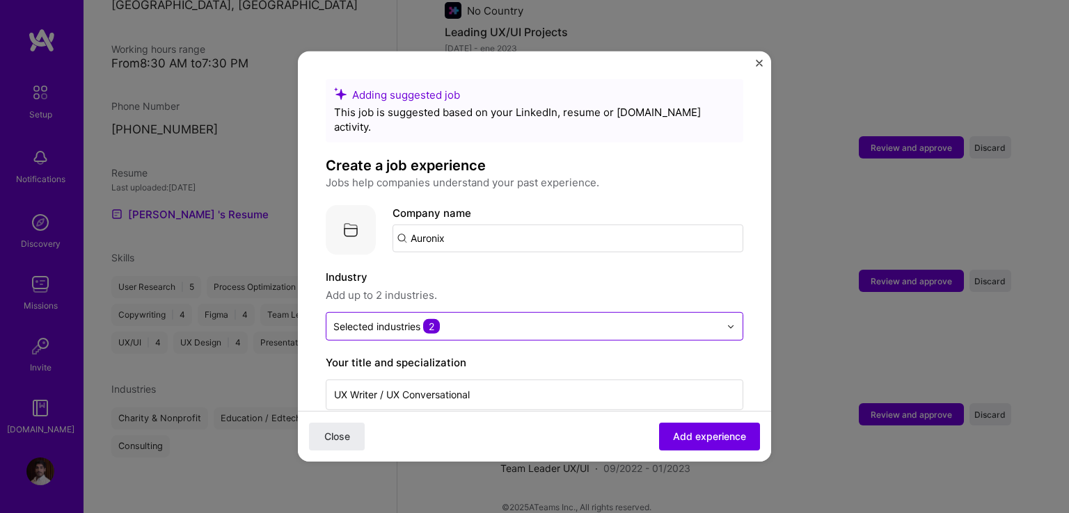
click at [528, 319] on input "text" at bounding box center [526, 326] width 386 height 15
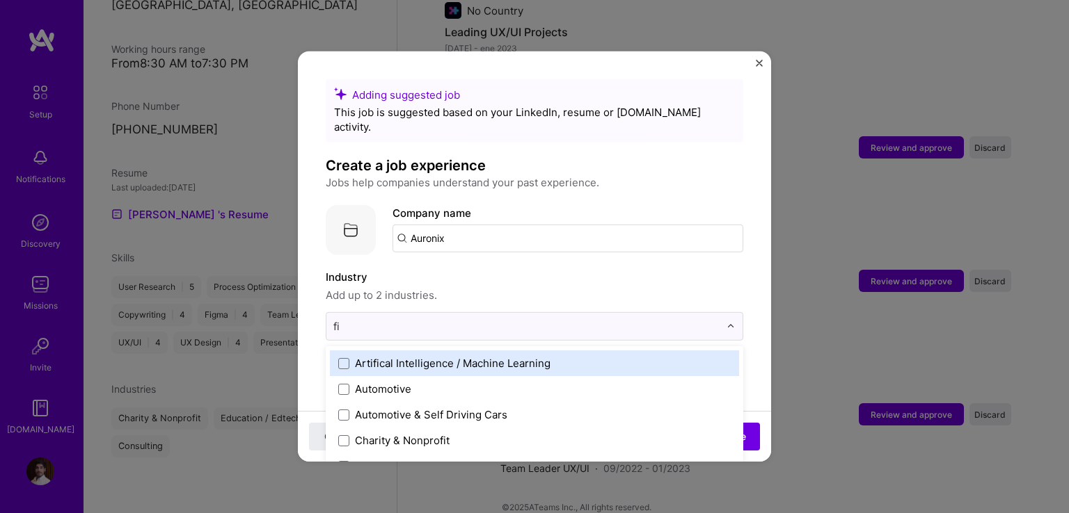
type input "fin"
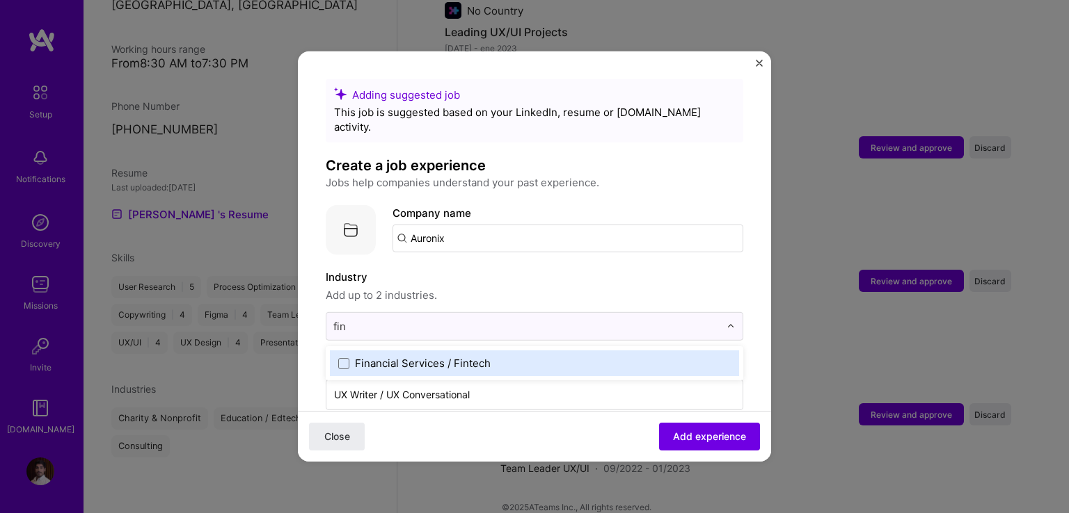
click at [422, 356] on div "Financial Services / Fintech" at bounding box center [423, 363] width 136 height 15
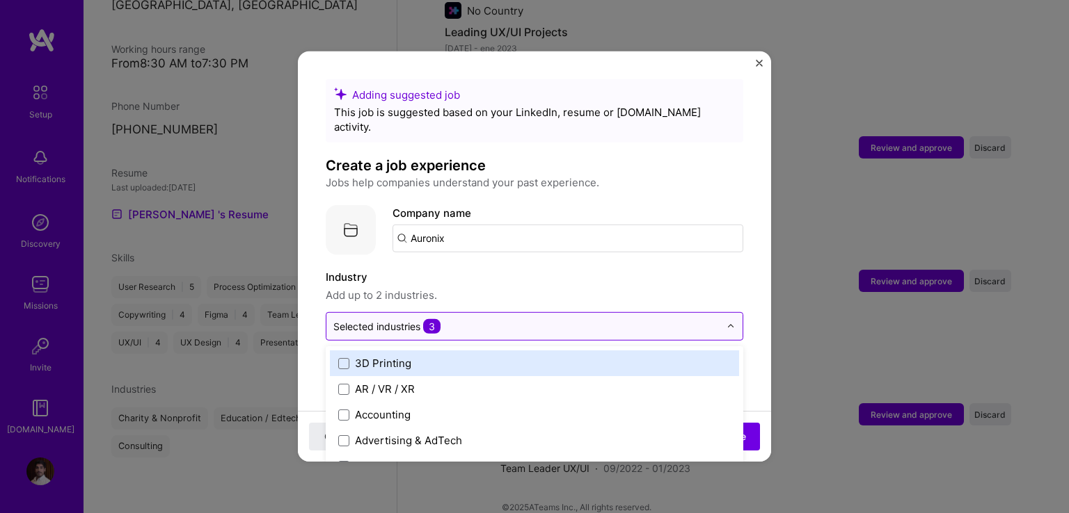
click at [475, 319] on input "text" at bounding box center [526, 326] width 386 height 15
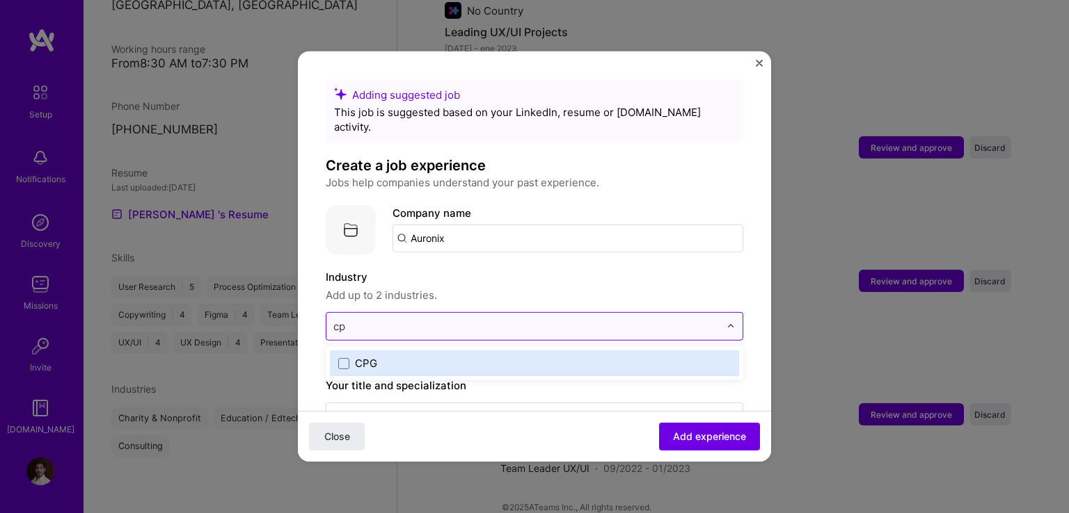
type input "cpg"
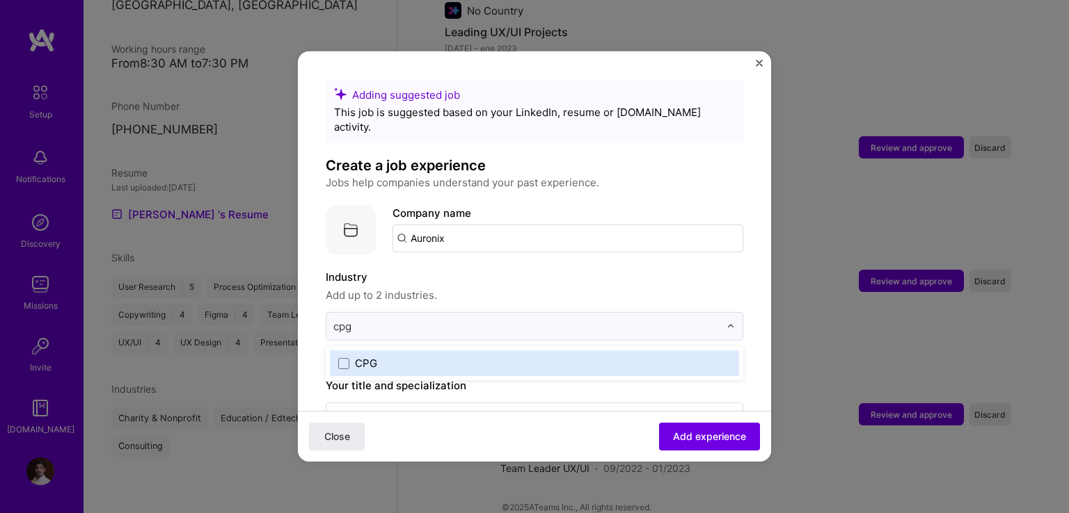
click at [377, 356] on label "CPG" at bounding box center [534, 363] width 392 height 15
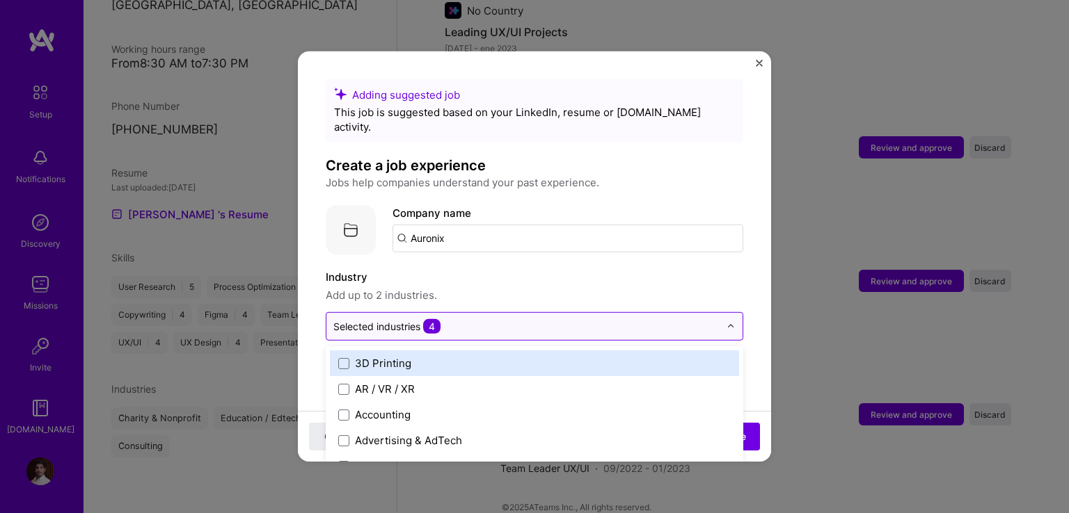
click at [469, 319] on input "text" at bounding box center [526, 326] width 386 height 15
type input "tel"
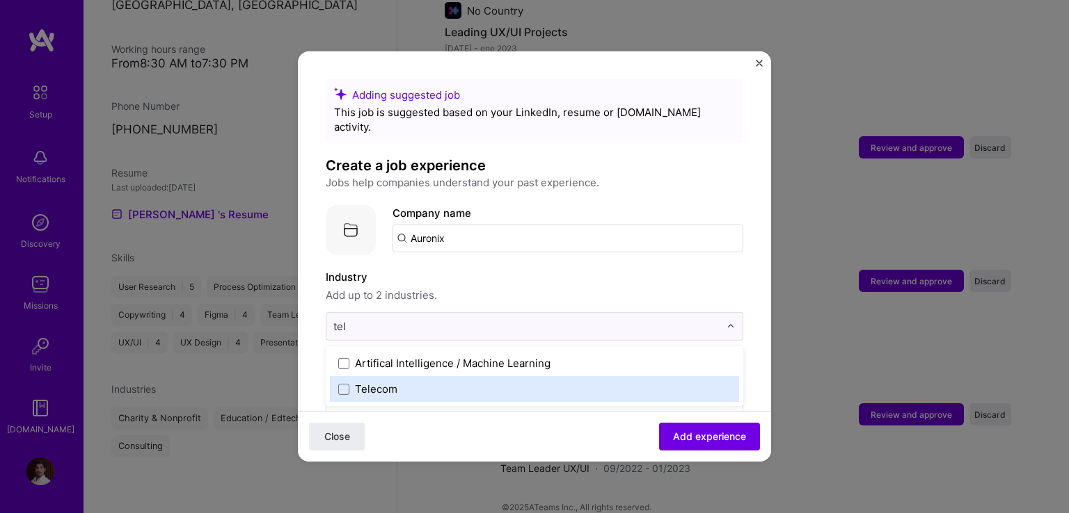
click at [448, 382] on label "Telecom" at bounding box center [534, 389] width 392 height 15
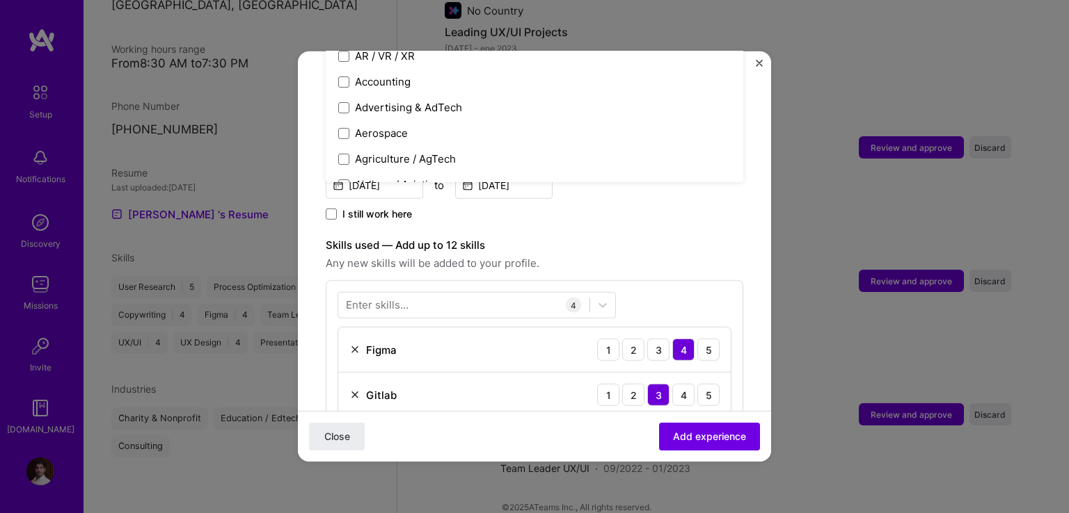
scroll to position [348, 0]
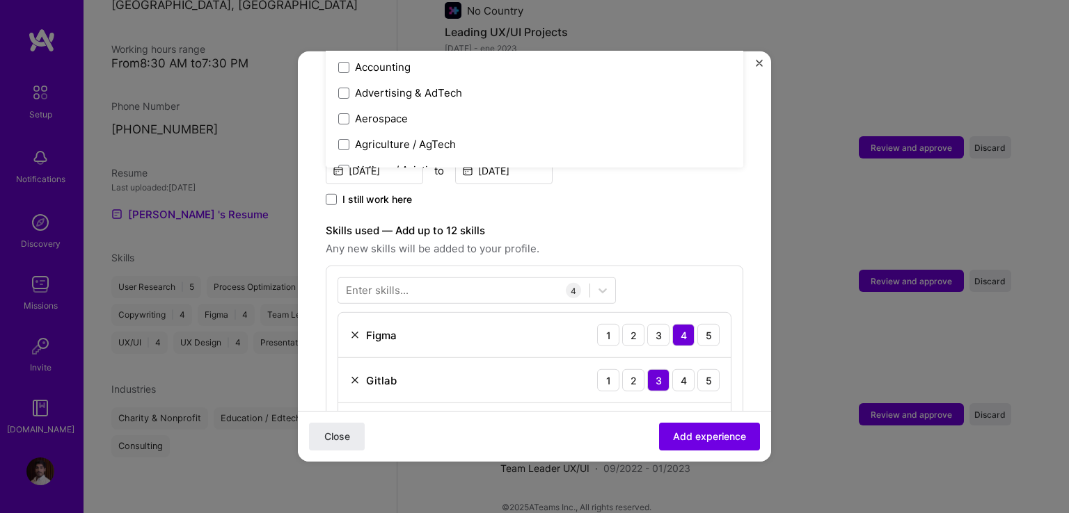
click at [671, 223] on label "Skills used — Add up to 12 skills" at bounding box center [534, 231] width 417 height 17
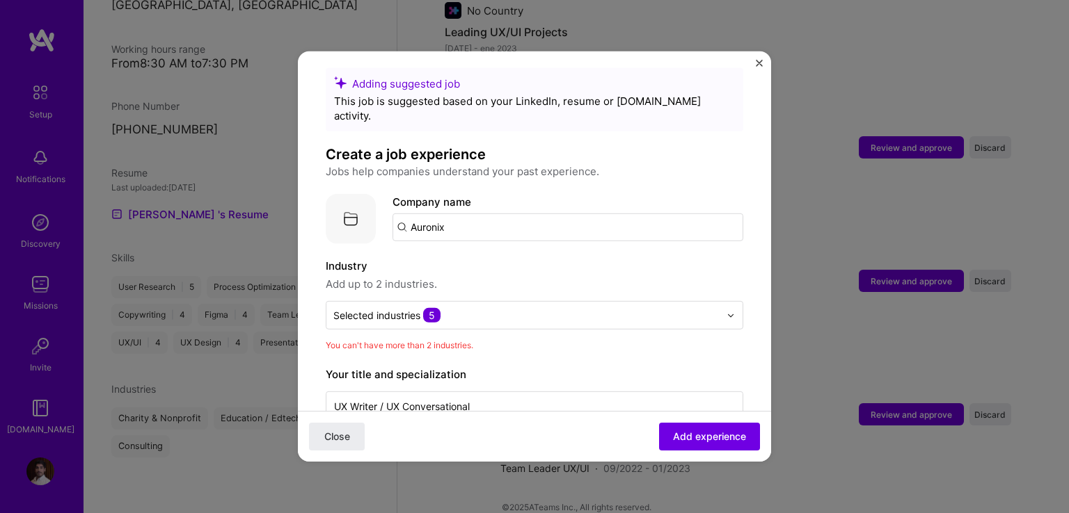
scroll to position [0, 0]
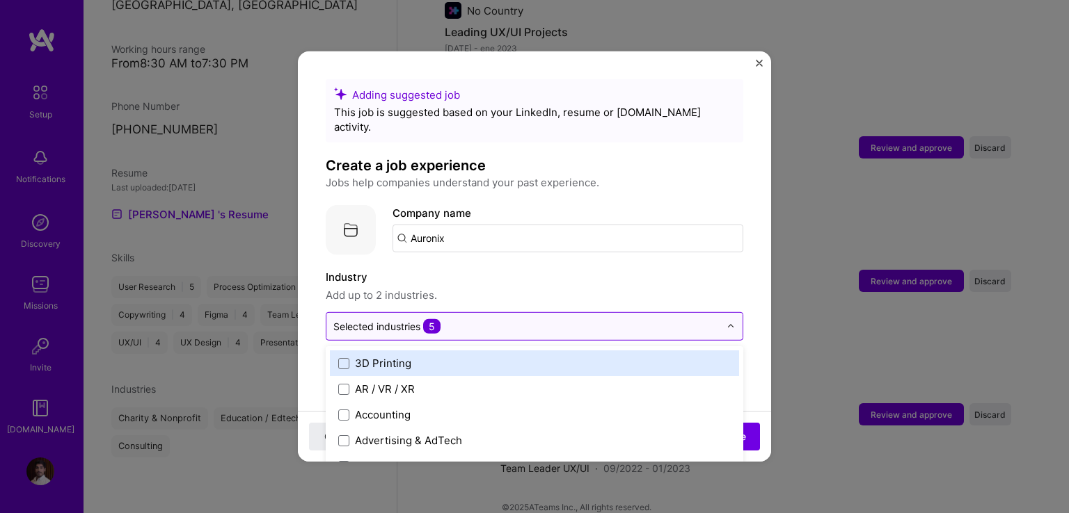
click at [462, 319] on input "text" at bounding box center [526, 326] width 386 height 15
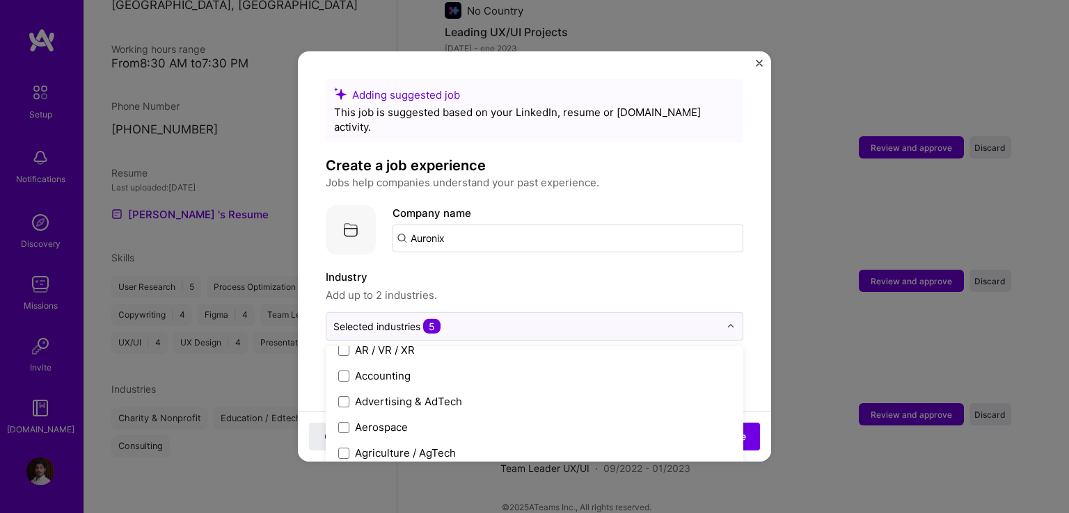
scroll to position [209, 0]
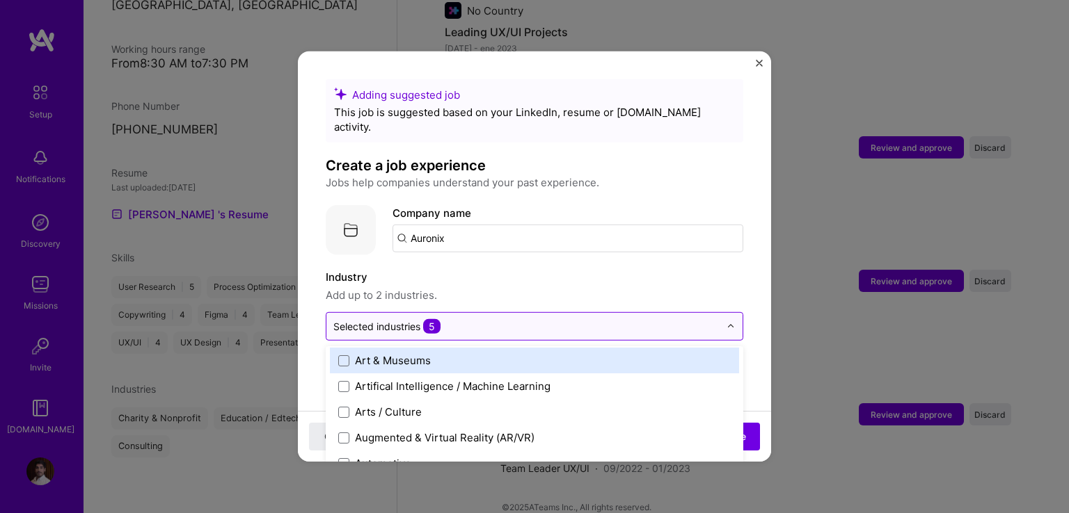
click at [425, 319] on span "5" at bounding box center [431, 326] width 17 height 15
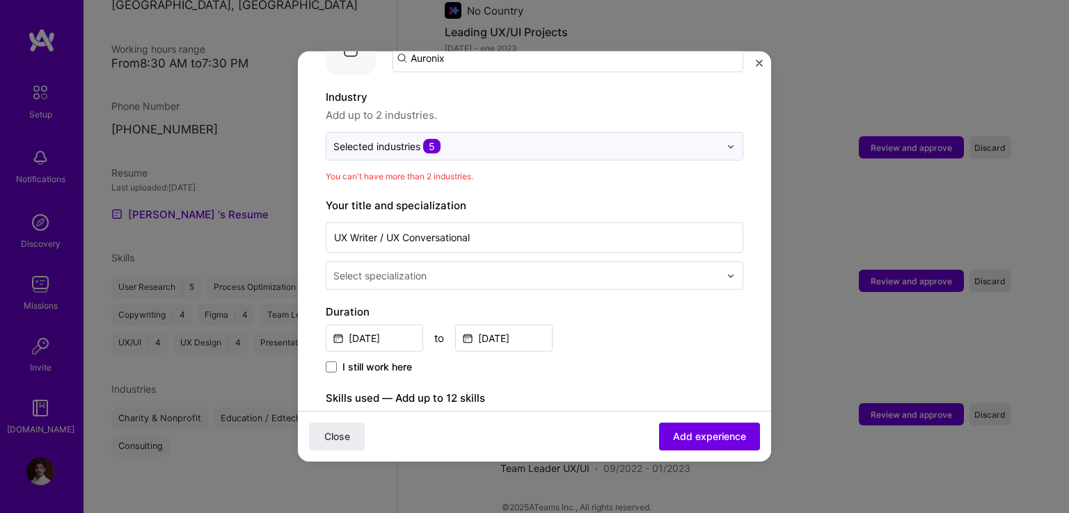
scroll to position [70, 0]
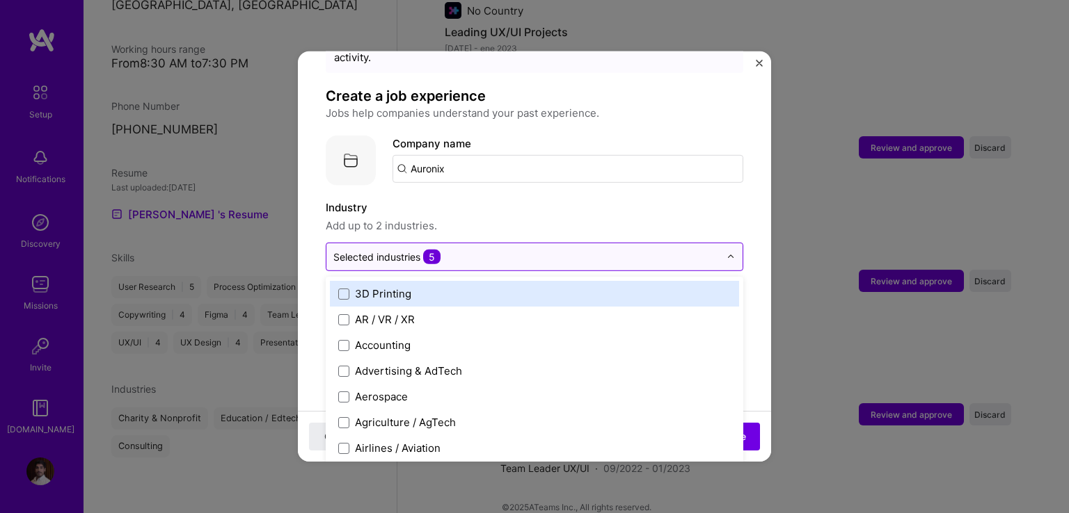
click at [462, 255] on div "Selected industries 5" at bounding box center [526, 257] width 400 height 27
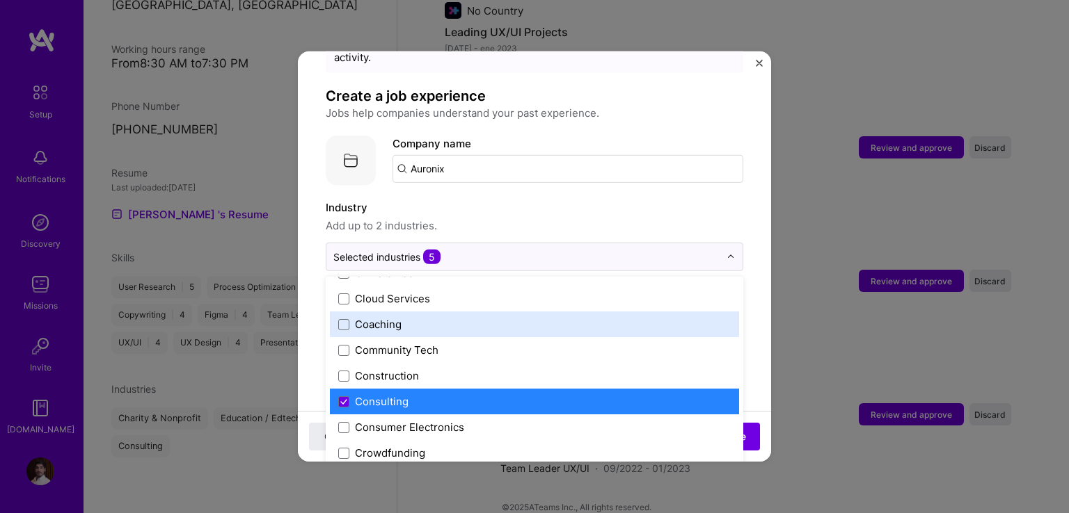
scroll to position [904, 0]
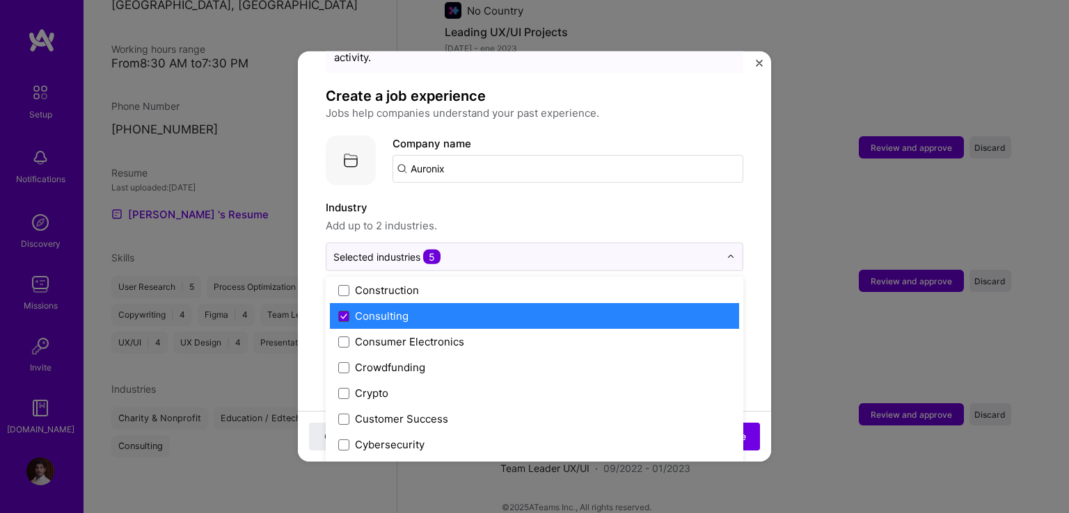
click at [342, 310] on span at bounding box center [343, 315] width 11 height 11
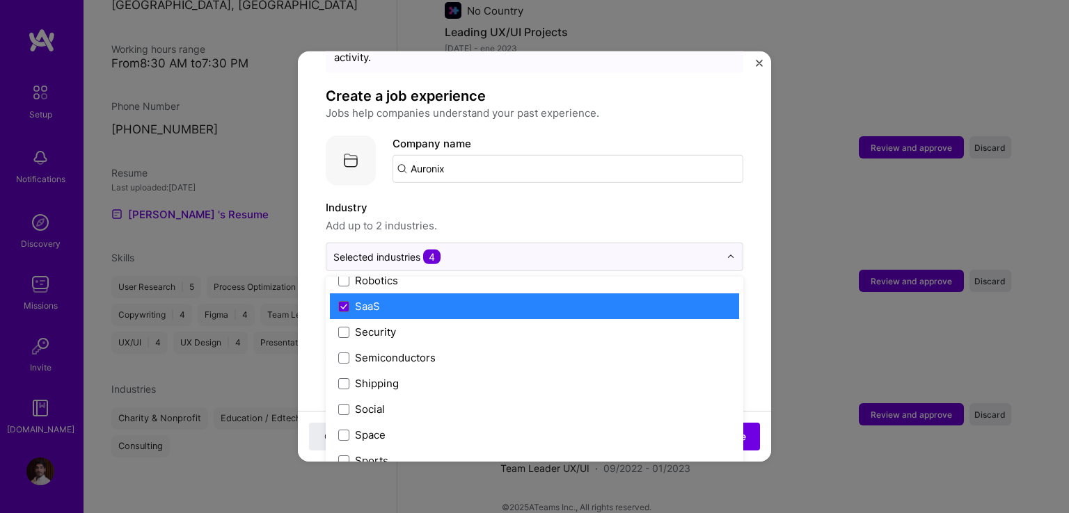
scroll to position [2783, 0]
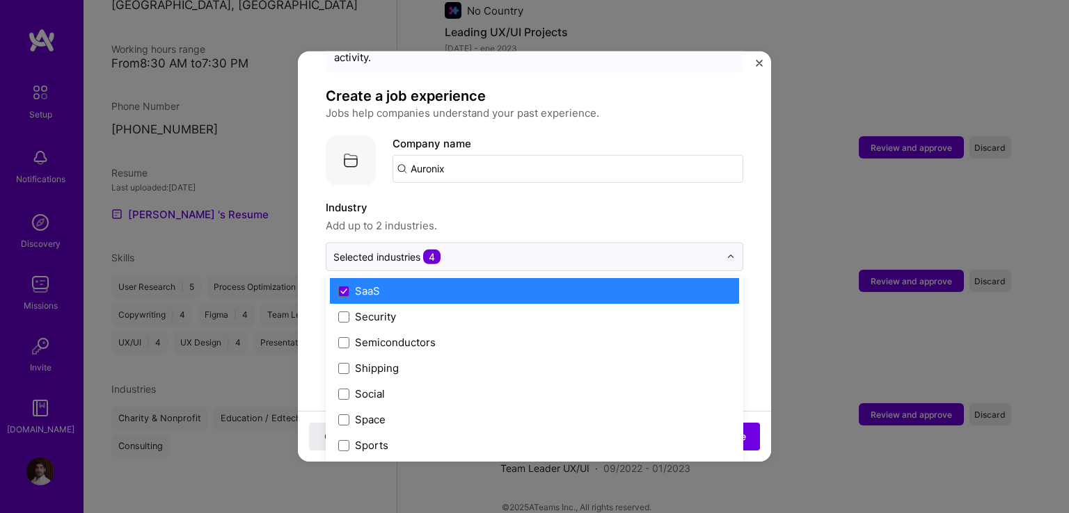
click at [373, 284] on div "SaaS" at bounding box center [367, 291] width 25 height 15
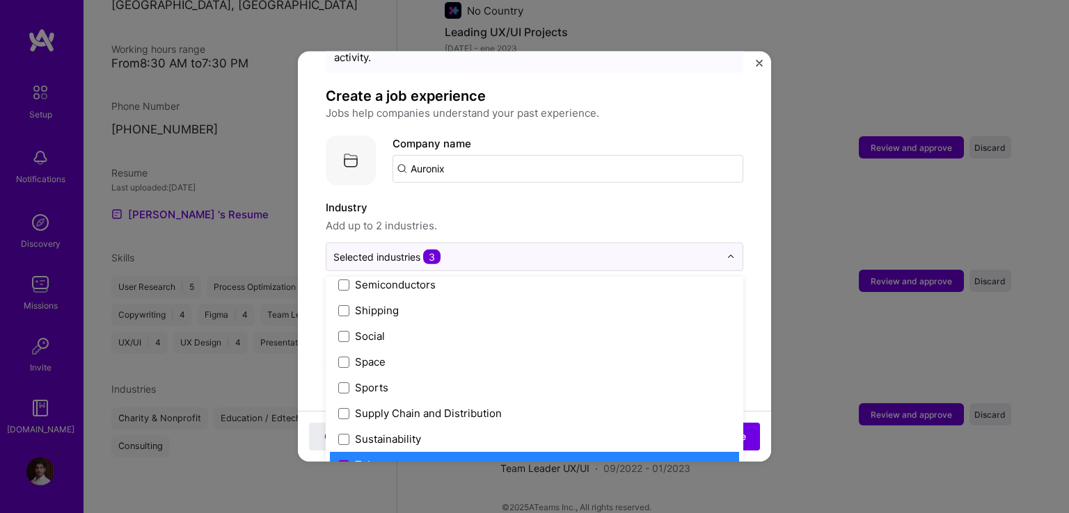
scroll to position [2889, 0]
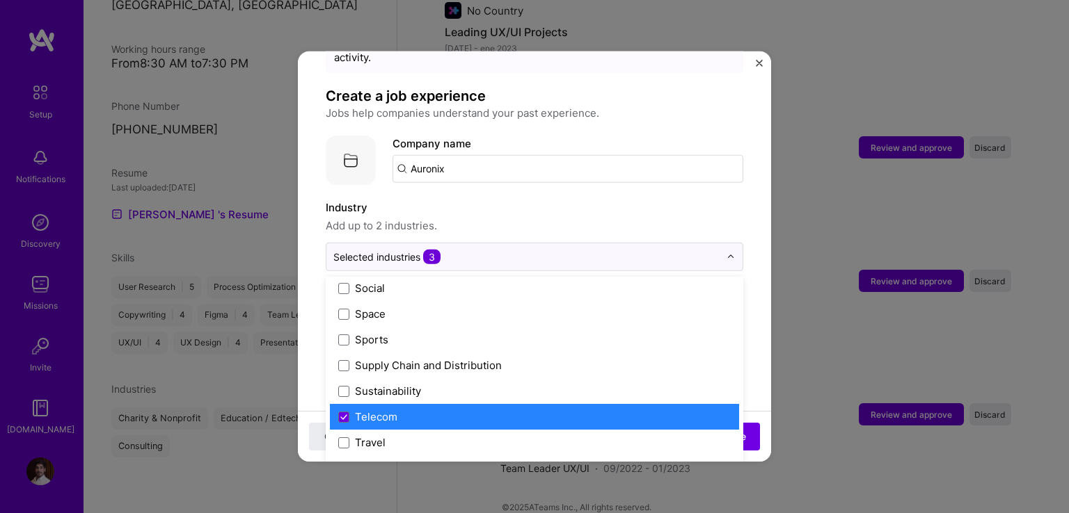
click at [383, 410] on div "Telecom" at bounding box center [376, 417] width 42 height 15
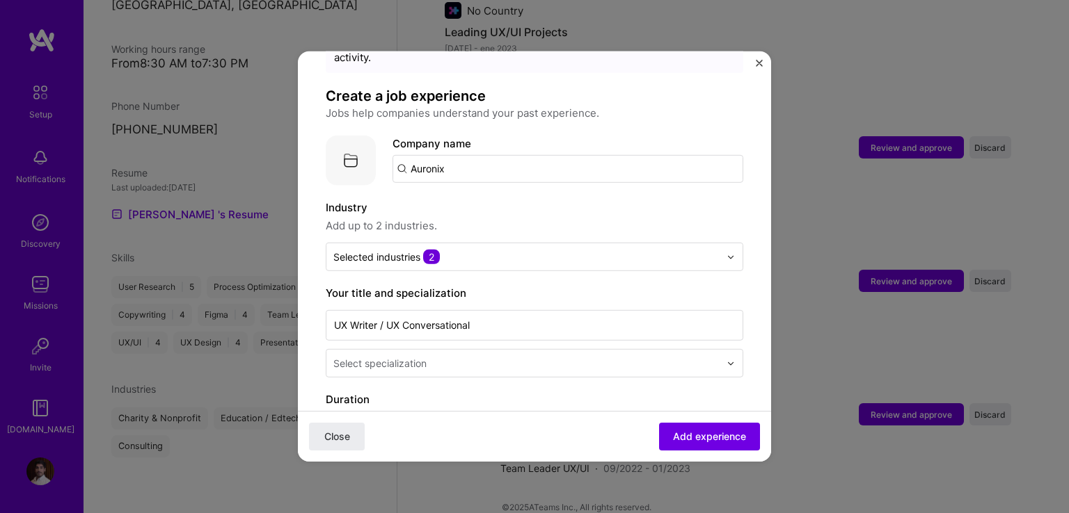
click at [710, 200] on label "Industry" at bounding box center [534, 208] width 417 height 17
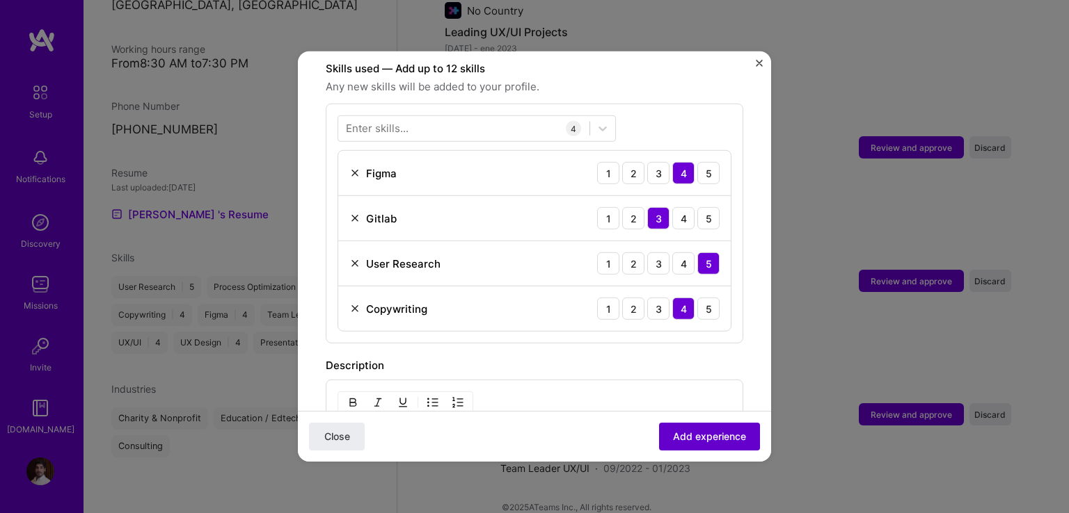
click at [690, 432] on span "Add experience" at bounding box center [709, 437] width 73 height 14
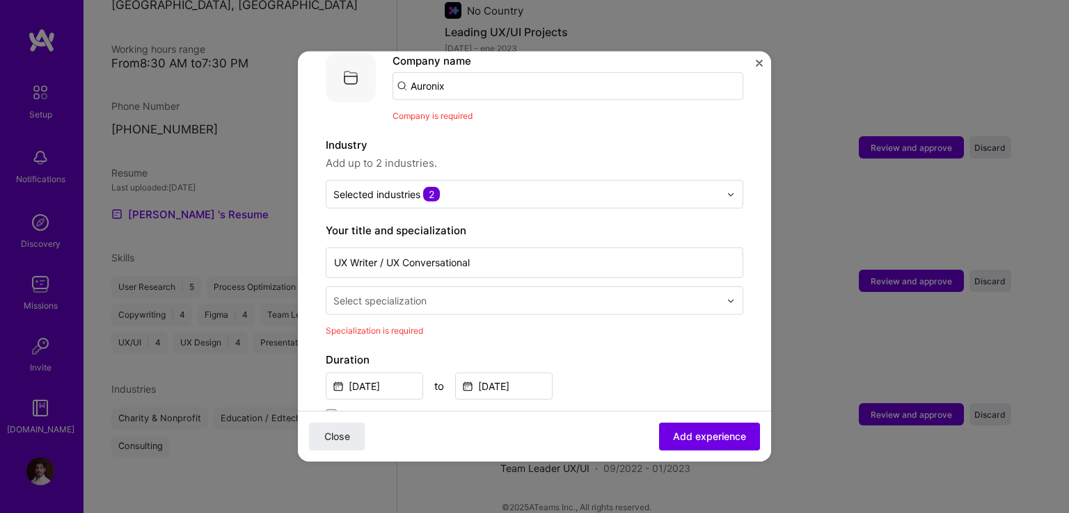
scroll to position [139, 0]
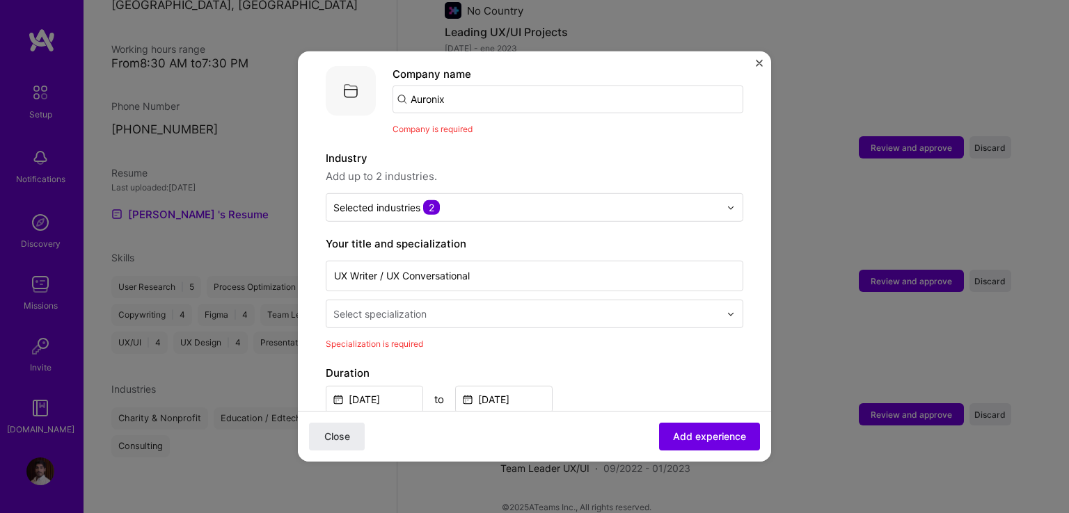
click at [496, 90] on input "Auronix" at bounding box center [567, 100] width 351 height 28
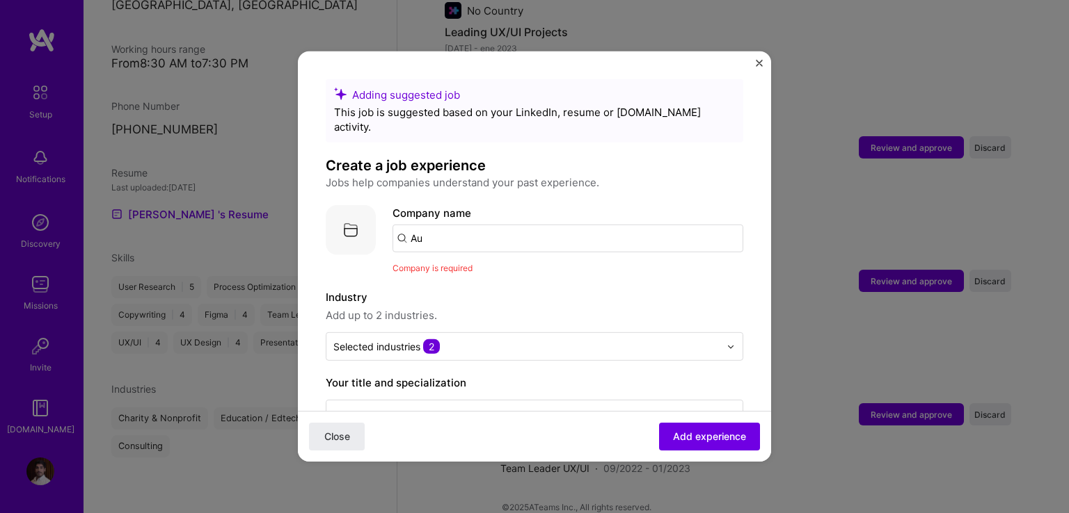
type input "A"
type input "Auronix"
click at [452, 266] on span "Auronix" at bounding box center [453, 273] width 38 height 15
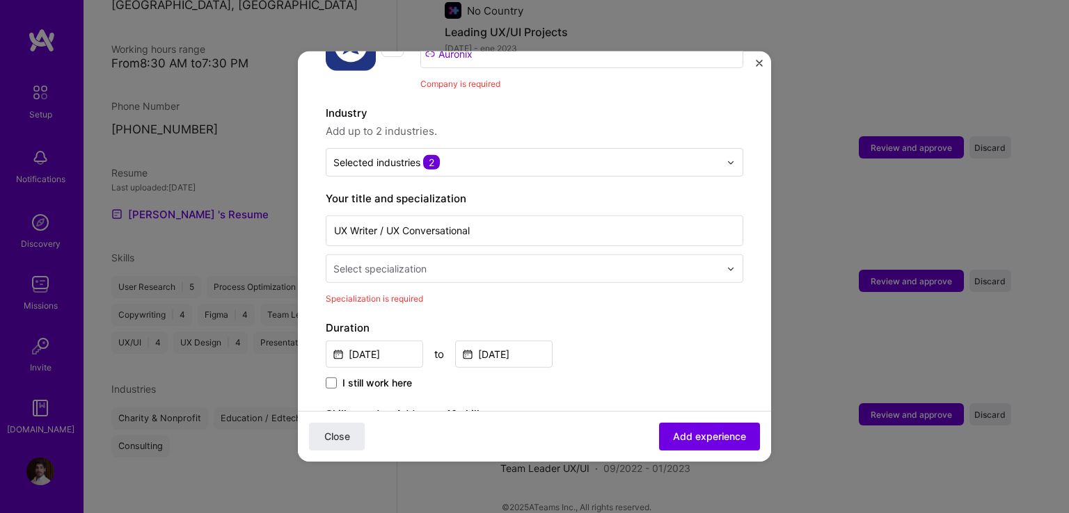
scroll to position [209, 0]
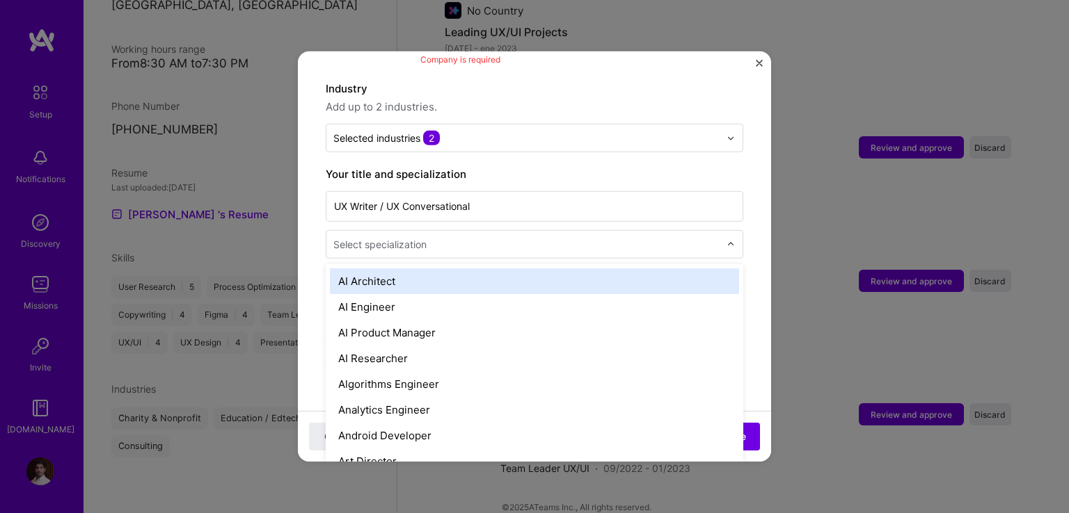
click at [456, 237] on input "text" at bounding box center [527, 244] width 389 height 15
type input "ux"
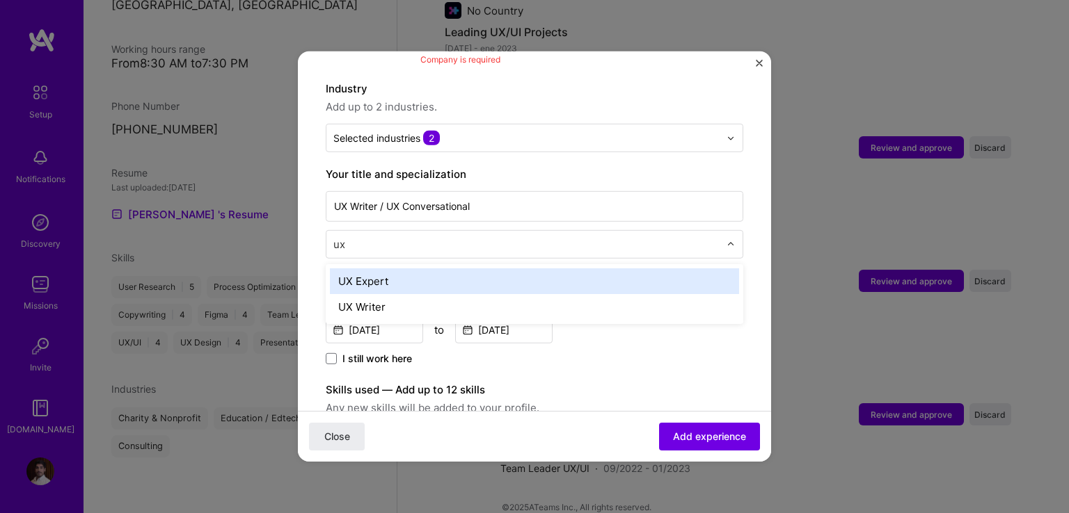
click at [413, 273] on div "UX Expert" at bounding box center [534, 282] width 409 height 26
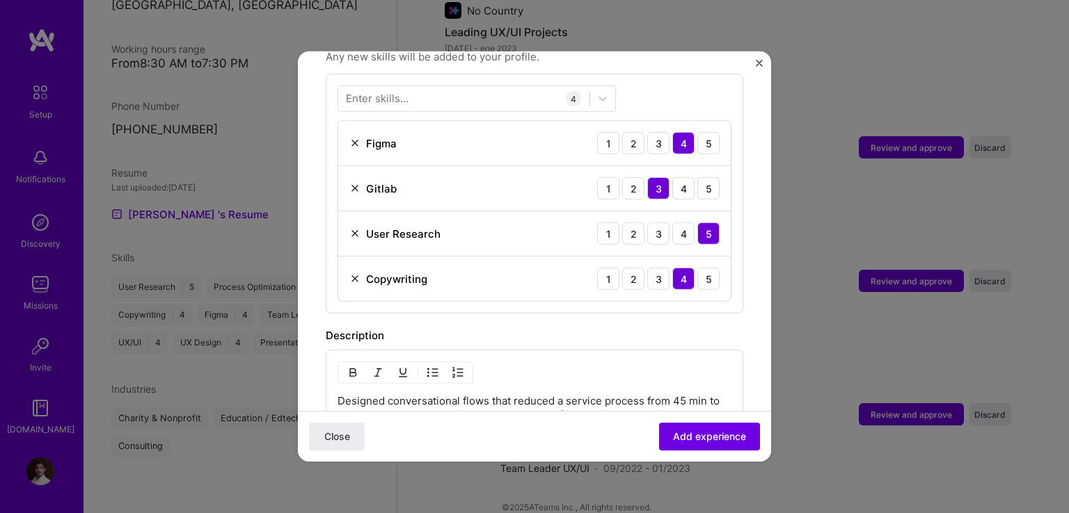
scroll to position [557, 0]
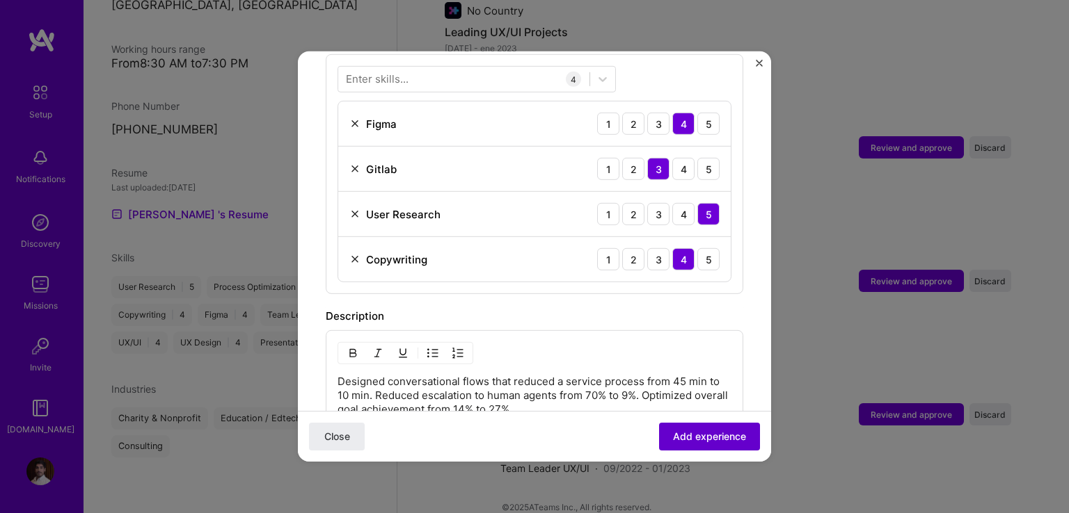
click at [724, 430] on span "Add experience" at bounding box center [709, 437] width 73 height 14
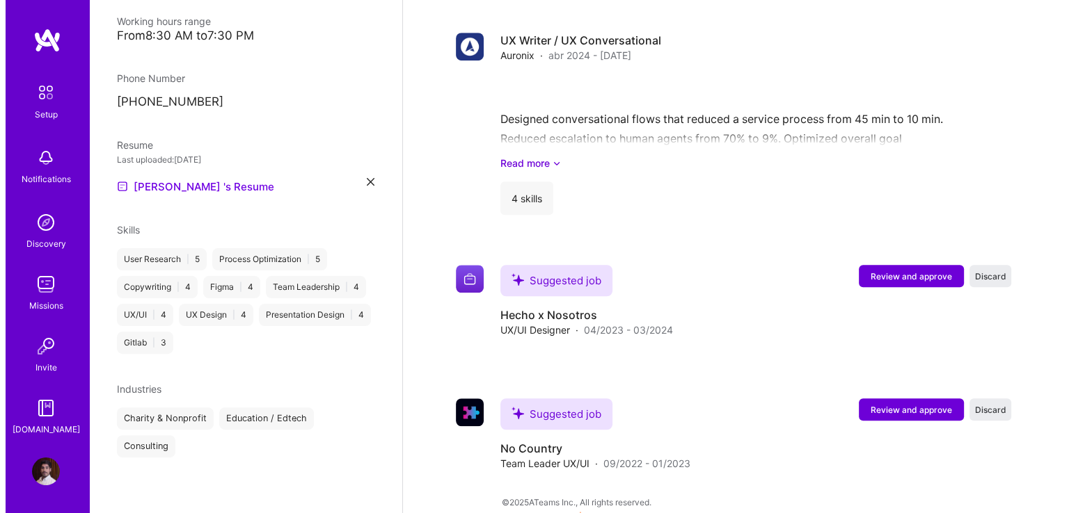
scroll to position [1077, 0]
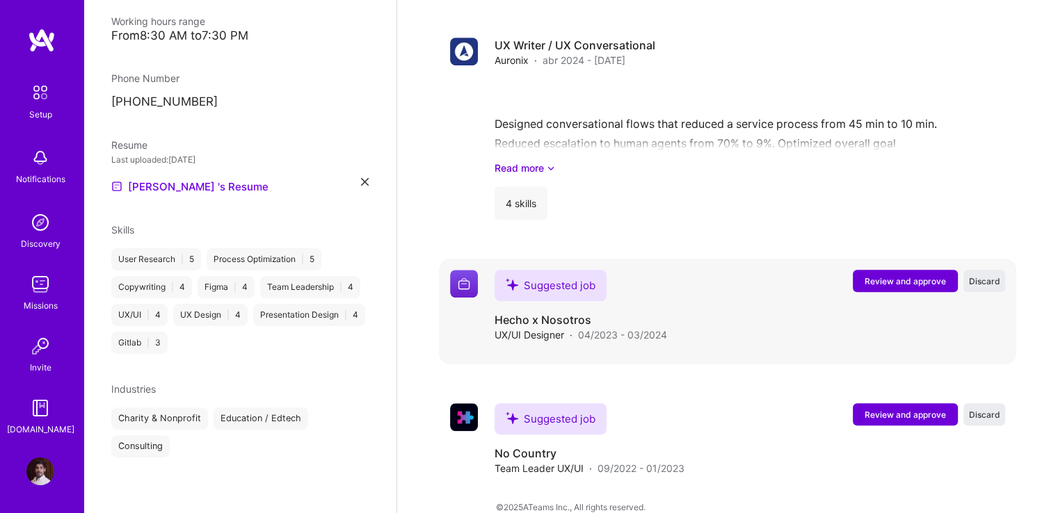
click at [883, 276] on span "Review and approve" at bounding box center [905, 282] width 81 height 12
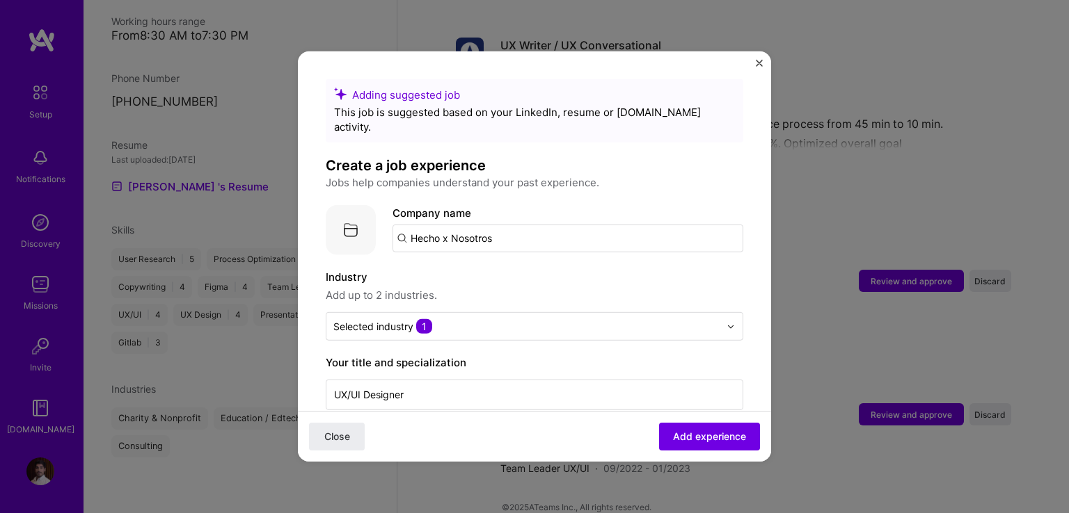
click at [503, 225] on input "Hecho x Nosotros" at bounding box center [567, 239] width 351 height 28
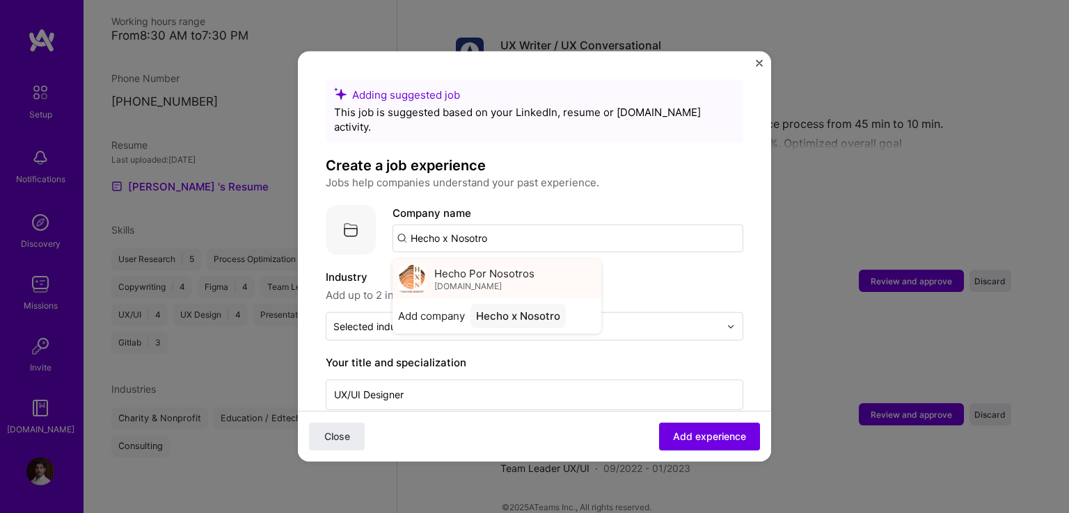
click at [493, 266] on span "Hecho Por Nosotros" at bounding box center [484, 273] width 100 height 15
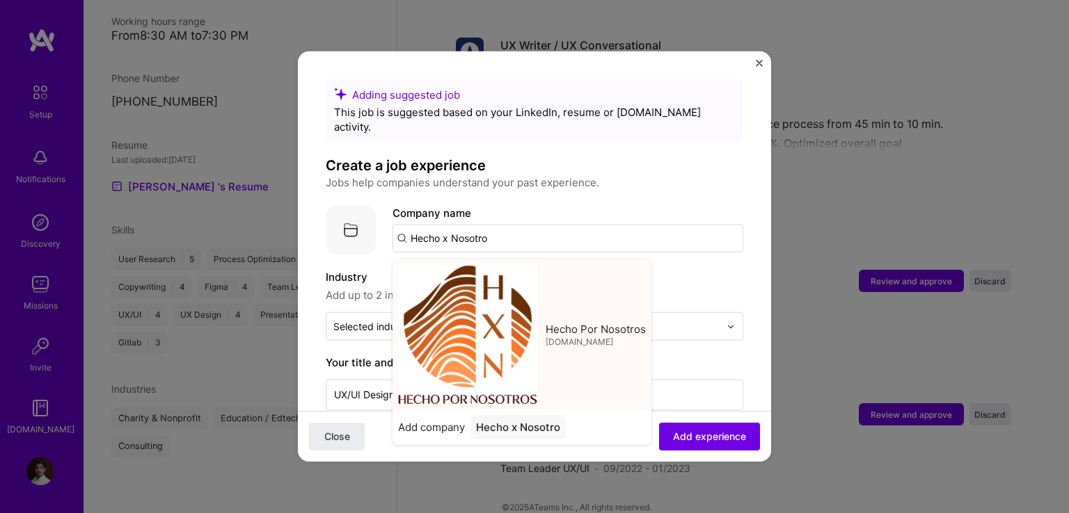
type input "Hecho Por Nosotros"
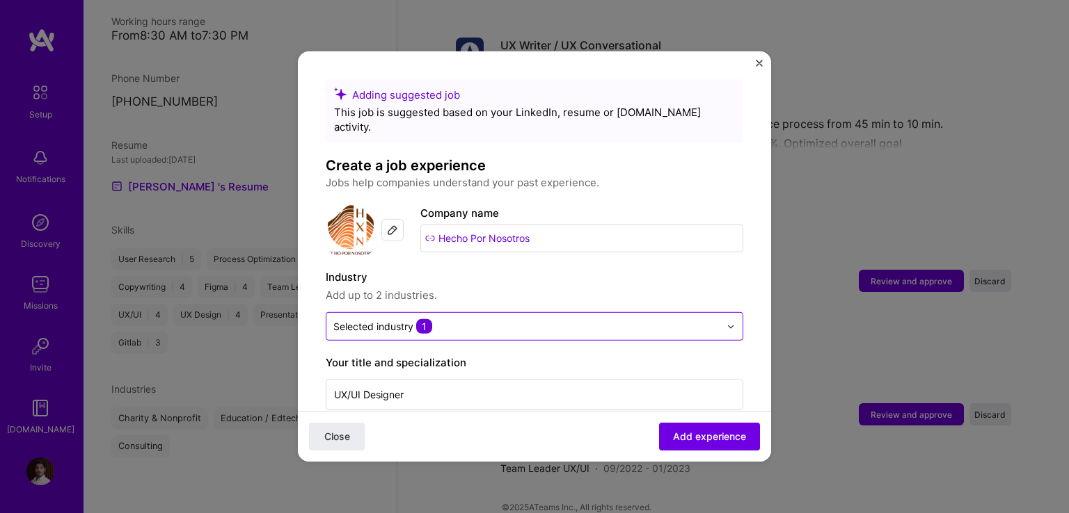
click at [492, 319] on input "text" at bounding box center [526, 326] width 386 height 15
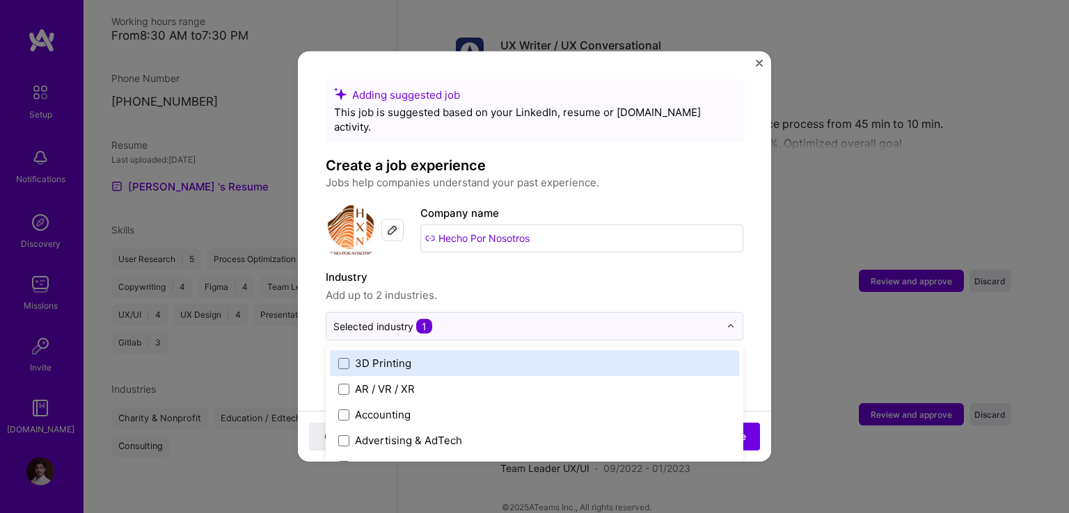
click at [684, 269] on label "Industry" at bounding box center [534, 277] width 417 height 17
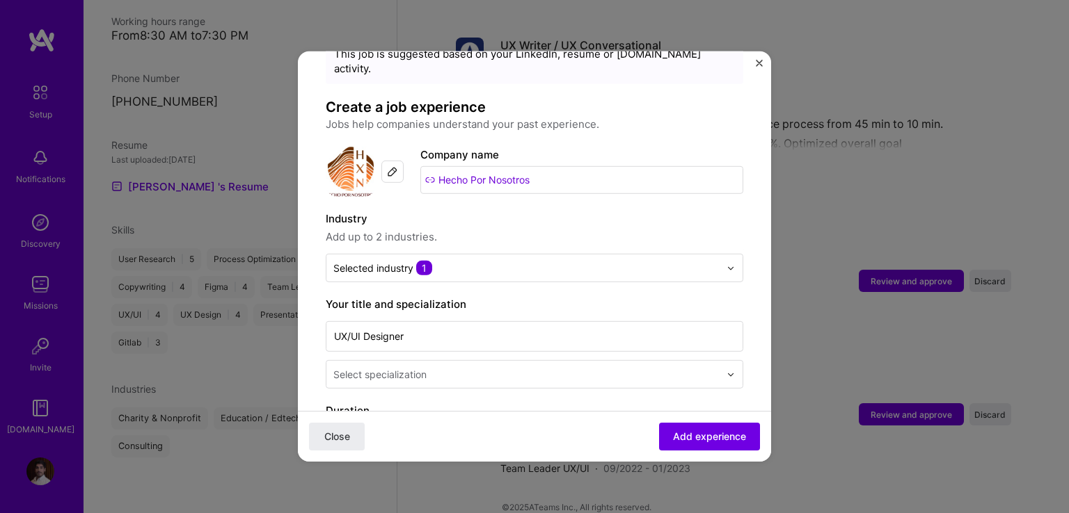
scroll to position [139, 0]
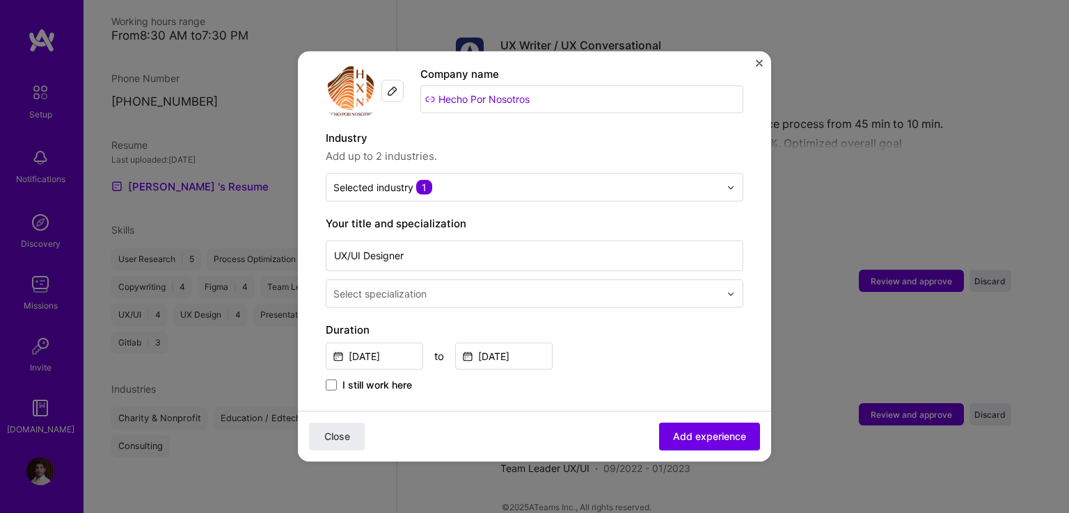
click at [457, 287] on input "text" at bounding box center [527, 294] width 389 height 15
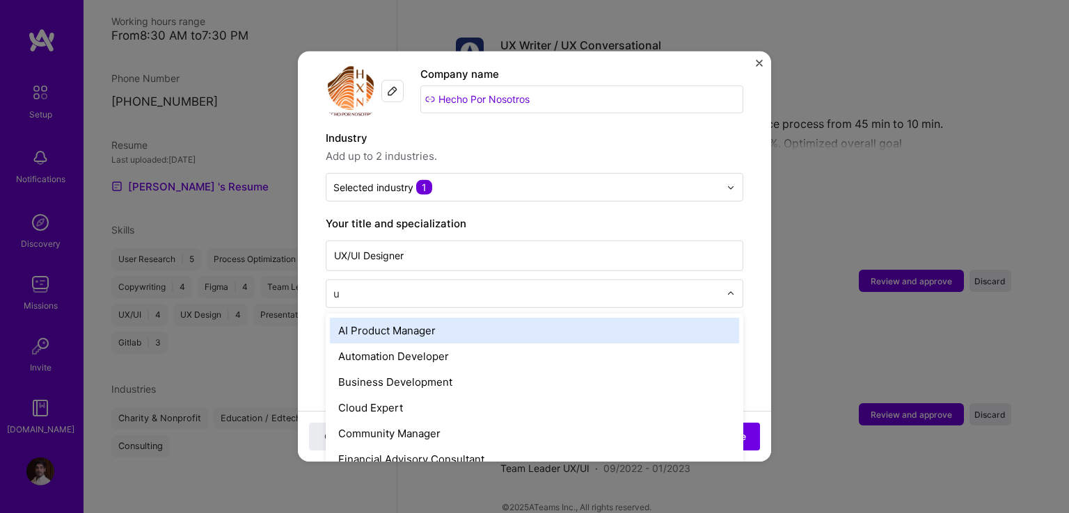
type input "ux"
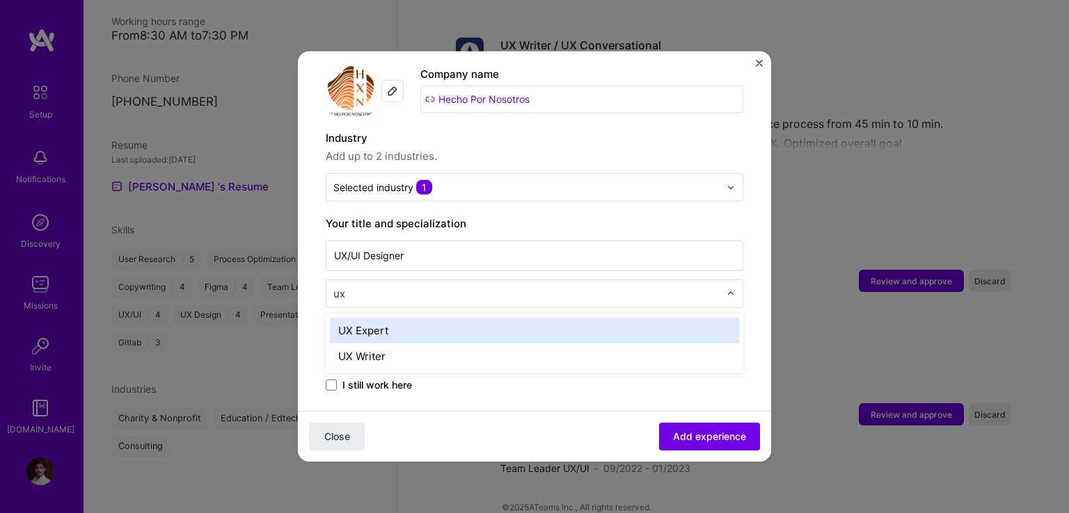
click at [483, 318] on div "UX Expert" at bounding box center [534, 331] width 409 height 26
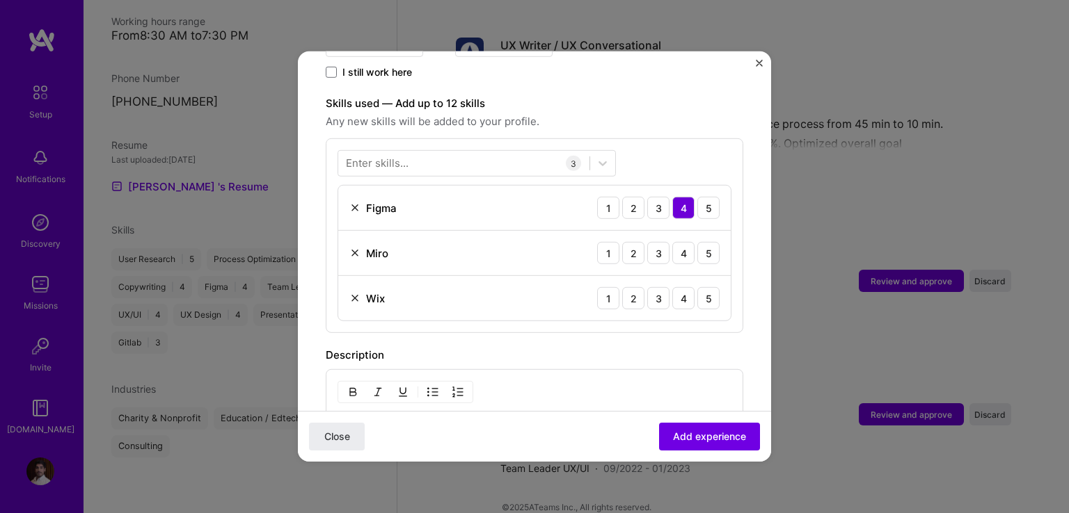
scroll to position [487, 0]
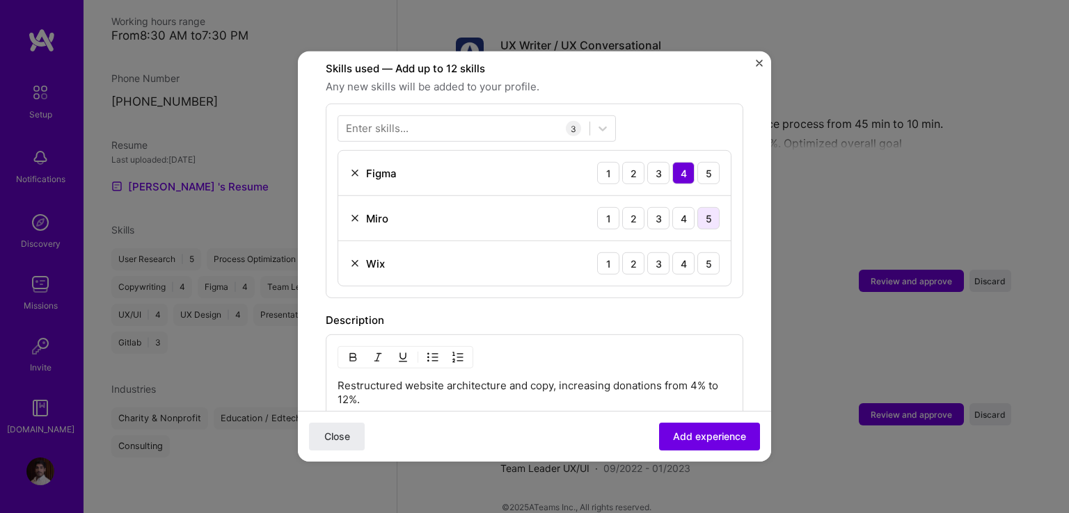
click at [697, 207] on div "5" at bounding box center [708, 218] width 22 height 22
click at [647, 253] on div "3" at bounding box center [658, 264] width 22 height 22
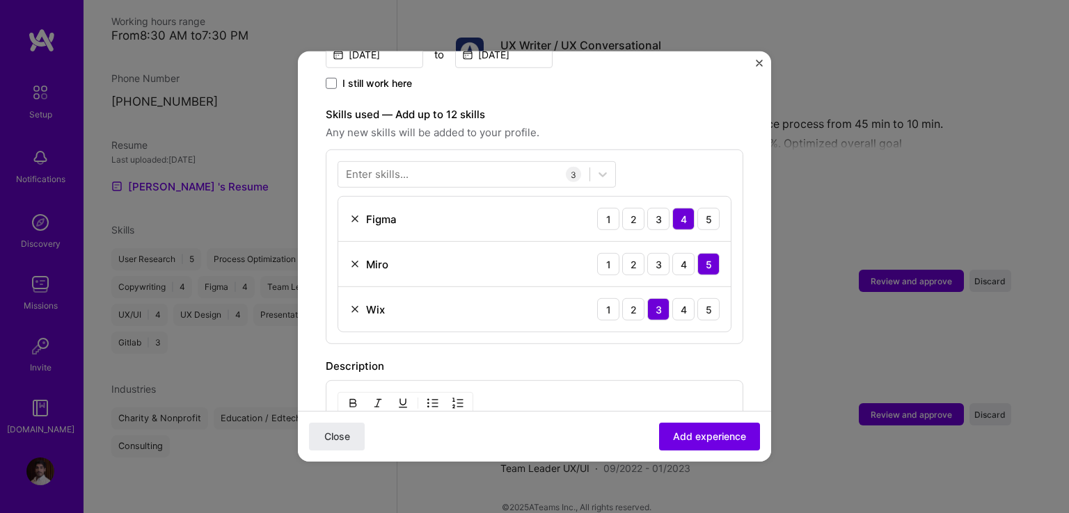
scroll to position [417, 0]
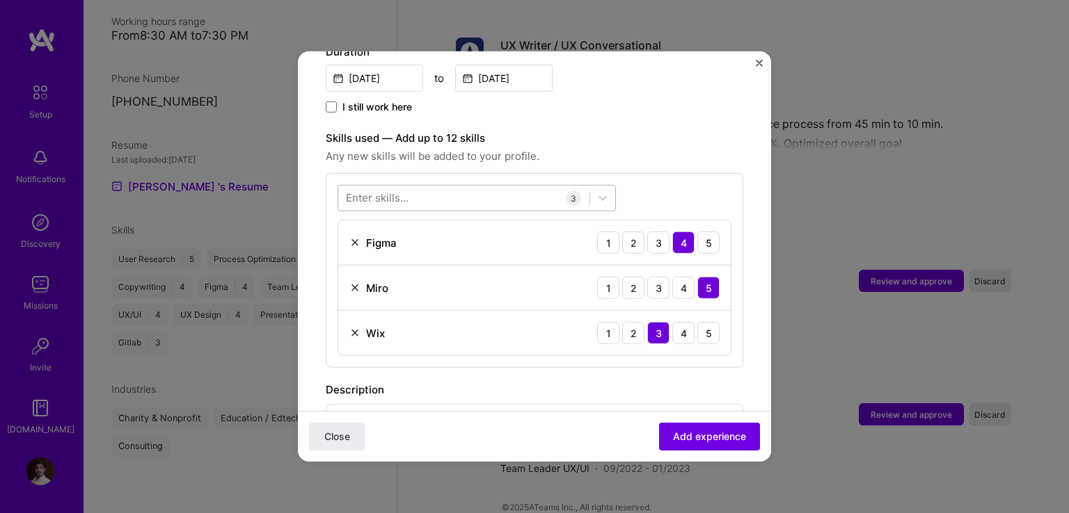
click at [476, 186] on div at bounding box center [463, 197] width 251 height 23
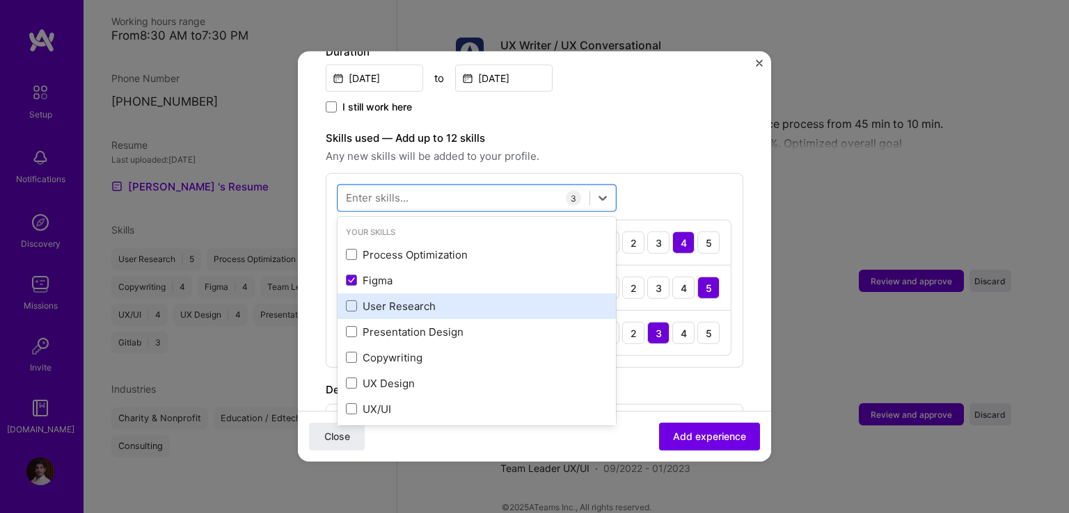
click at [388, 299] on div "User Research" at bounding box center [477, 306] width 262 height 15
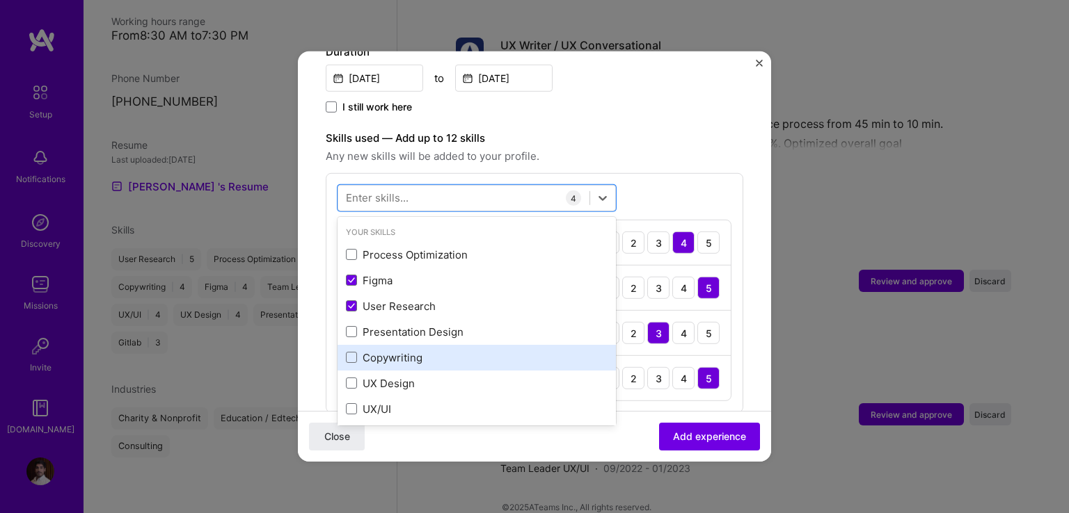
click at [395, 351] on div "Copywriting" at bounding box center [477, 358] width 262 height 15
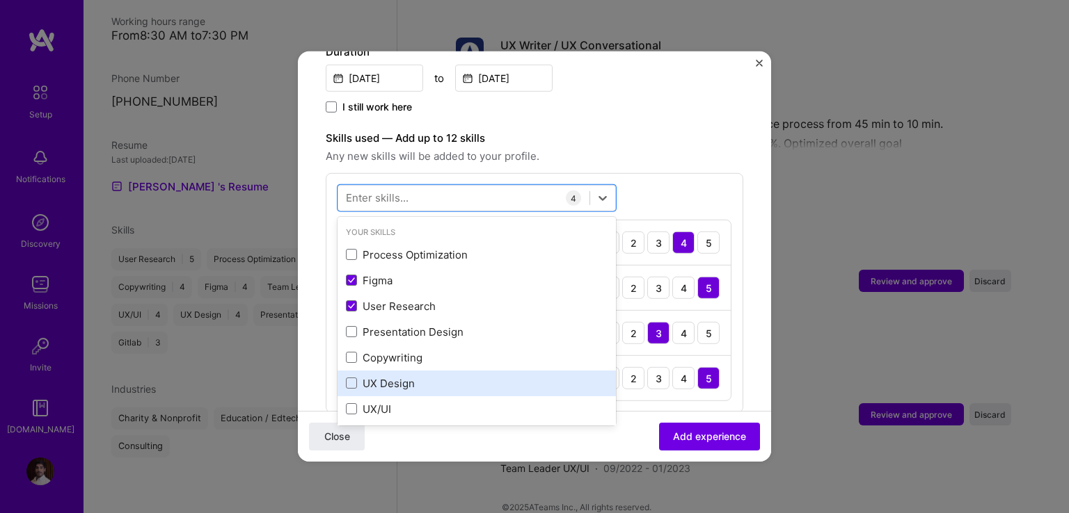
click at [381, 376] on div "UX Design" at bounding box center [477, 383] width 262 height 15
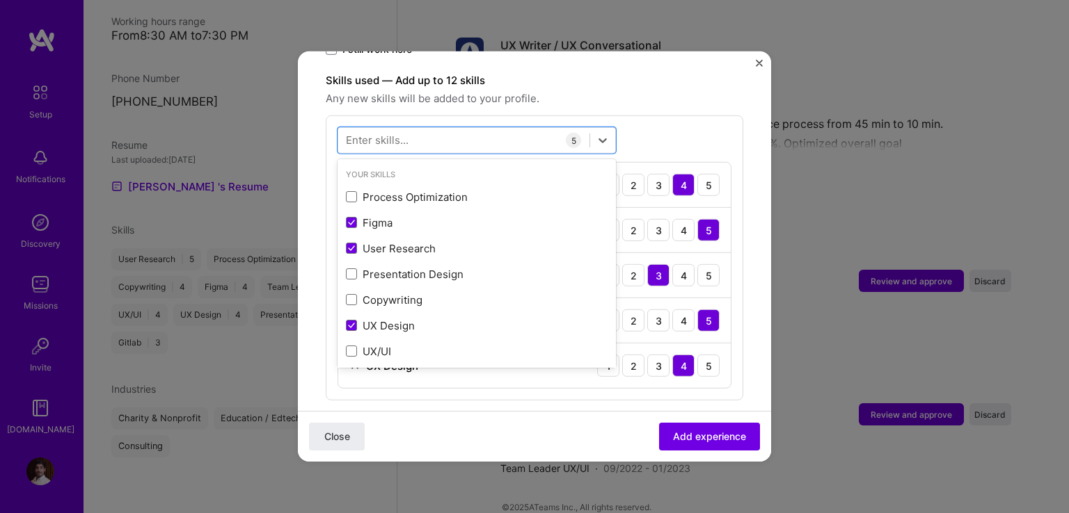
scroll to position [557, 0]
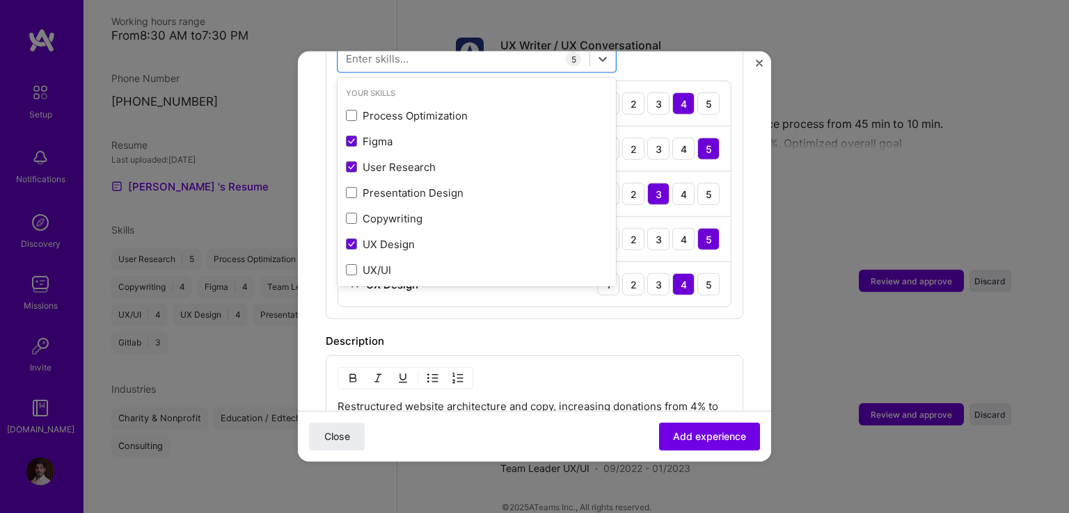
click at [743, 254] on form "Adding suggested job This job is suggested based on your LinkedIn, resume or [D…" at bounding box center [534, 144] width 473 height 1243
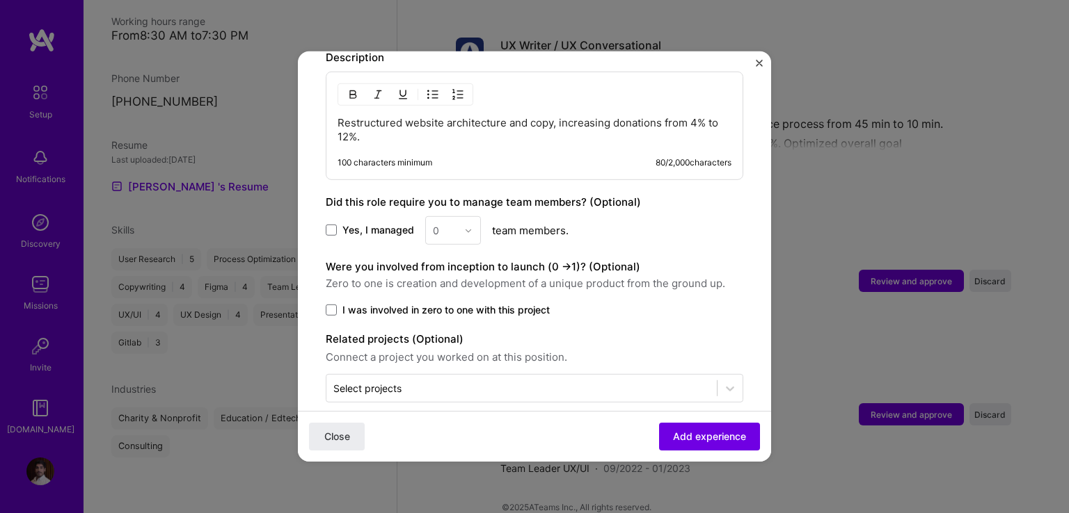
scroll to position [842, 0]
click at [680, 431] on span "Add experience" at bounding box center [709, 437] width 73 height 14
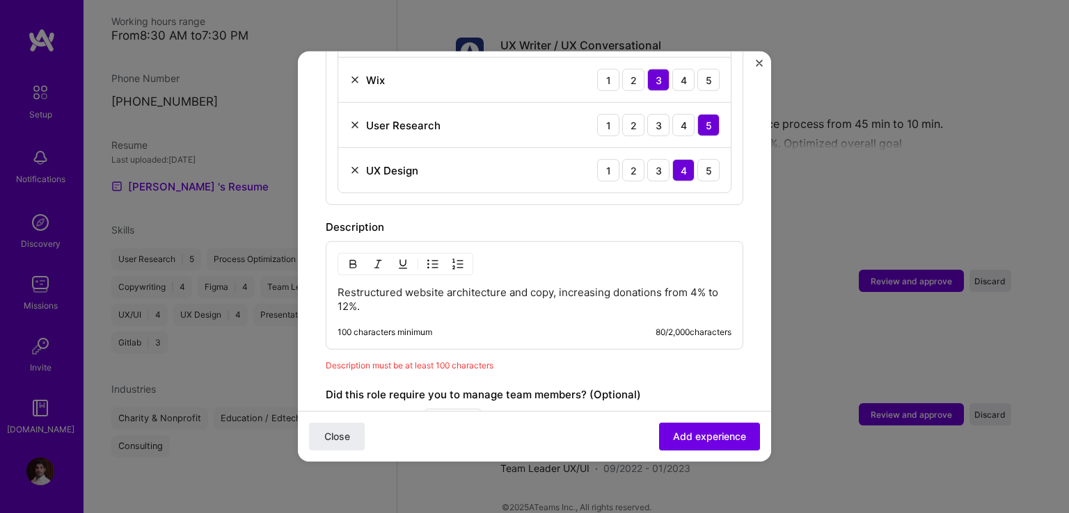
scroll to position [683, 0]
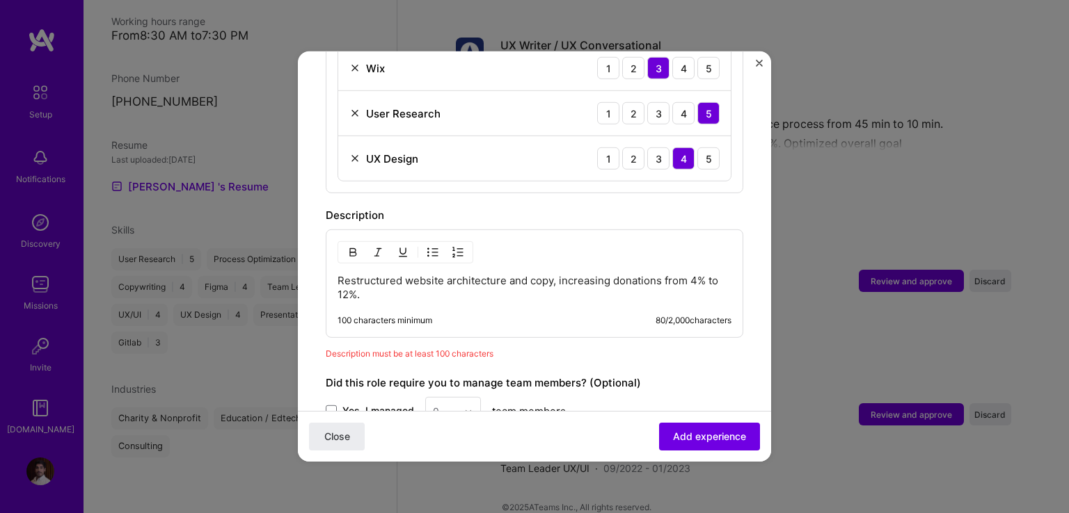
click at [367, 276] on p "Restructured website architecture and copy, increasing donations from 4% to 12%." at bounding box center [534, 288] width 394 height 28
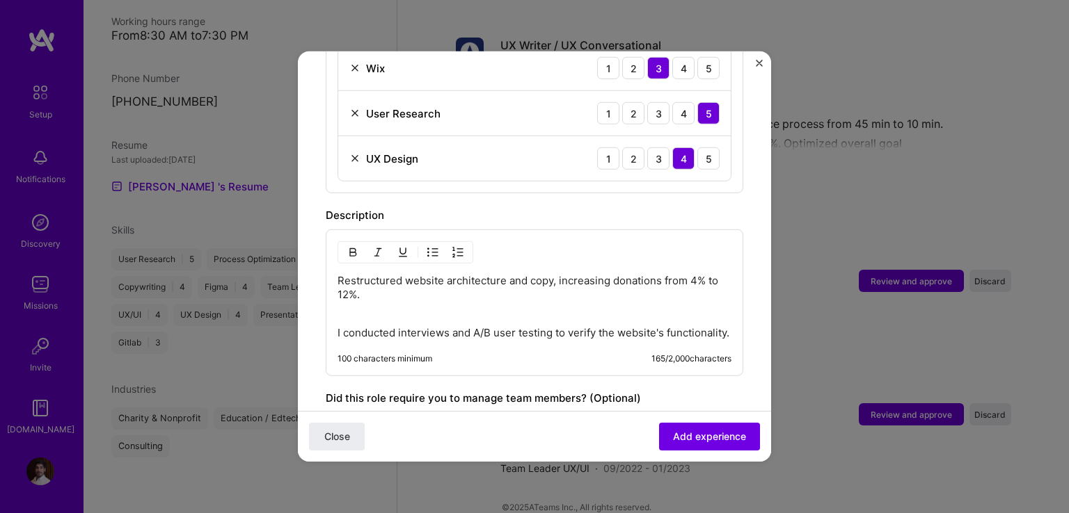
click at [335, 308] on div "Restructured website architecture and copy, increasing donations from 4% to 12%…" at bounding box center [534, 303] width 417 height 147
click at [344, 298] on p "Restructured website architecture and copy, increasing donations from 4% to 12%." at bounding box center [534, 295] width 394 height 42
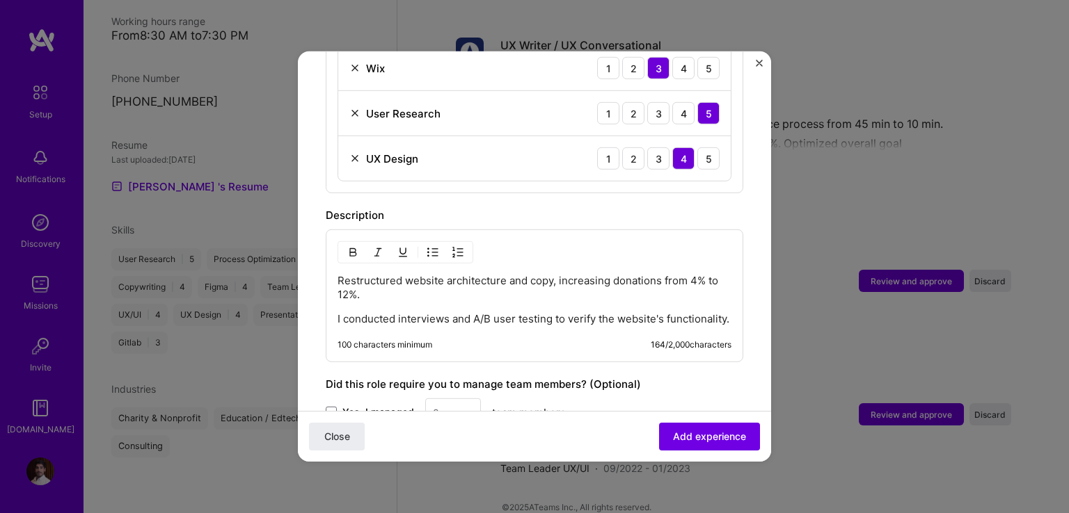
scroll to position [880, 0]
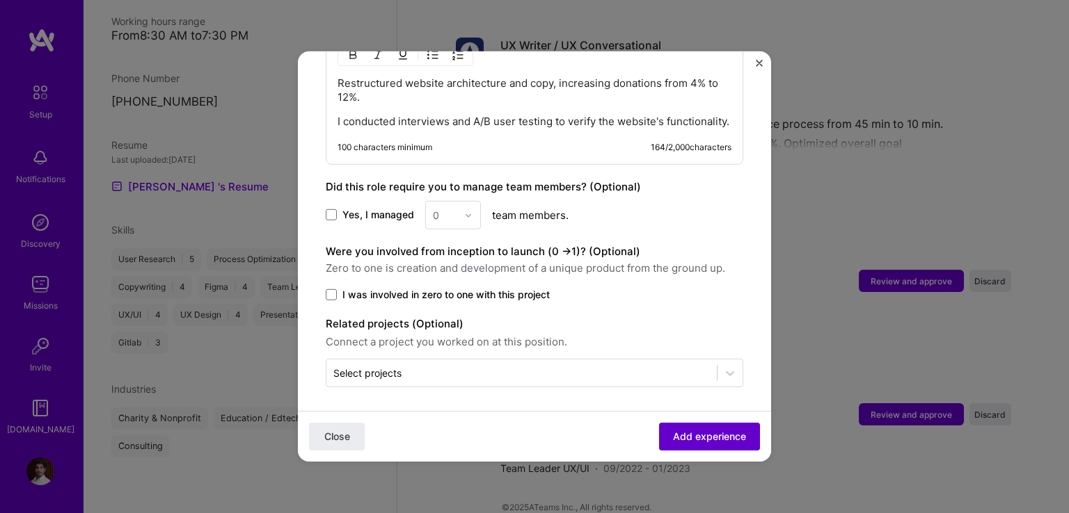
click at [692, 438] on span "Add experience" at bounding box center [709, 437] width 73 height 14
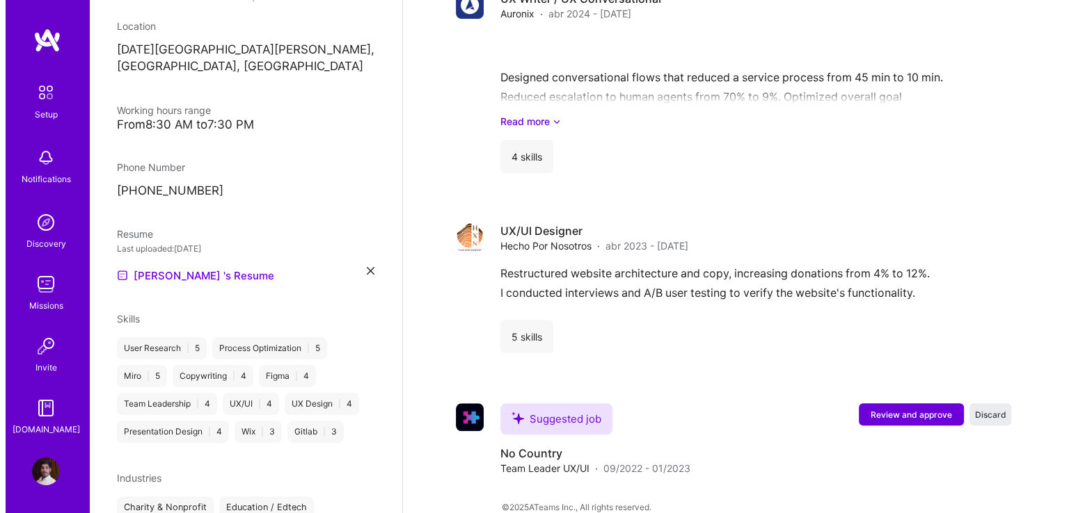
scroll to position [328, 0]
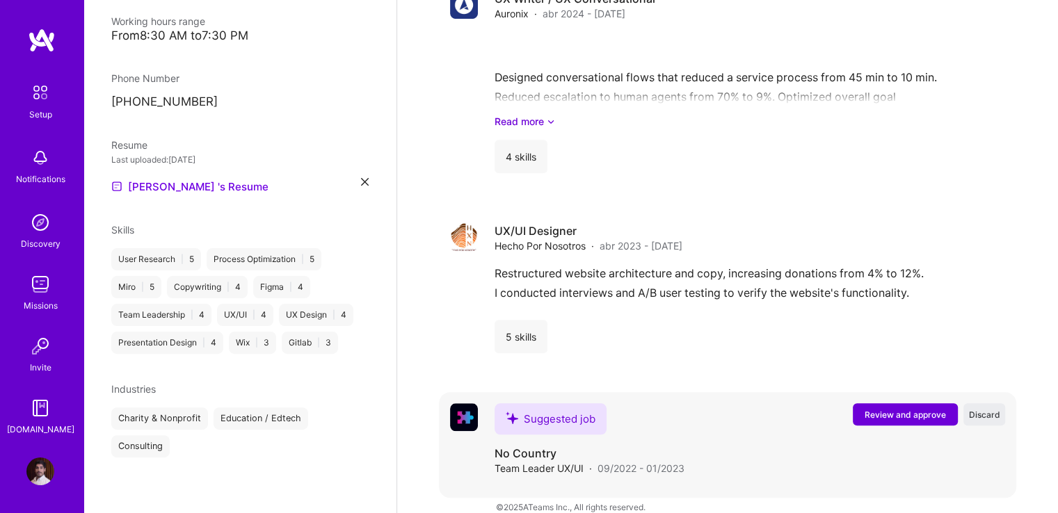
click at [902, 409] on span "Review and approve" at bounding box center [905, 415] width 81 height 12
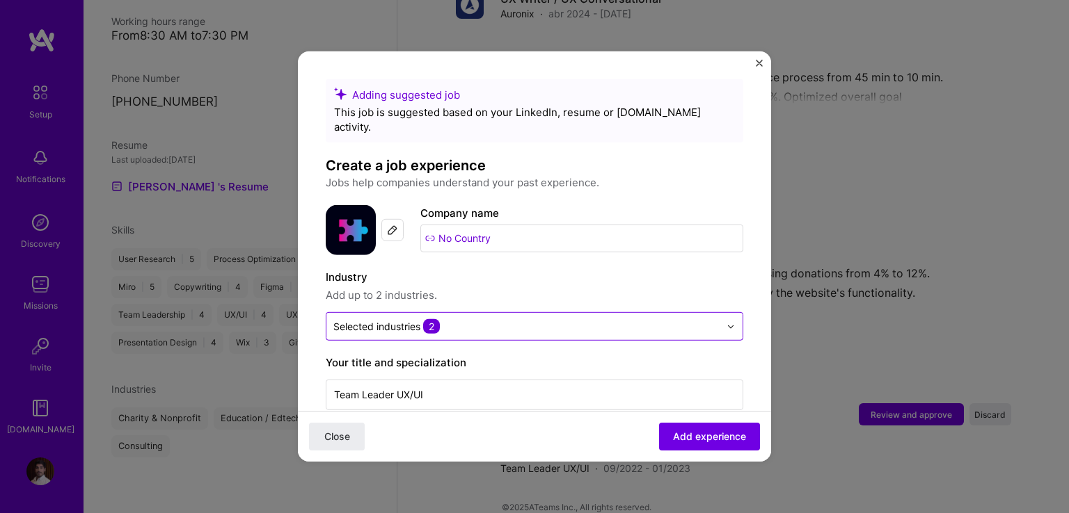
click at [468, 319] on input "text" at bounding box center [526, 326] width 386 height 15
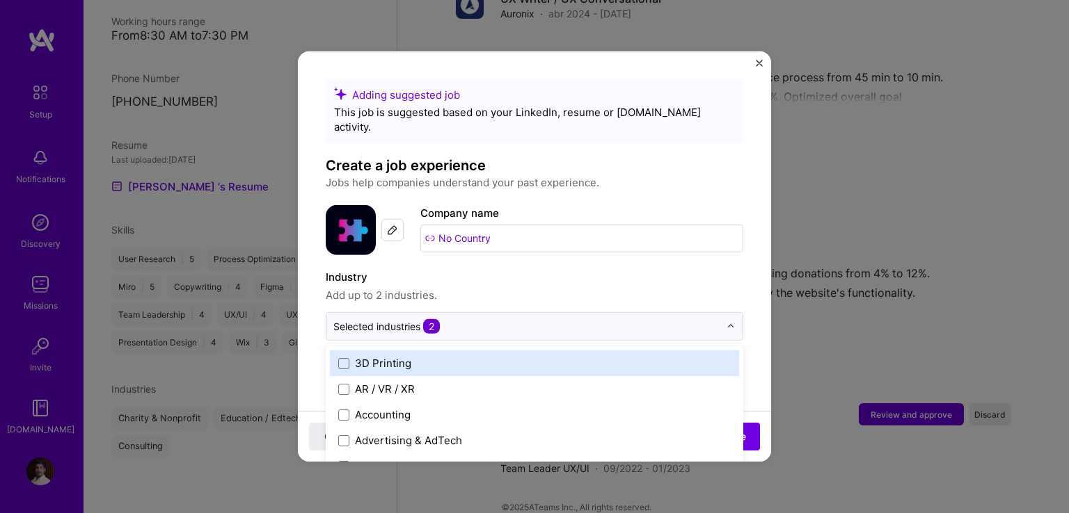
type input "b"
type input "c"
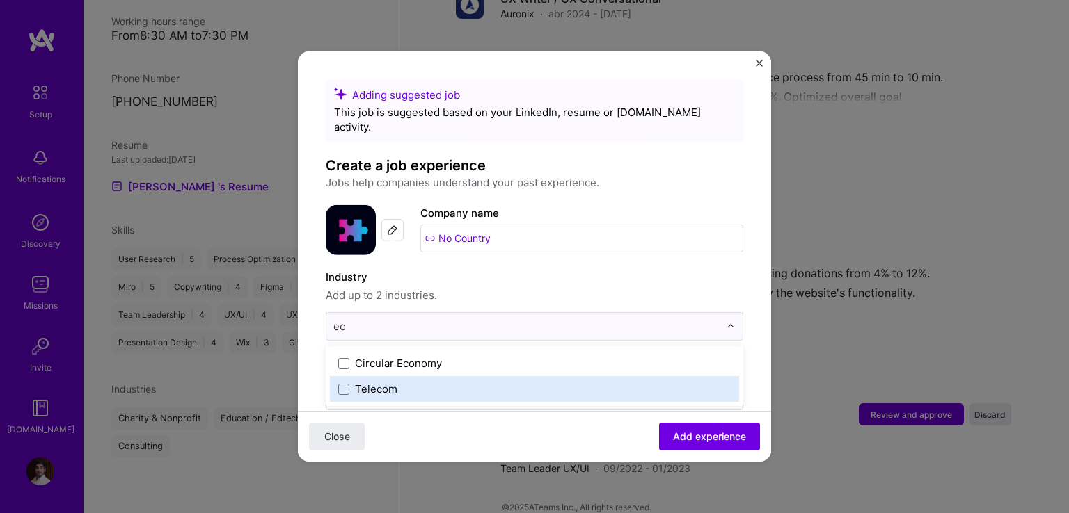
type input "e"
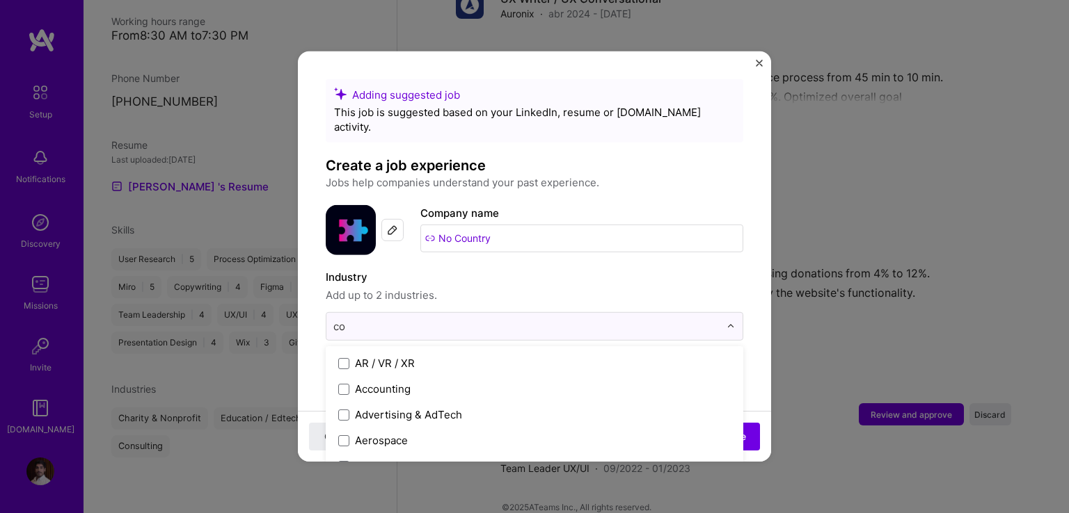
type input "com"
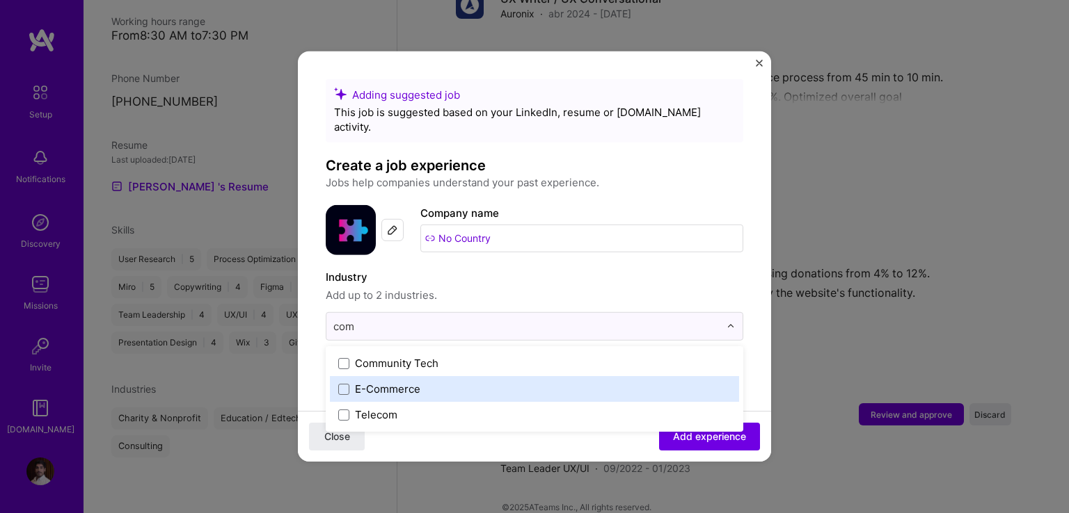
click at [404, 382] on div "E-Commerce" at bounding box center [387, 389] width 65 height 15
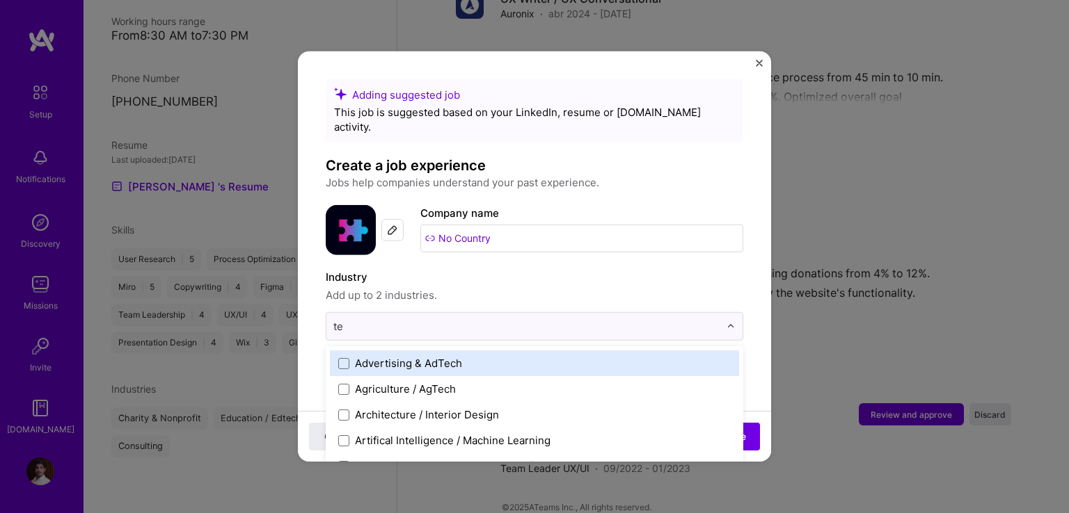
type input "t"
type input "edu"
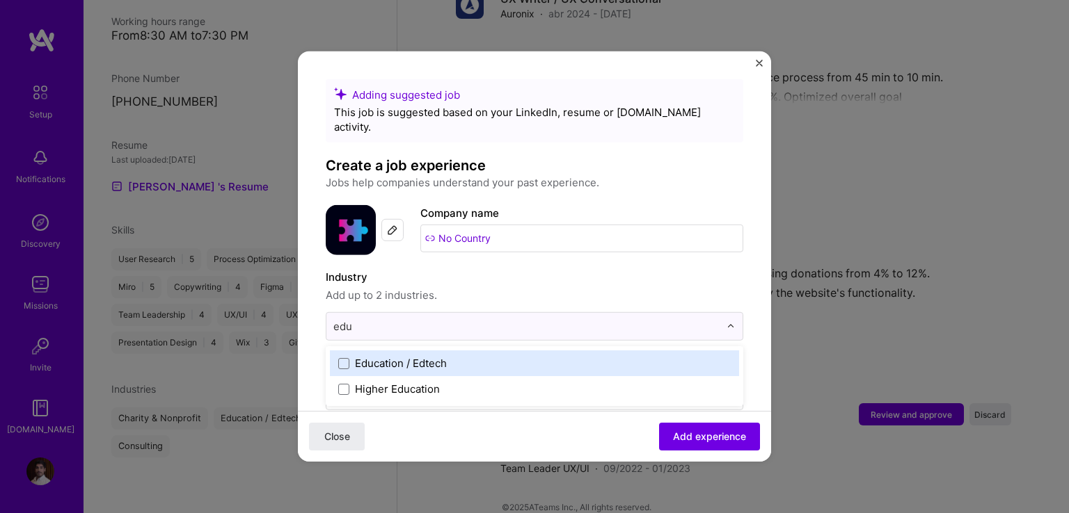
click at [444, 356] on div "Education / Edtech" at bounding box center [401, 363] width 92 height 15
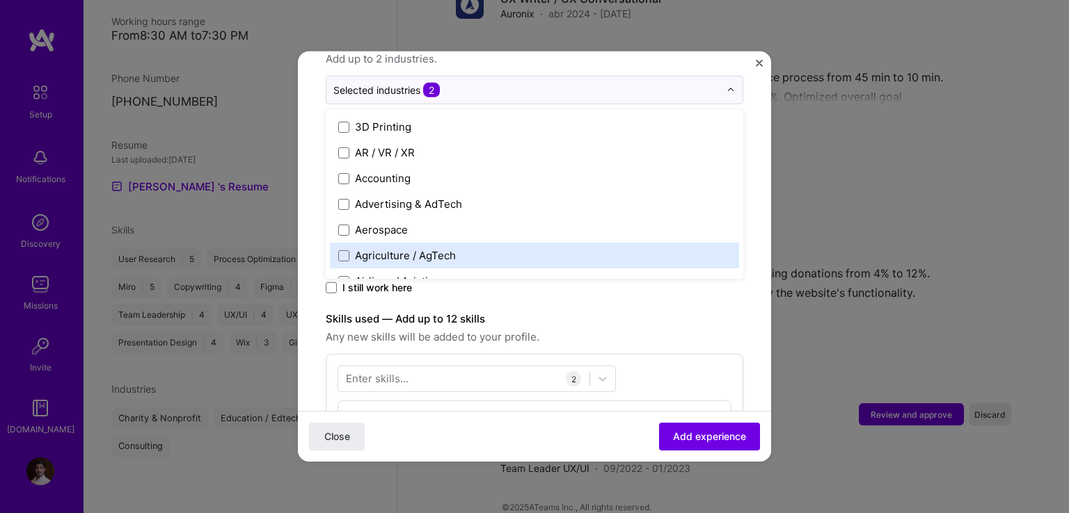
scroll to position [278, 0]
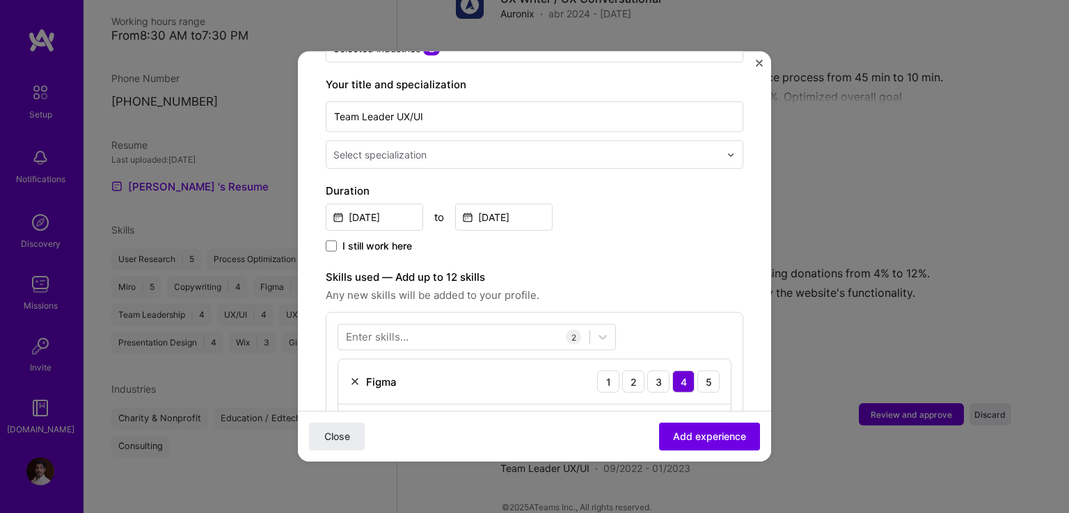
click at [720, 287] on span "Any new skills will be added to your profile." at bounding box center [534, 295] width 417 height 17
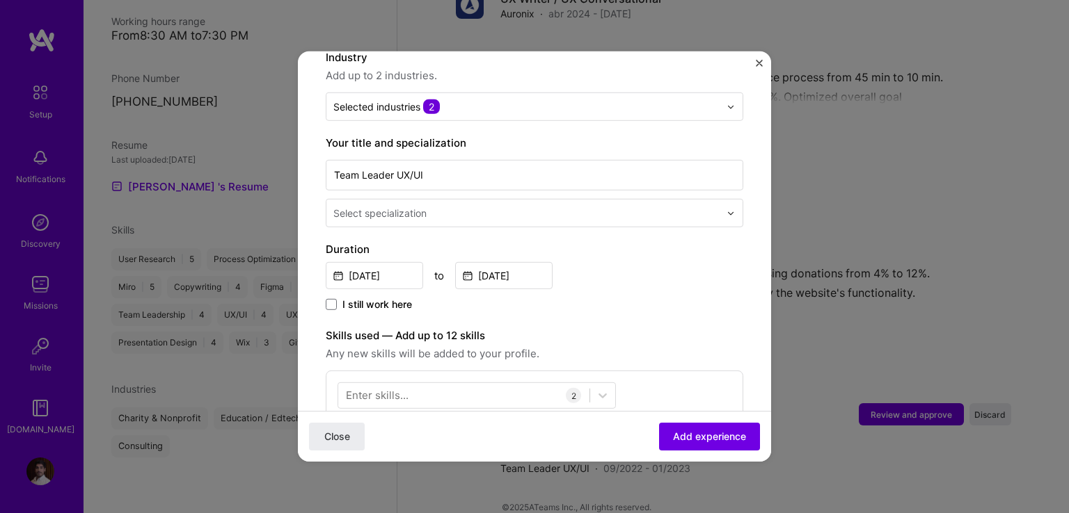
scroll to position [139, 0]
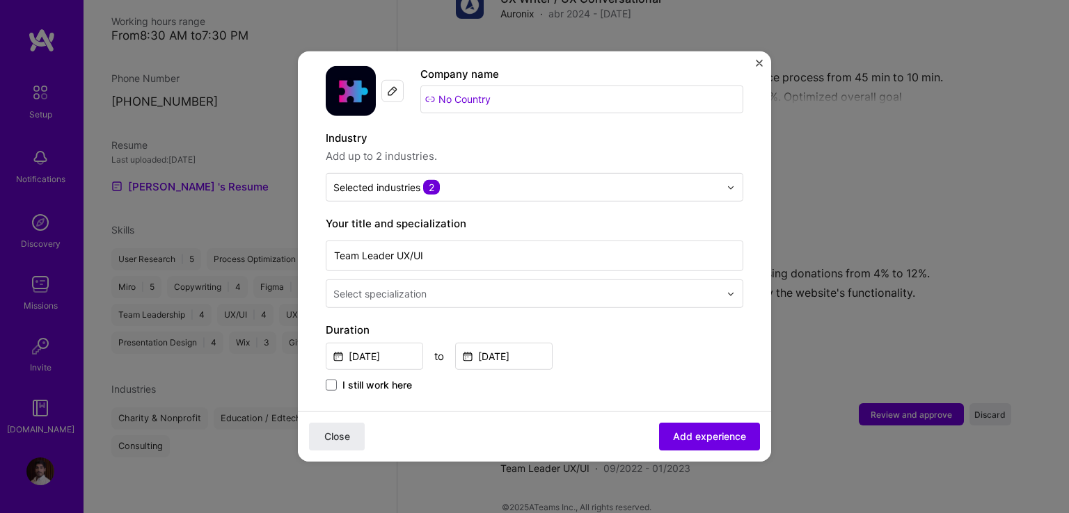
click at [410, 287] on div "Select specialization" at bounding box center [379, 294] width 93 height 15
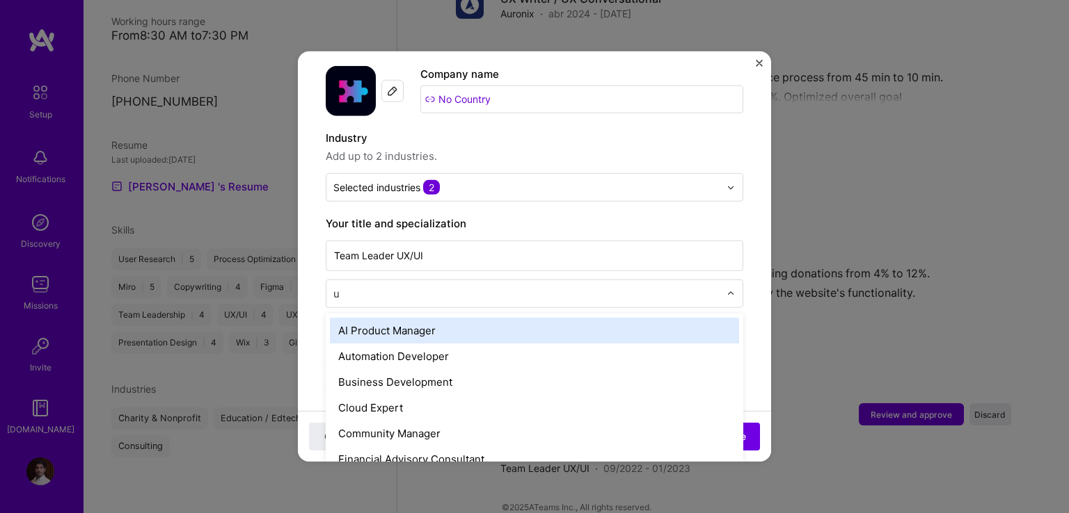
type input "ux"
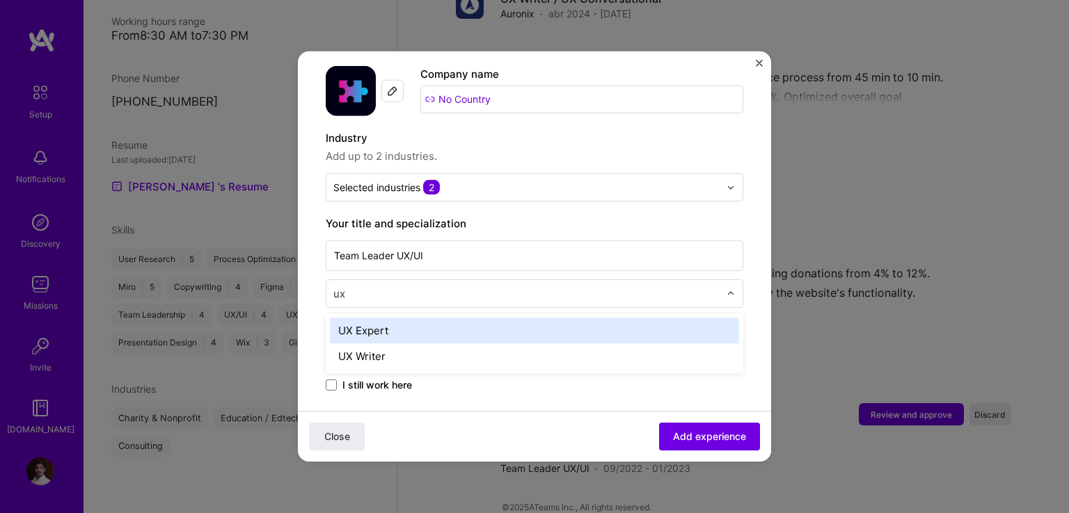
click at [398, 319] on div "UX Expert" at bounding box center [534, 331] width 409 height 26
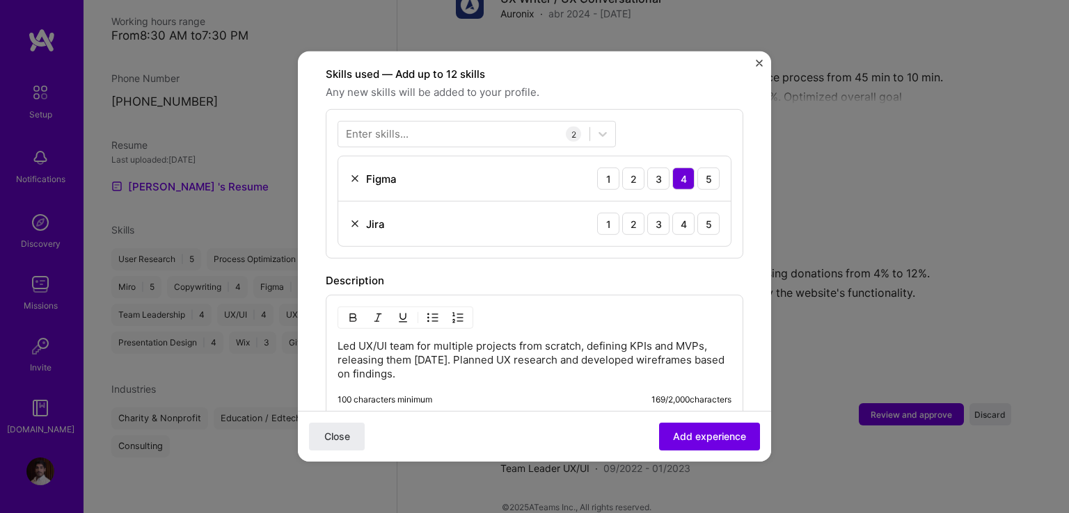
scroll to position [487, 0]
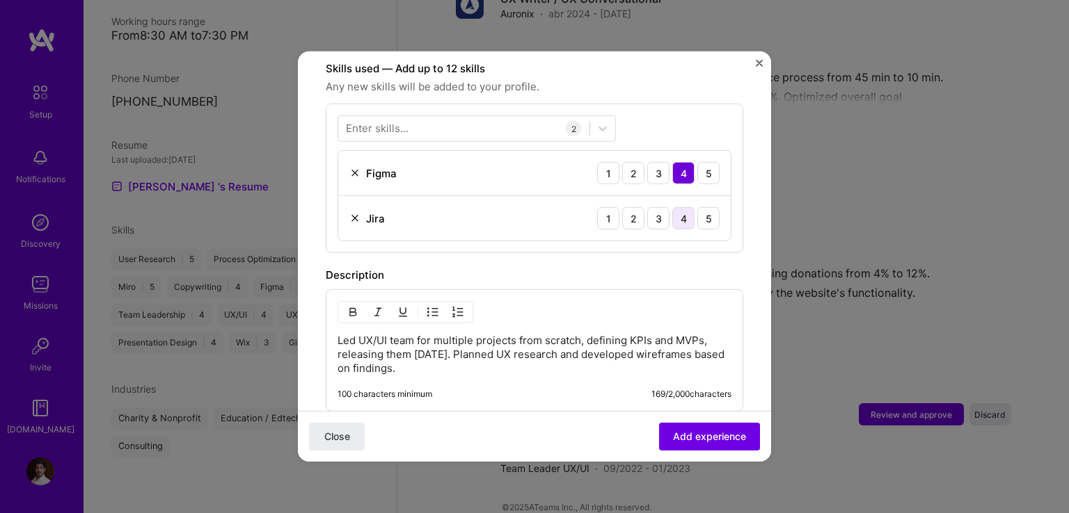
click at [673, 207] on div "4" at bounding box center [683, 218] width 22 height 22
click at [506, 117] on div at bounding box center [463, 128] width 251 height 23
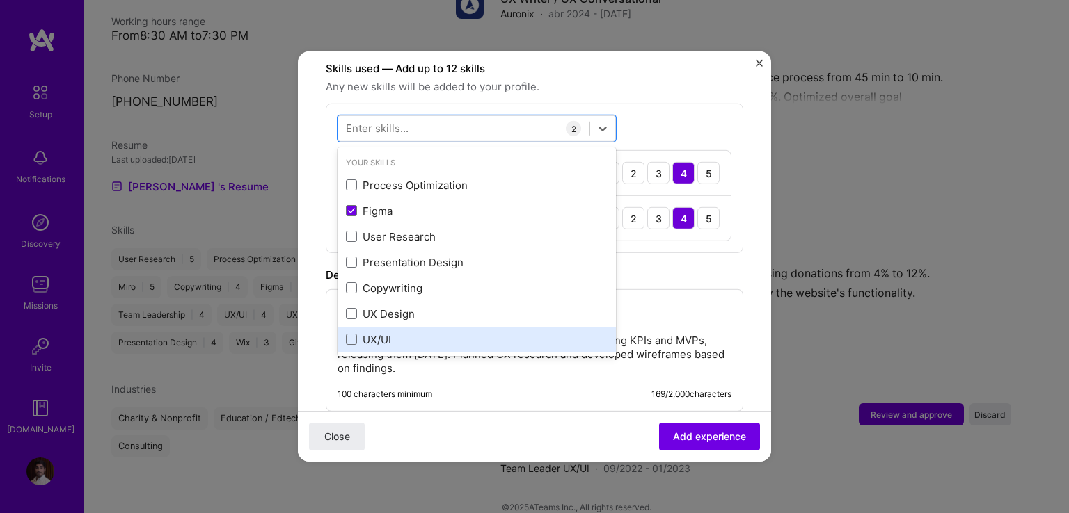
click at [387, 333] on div "UX/UI" at bounding box center [477, 340] width 262 height 15
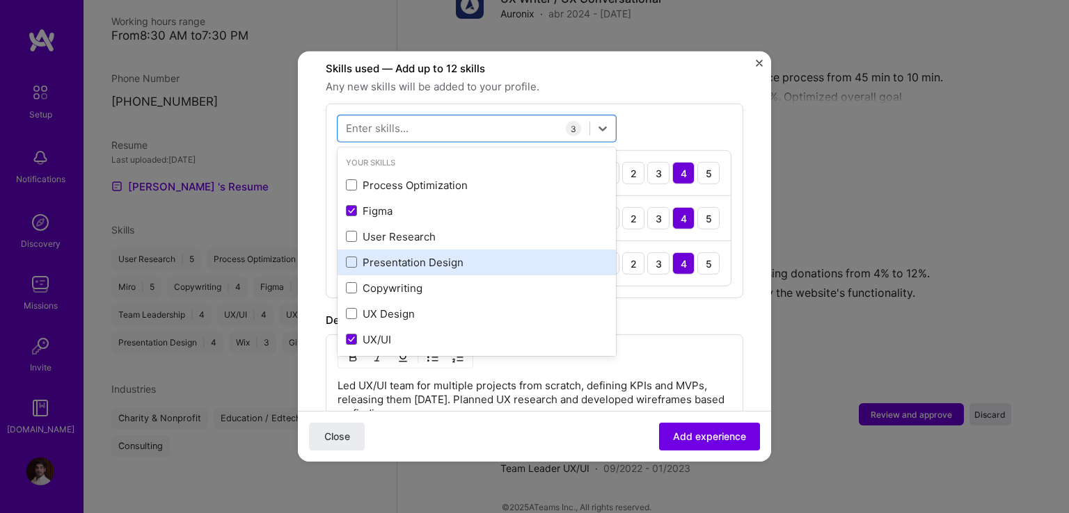
click at [404, 255] on div "Presentation Design" at bounding box center [477, 262] width 262 height 15
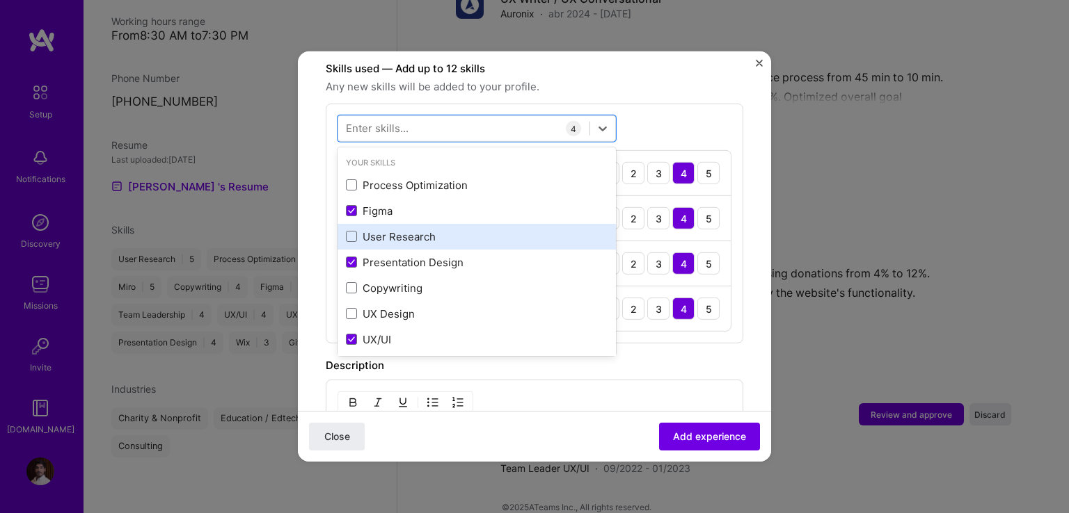
click at [438, 230] on div "User Research" at bounding box center [477, 237] width 262 height 15
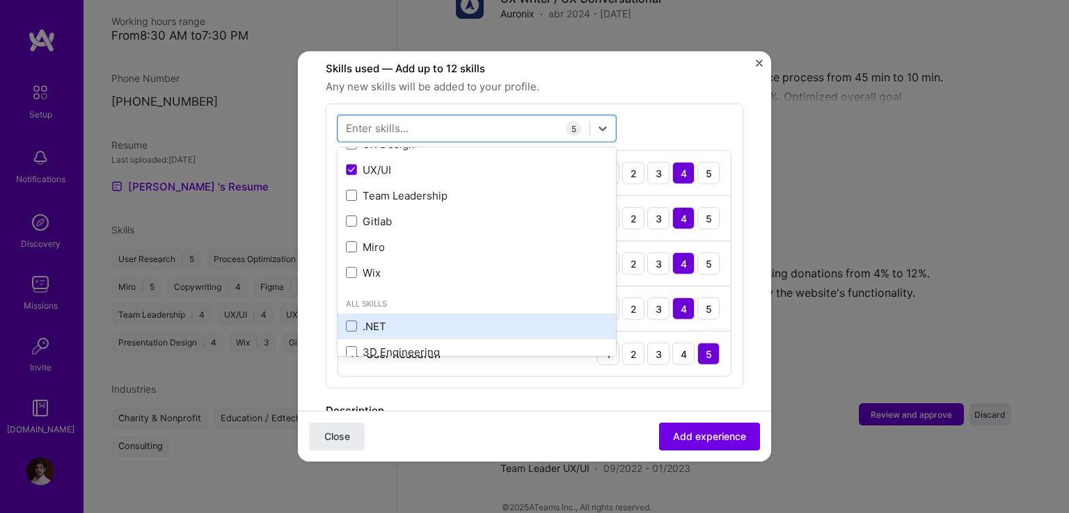
scroll to position [139, 0]
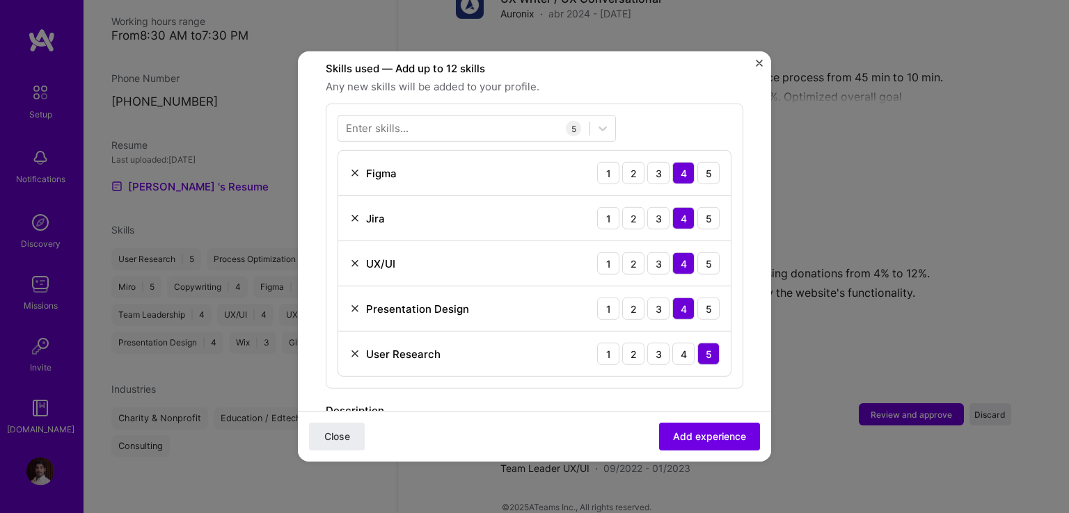
click at [731, 182] on div "Enter skills... 5 Figma 1 2 3 4 5 Jira 1 2 3 4 5 UX/UI 1 2 3 4 5 Presentation D…" at bounding box center [534, 246] width 417 height 285
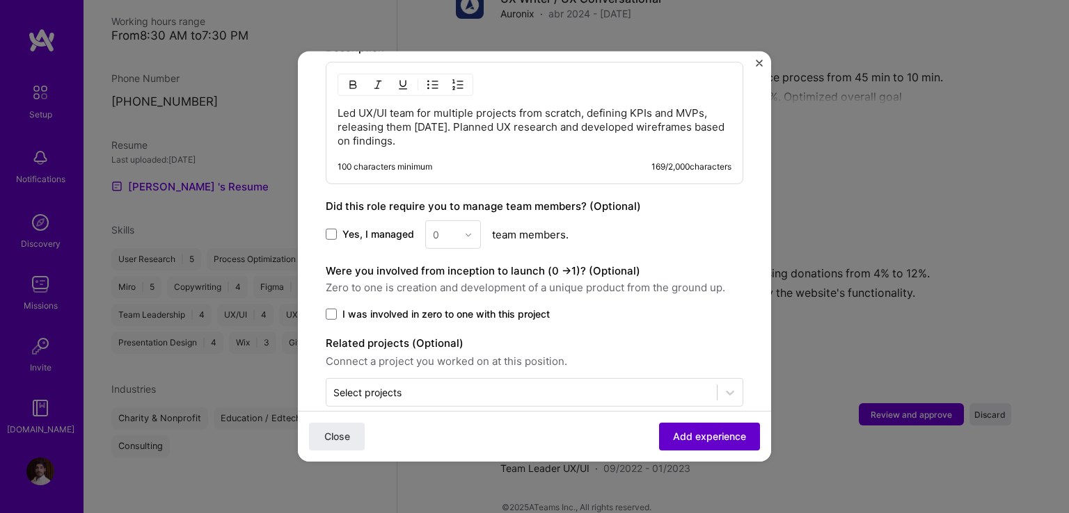
scroll to position [856, 0]
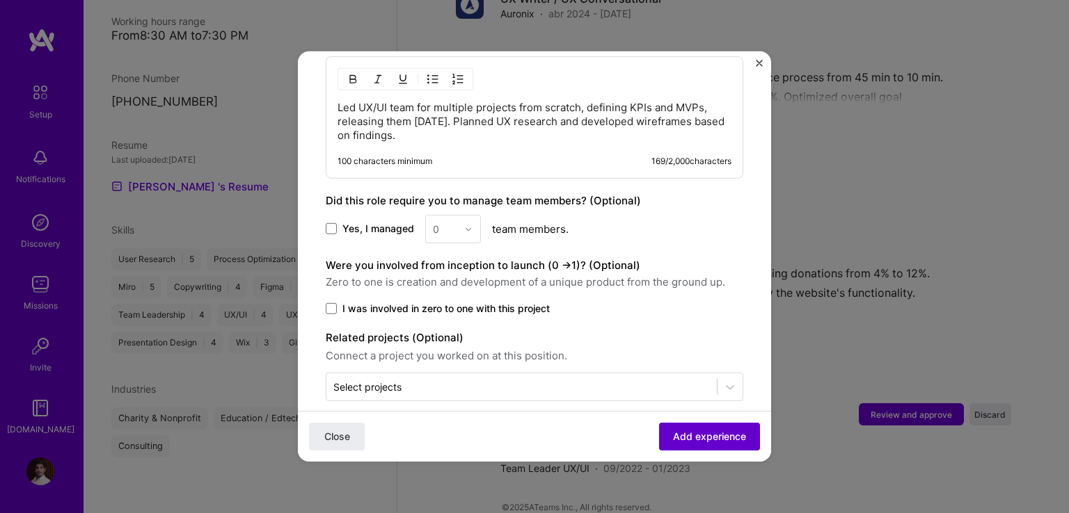
click at [693, 441] on span "Add experience" at bounding box center [709, 437] width 73 height 14
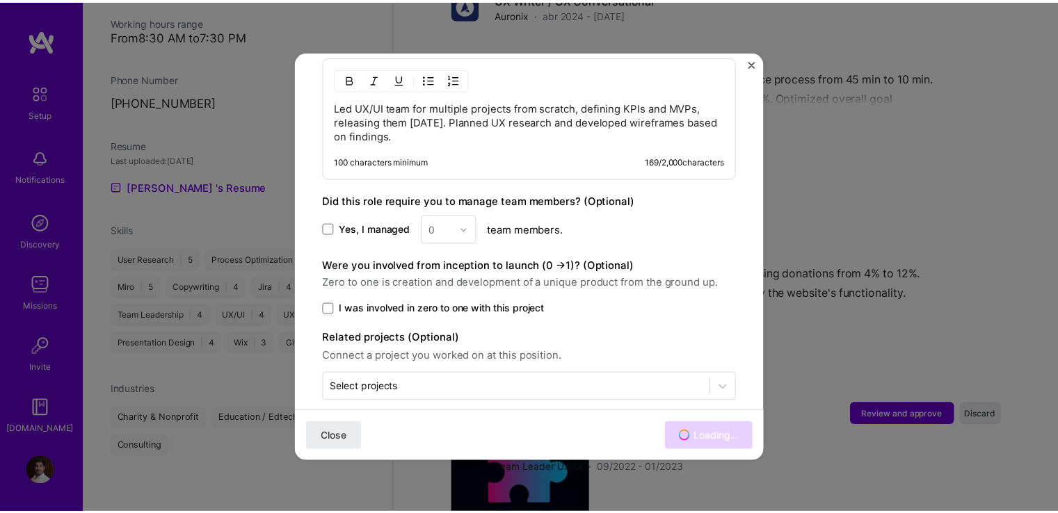
scroll to position [990, 0]
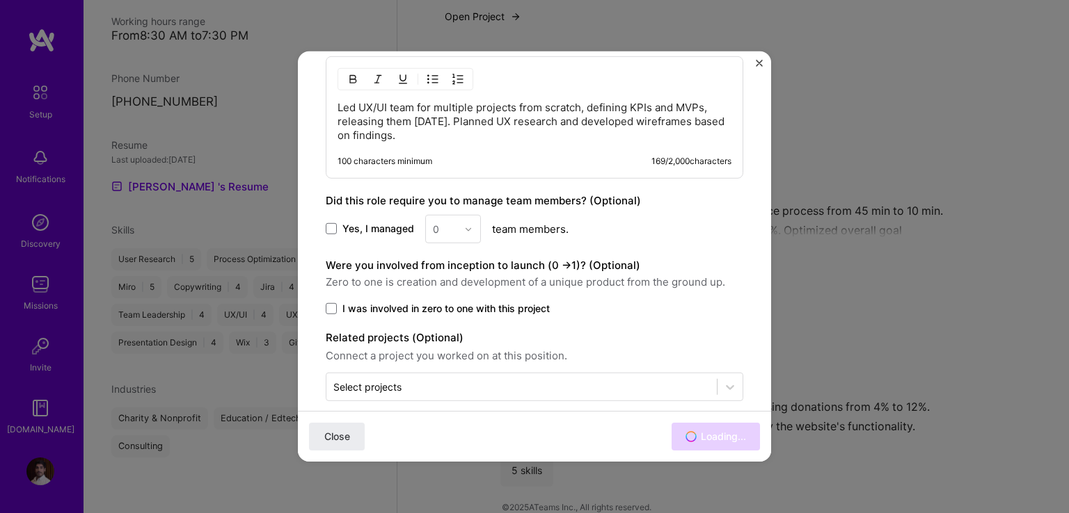
click at [757, 65] on img "Close" at bounding box center [759, 63] width 7 height 7
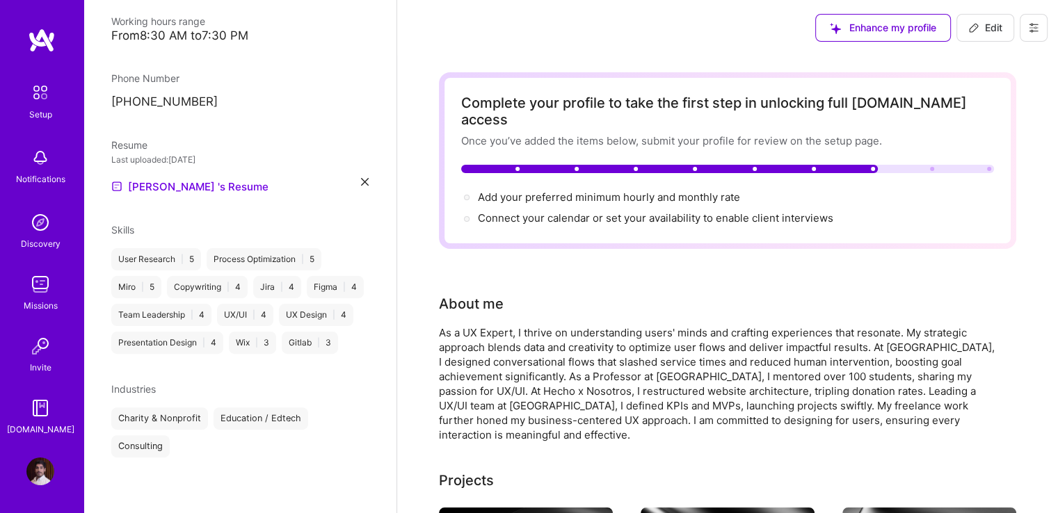
scroll to position [0, 0]
click at [602, 191] on span "Add your preferred minimum hourly and monthly rate →" at bounding box center [615, 197] width 275 height 13
select select "AR"
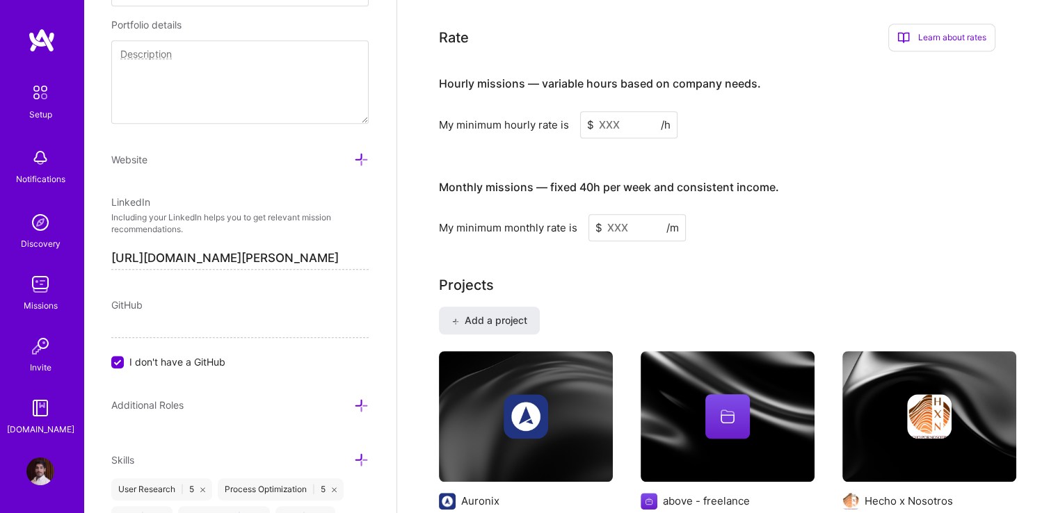
scroll to position [832, 0]
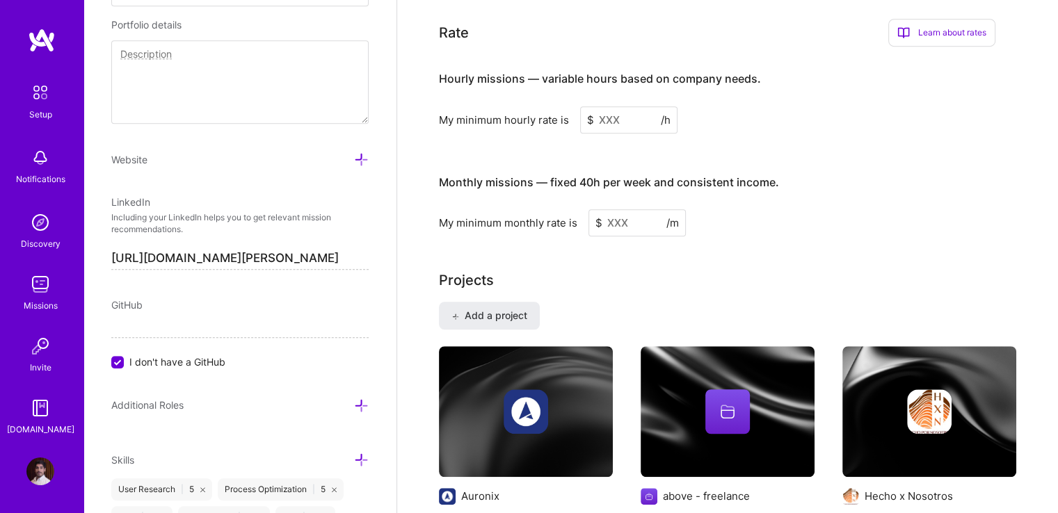
click at [623, 106] on input at bounding box center [628, 119] width 97 height 27
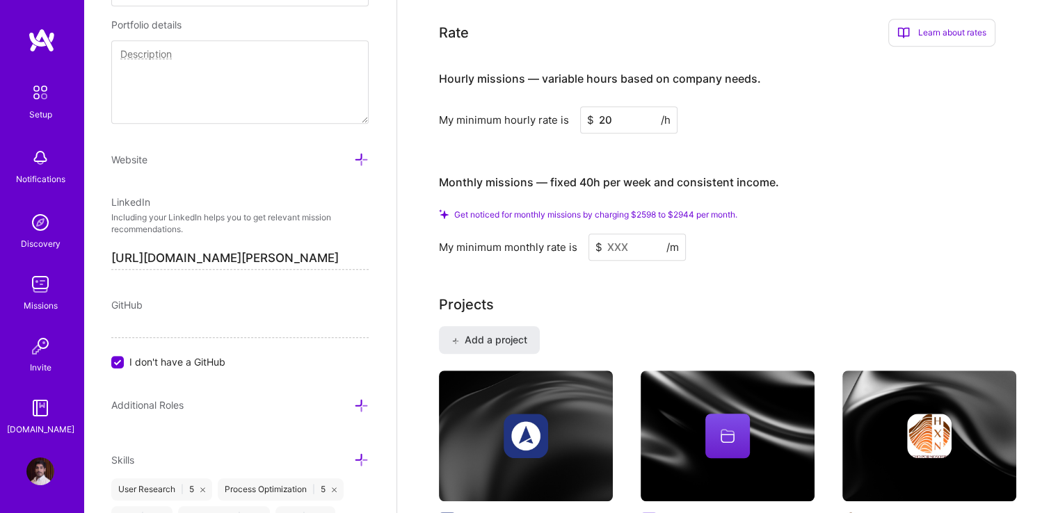
type input "20"
click at [634, 234] on input at bounding box center [637, 247] width 97 height 27
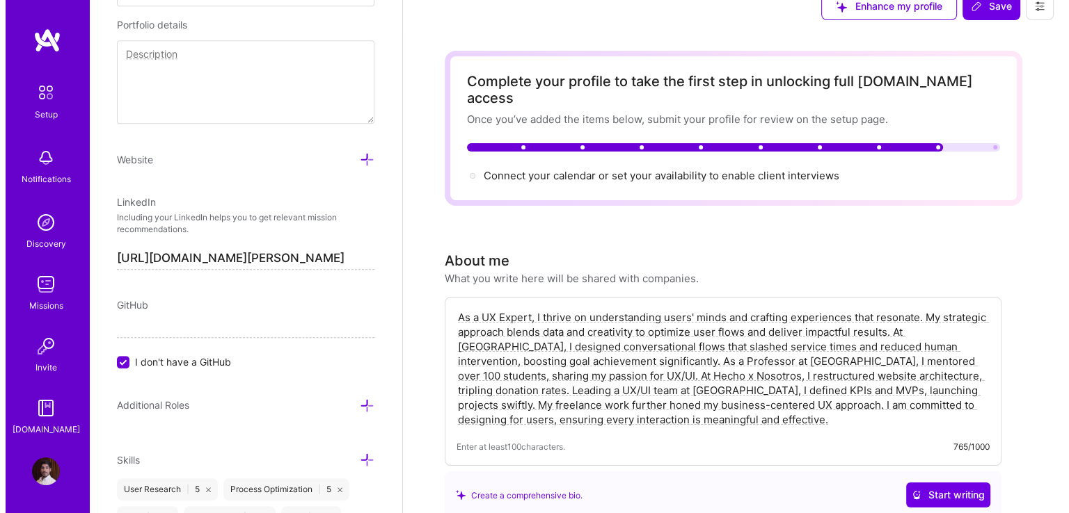
scroll to position [0, 0]
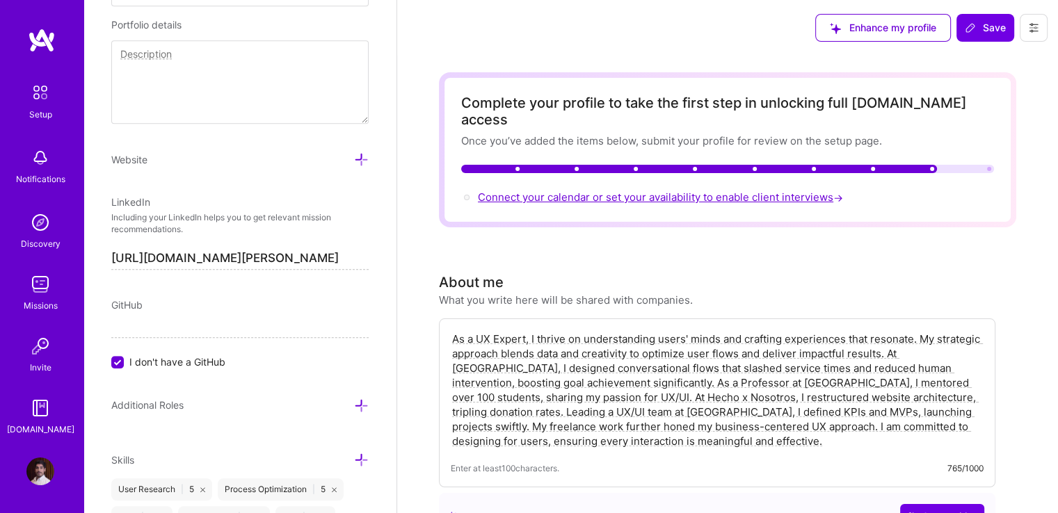
type input "2600"
click at [601, 191] on span "Connect your calendar or set your availability to enable client interviews →" at bounding box center [656, 197] width 356 height 13
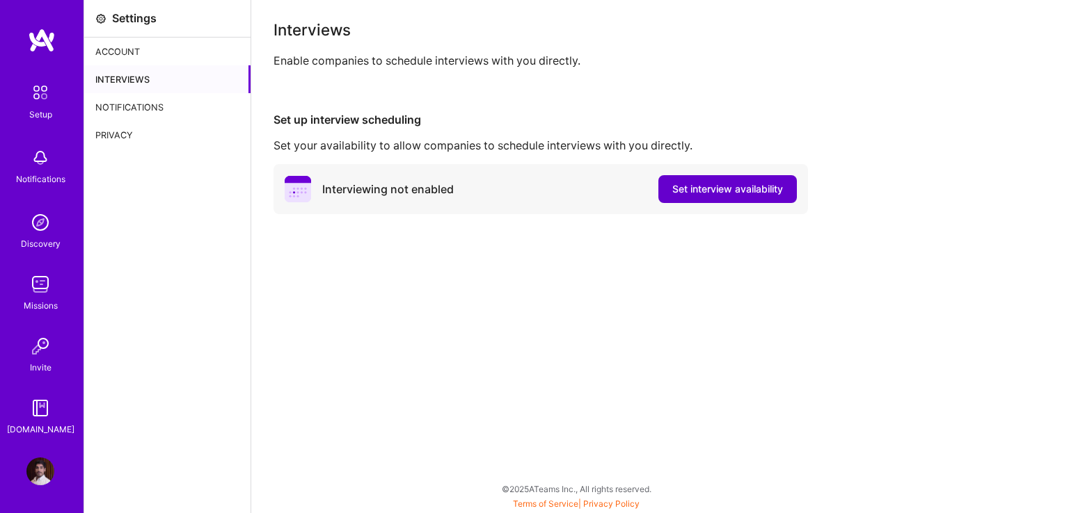
click at [685, 189] on span "Set interview availability" at bounding box center [727, 189] width 111 height 14
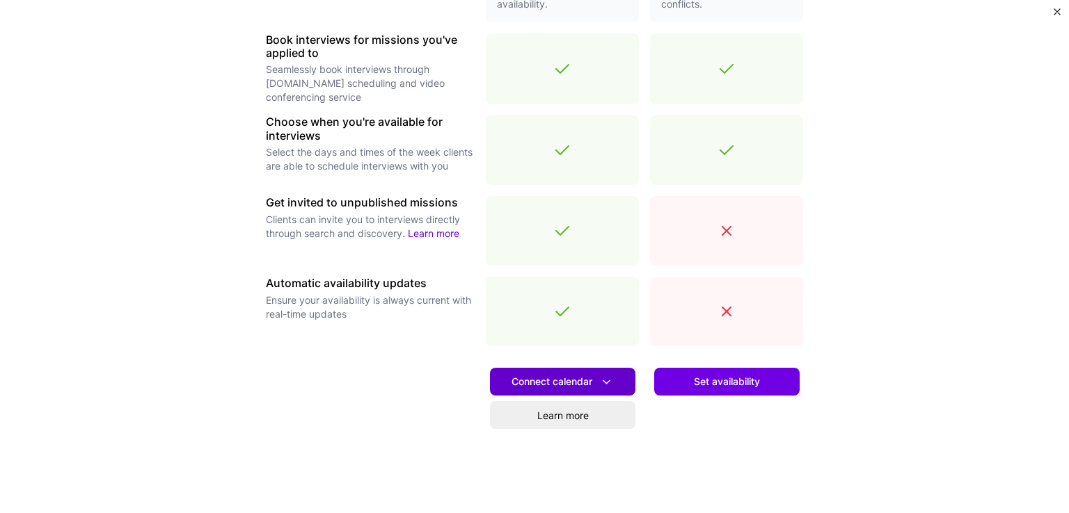
scroll to position [417, 0]
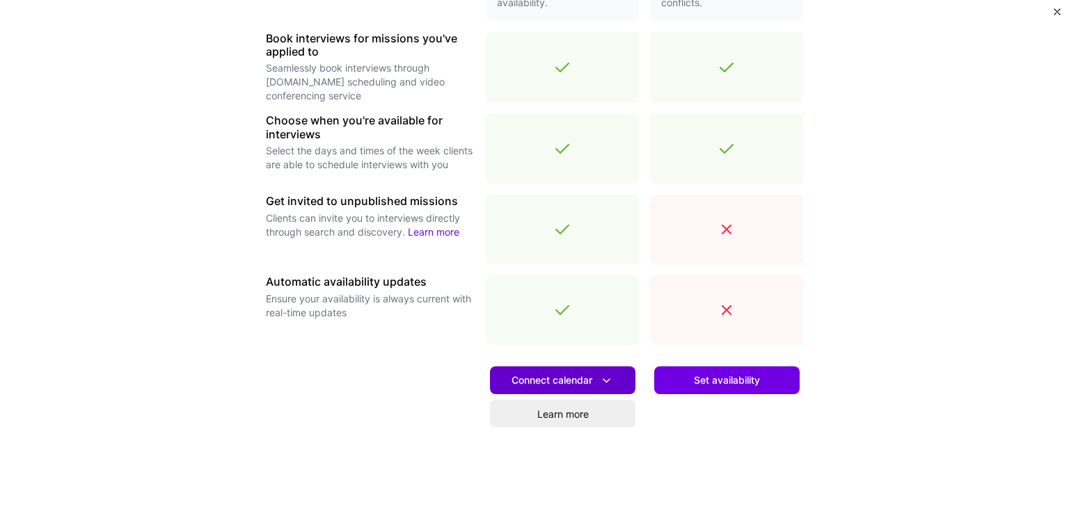
click at [577, 378] on span "Connect calendar" at bounding box center [562, 381] width 102 height 15
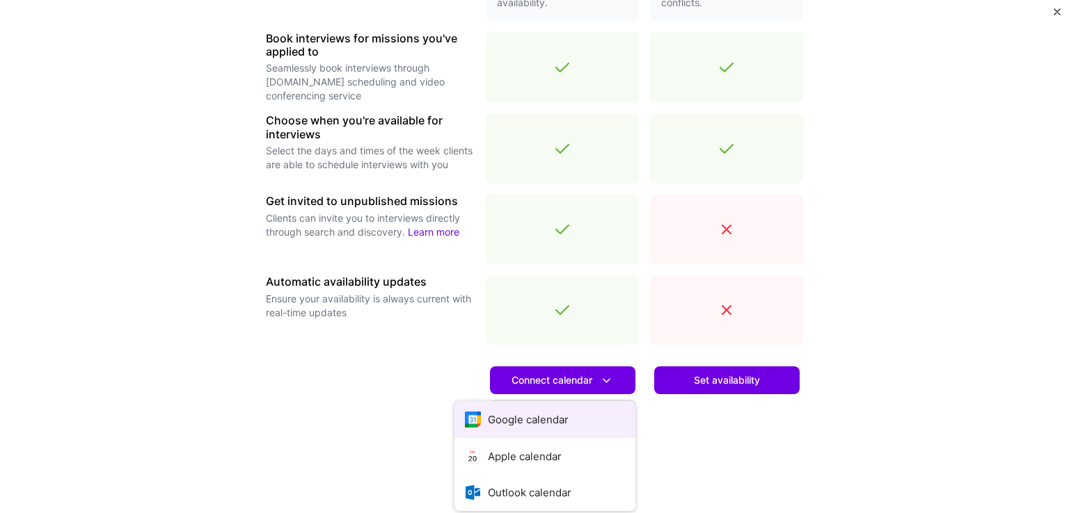
click at [561, 415] on button "Google calendar" at bounding box center [544, 419] width 181 height 37
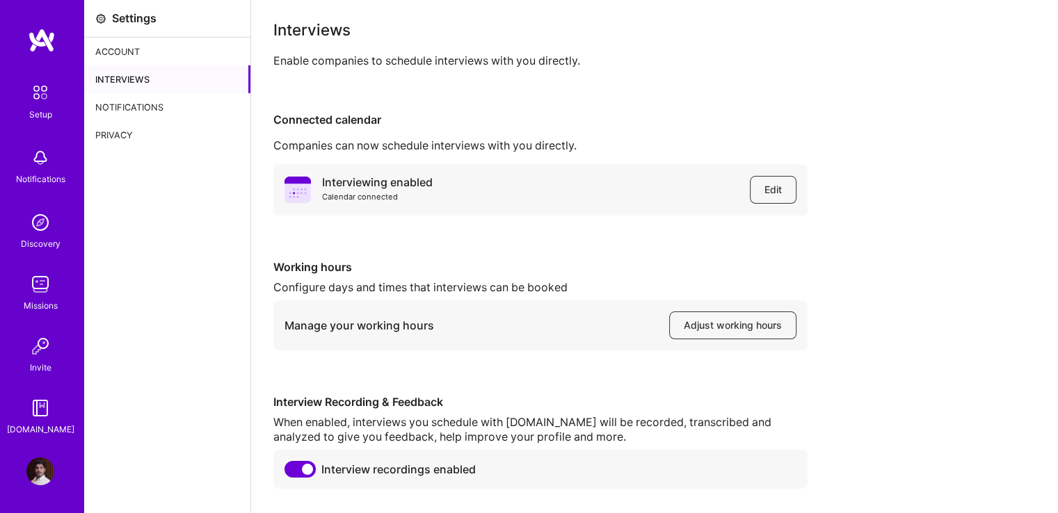
click at [123, 52] on div "Account" at bounding box center [167, 52] width 166 height 28
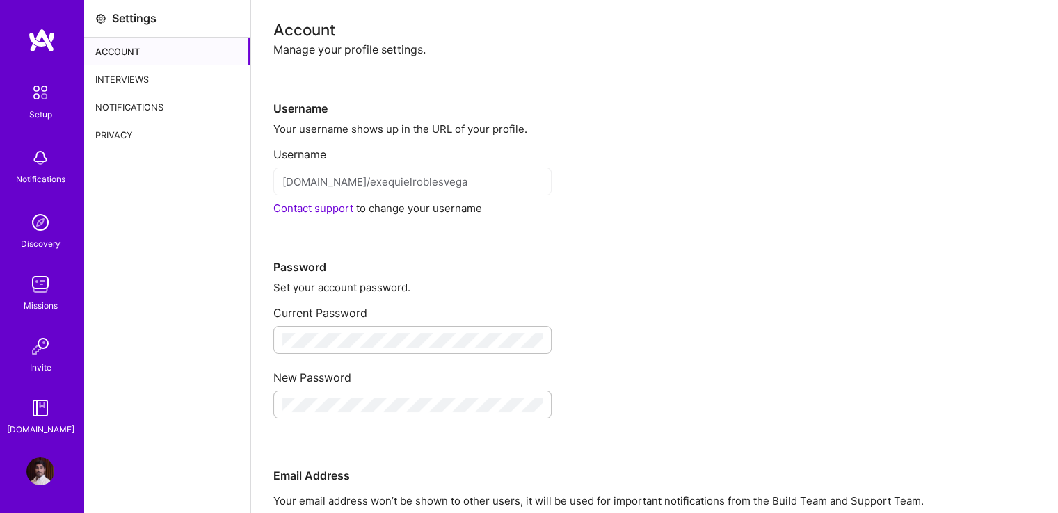
click at [143, 78] on div "Interviews" at bounding box center [167, 79] width 166 height 28
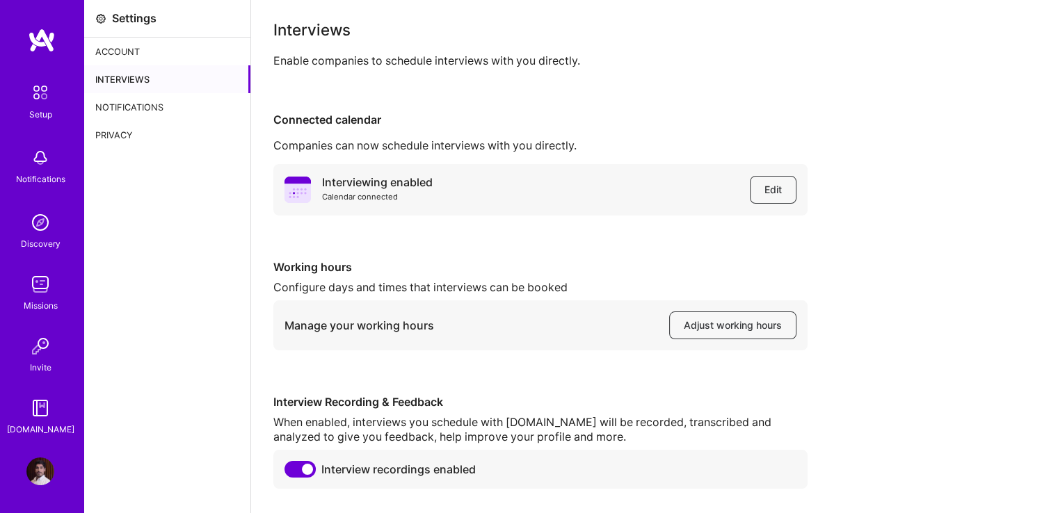
click at [37, 468] on img at bounding box center [40, 472] width 28 height 28
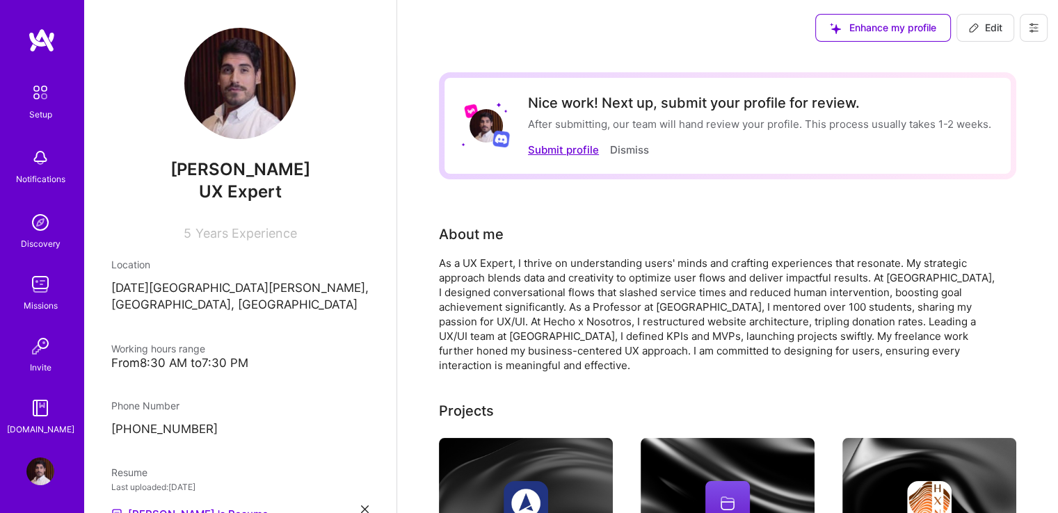
click at [563, 152] on button "Submit profile" at bounding box center [563, 150] width 71 height 15
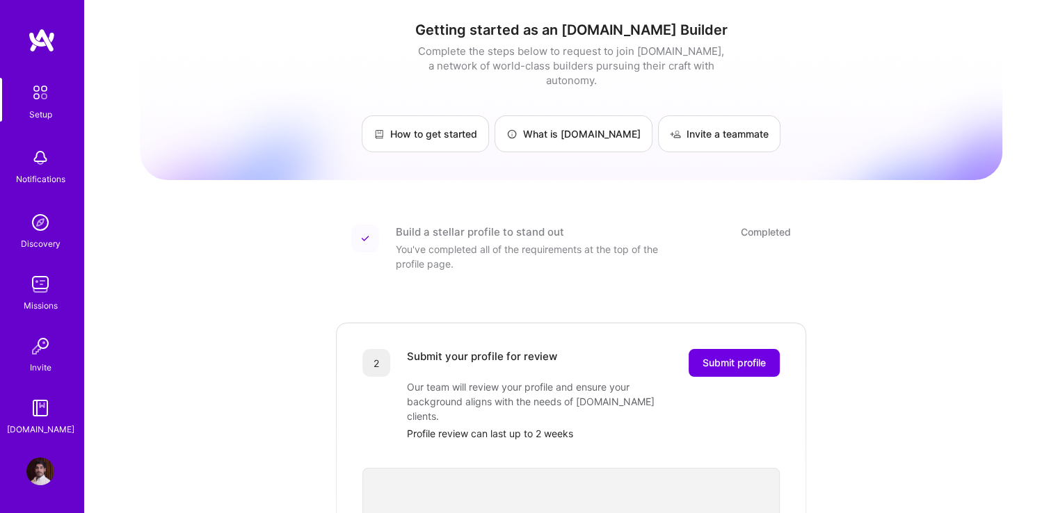
click at [45, 471] on img at bounding box center [40, 472] width 28 height 28
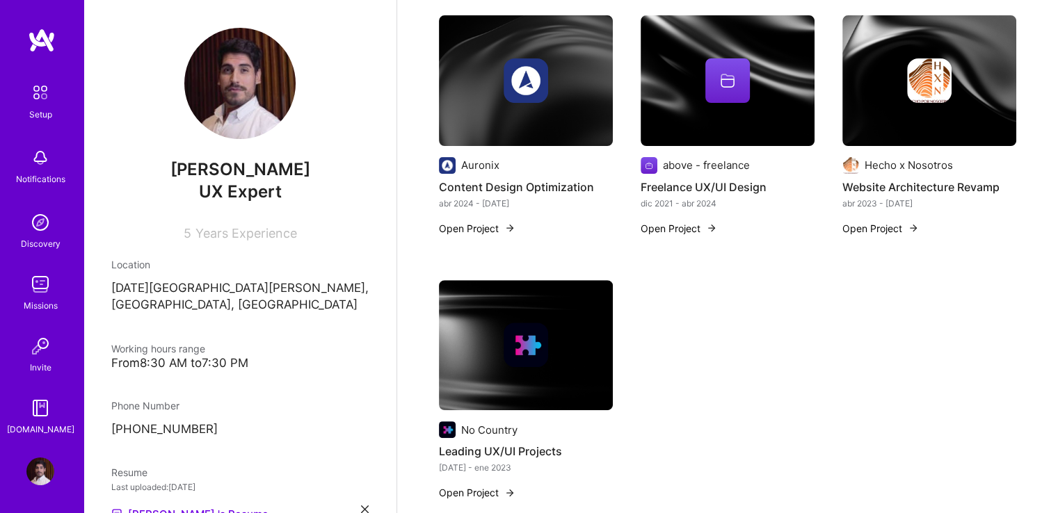
scroll to position [487, 0]
